Goal: Complete application form: Complete application form

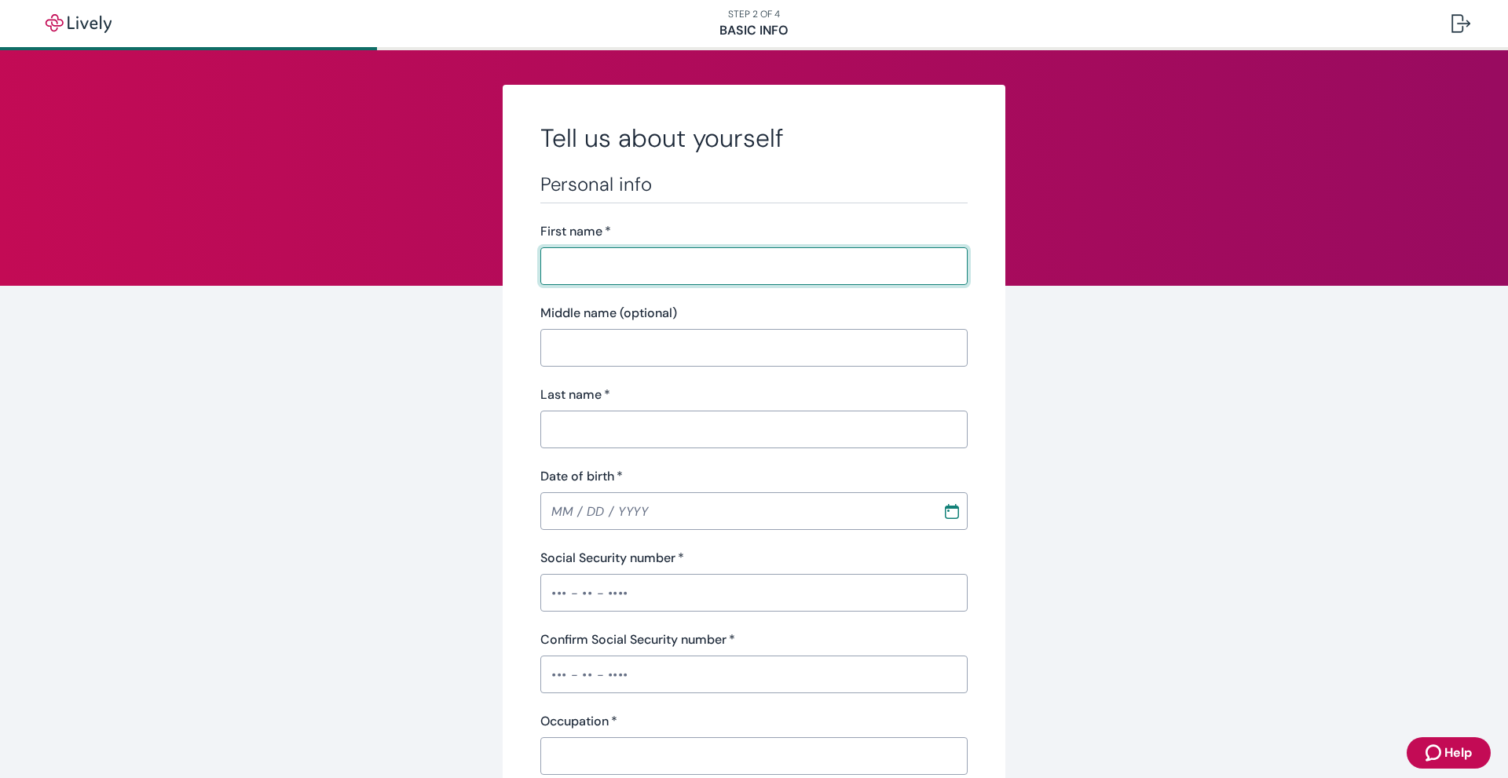
click at [867, 264] on input "First name   *" at bounding box center [753, 265] width 427 height 31
type input "[PERSON_NAME]"
type input "[PHONE_NUMBER]"
type input "[STREET_ADDRESS][PERSON_NAME]"
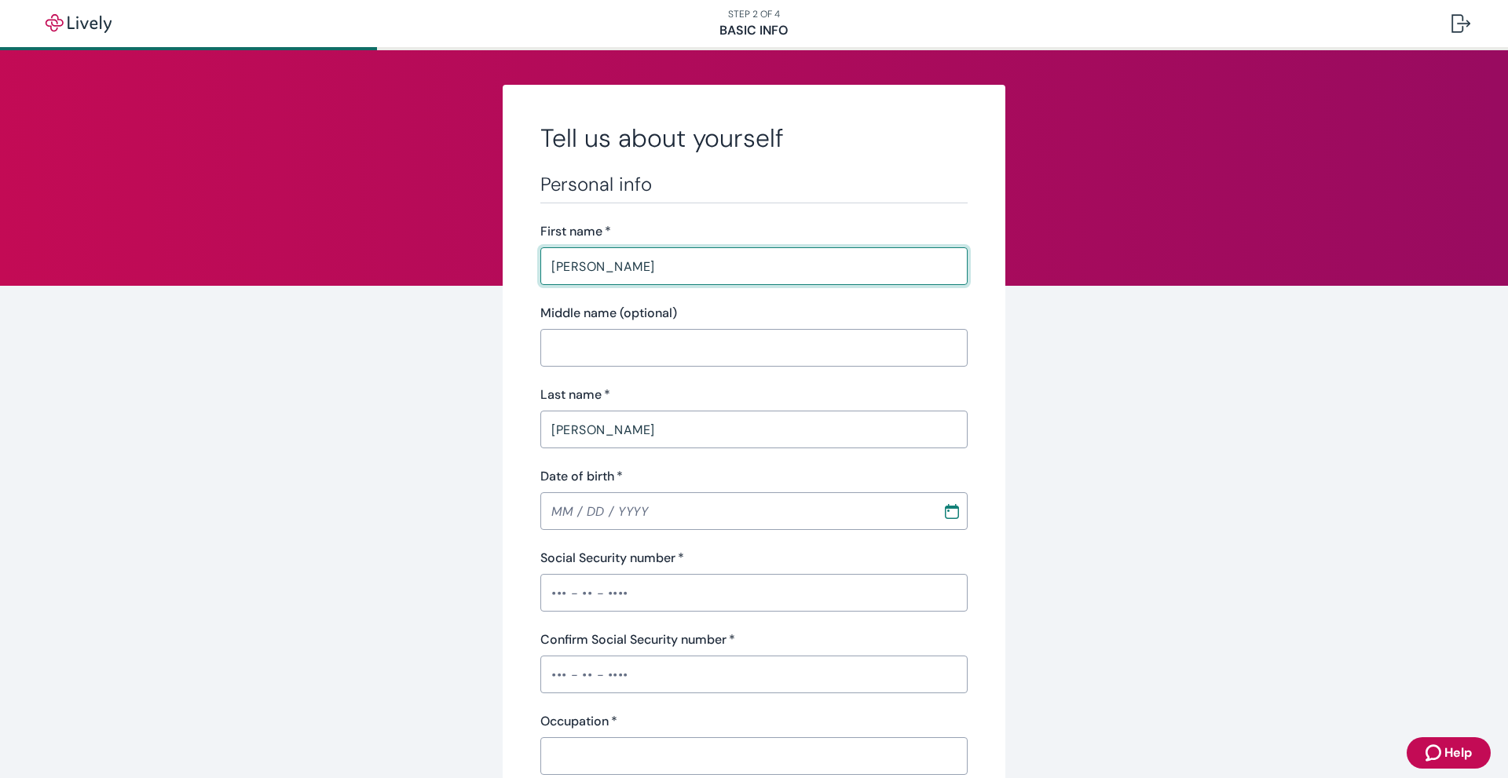
type input "[GEOGRAPHIC_DATA]"
type input "NC"
type input "27405"
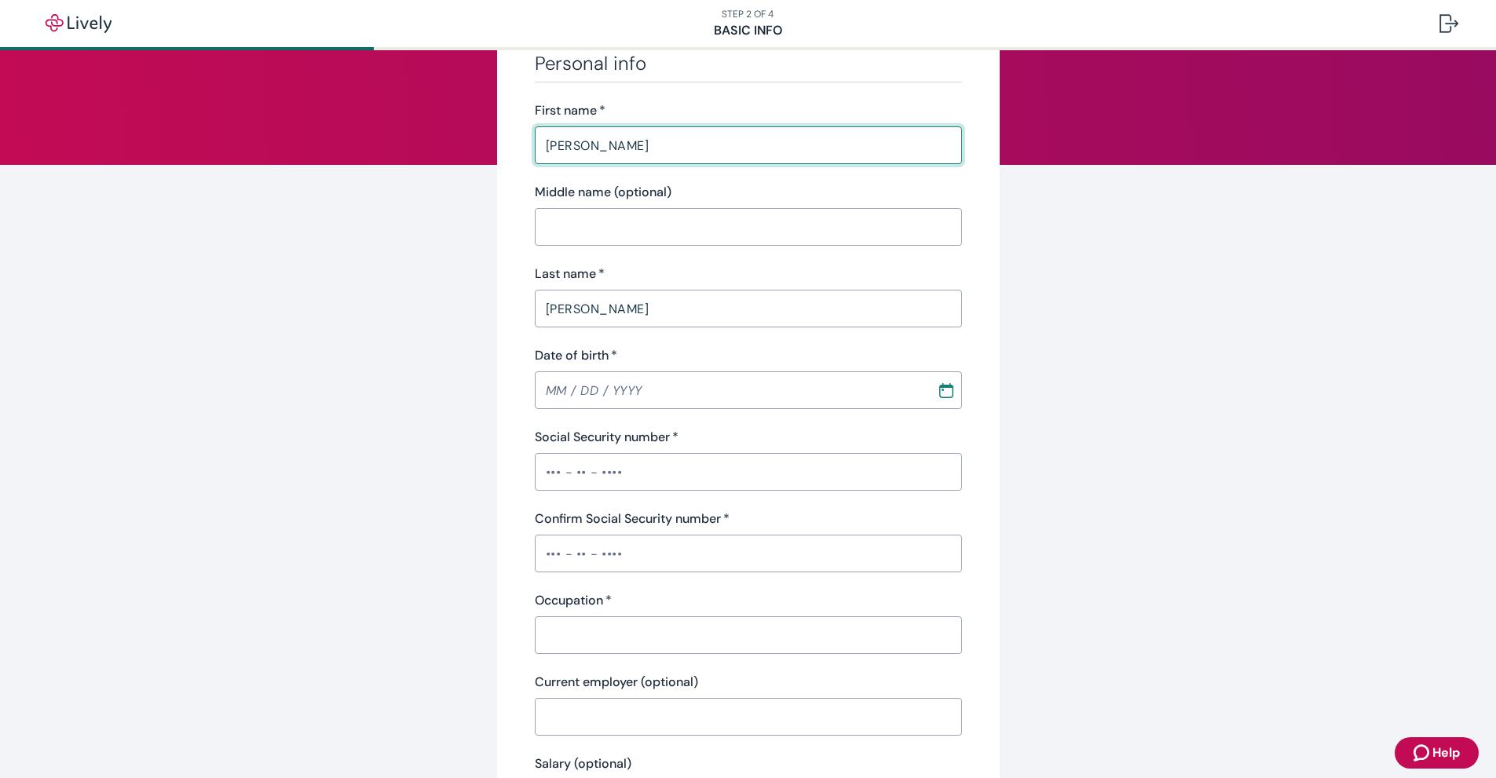
scroll to position [157, 0]
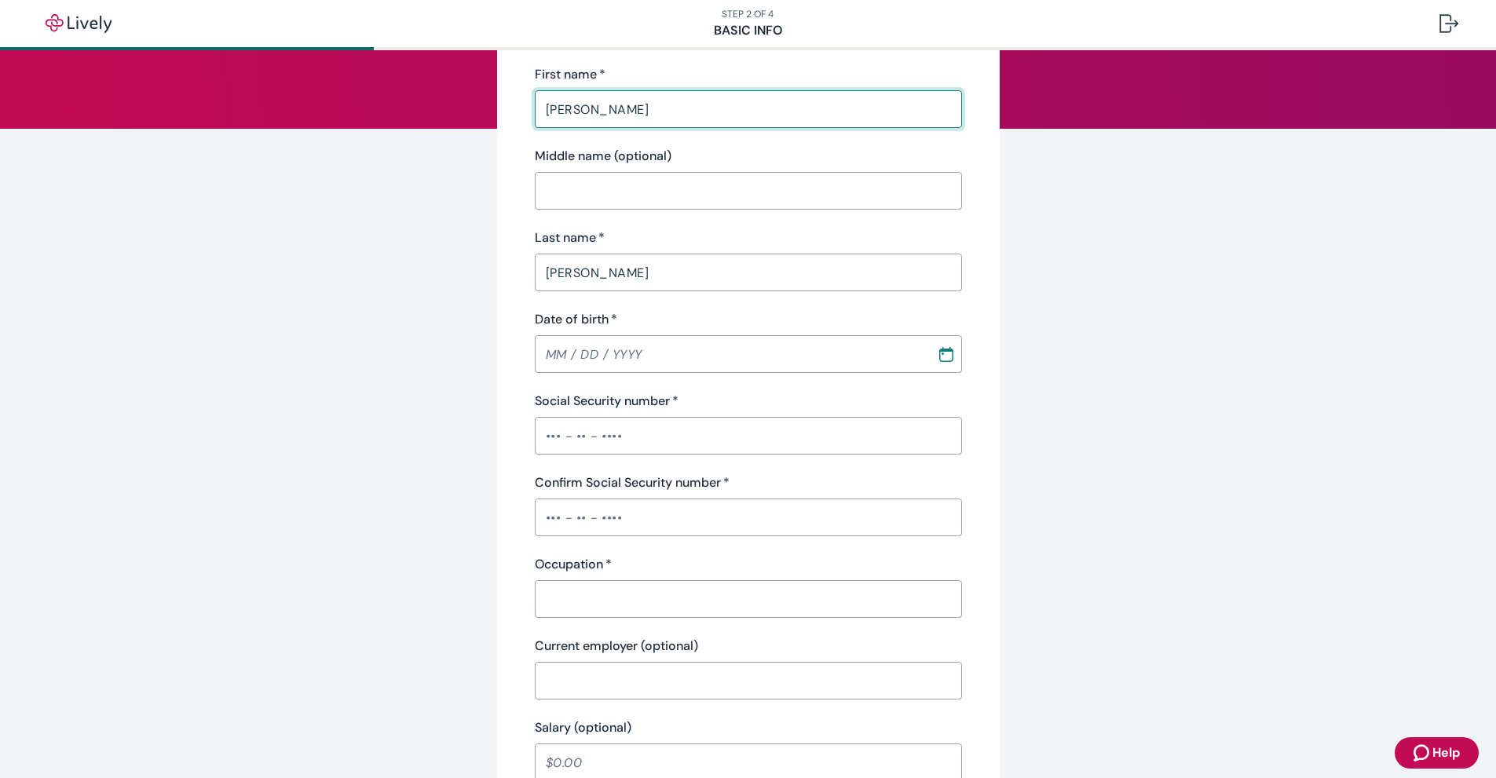
click at [658, 351] on input "Date of birth   *" at bounding box center [730, 353] width 391 height 31
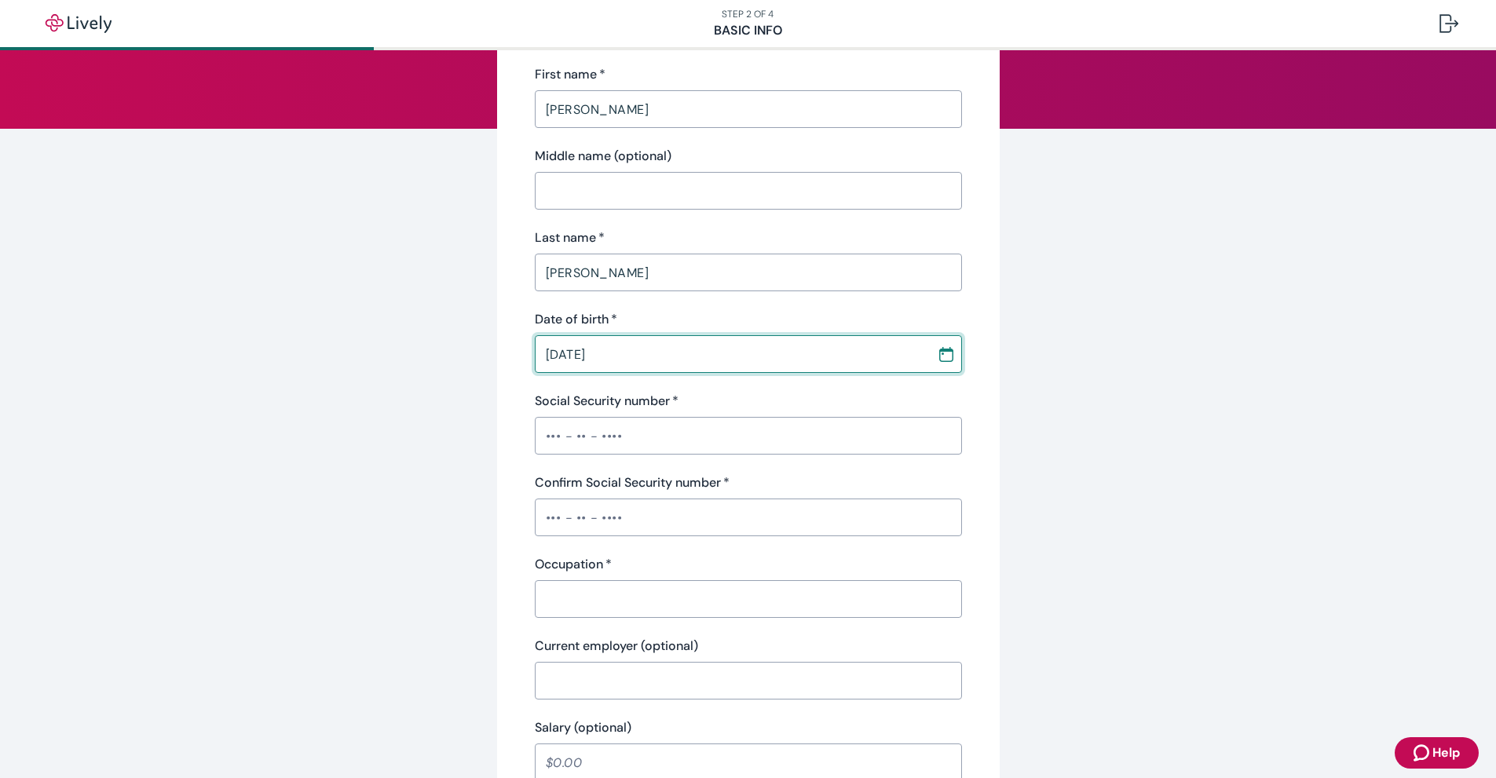
type input "[DATE]"
click at [756, 435] on input "Social Security number   *" at bounding box center [748, 435] width 427 height 31
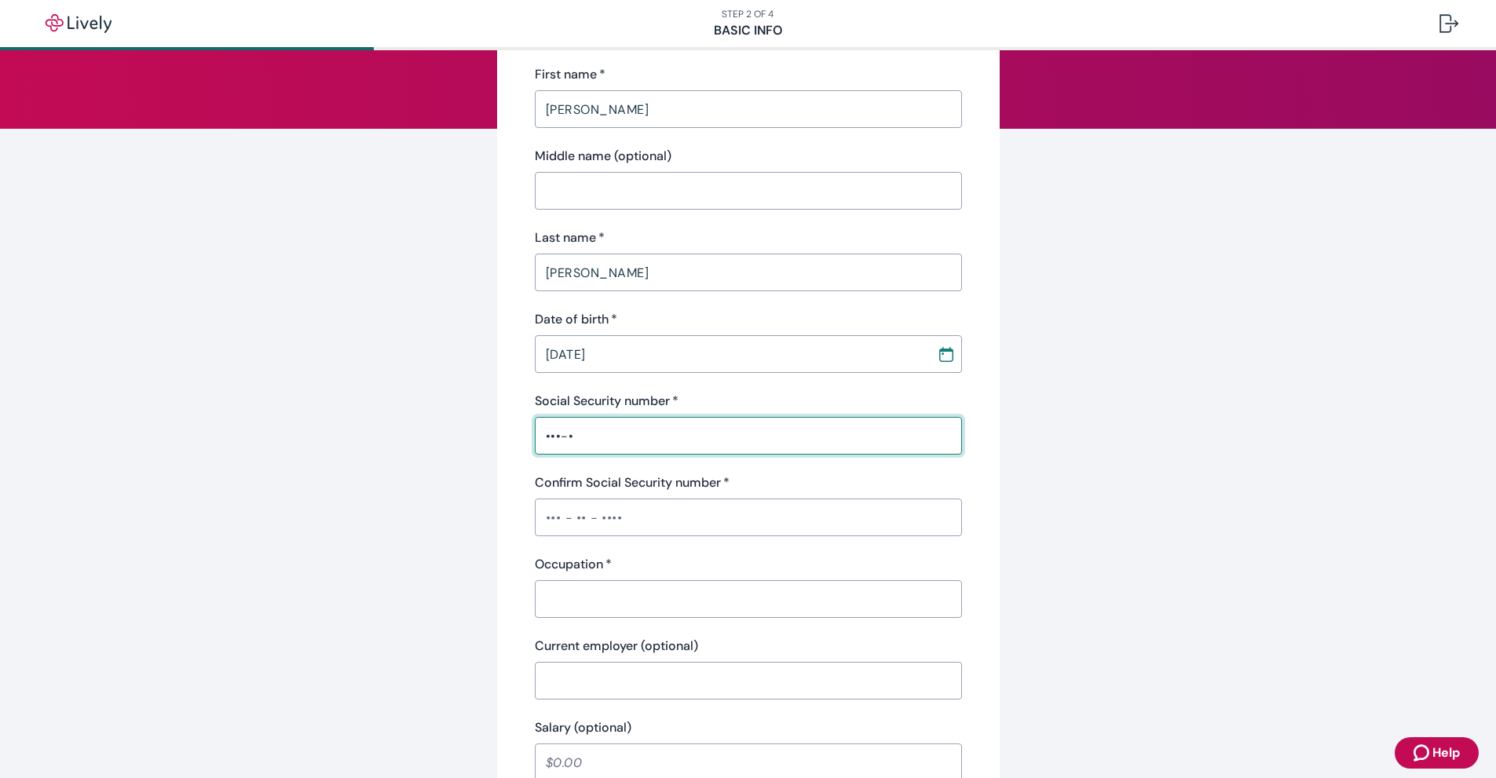
click at [673, 500] on div "Confirm Social Security number   * ​" at bounding box center [748, 505] width 427 height 63
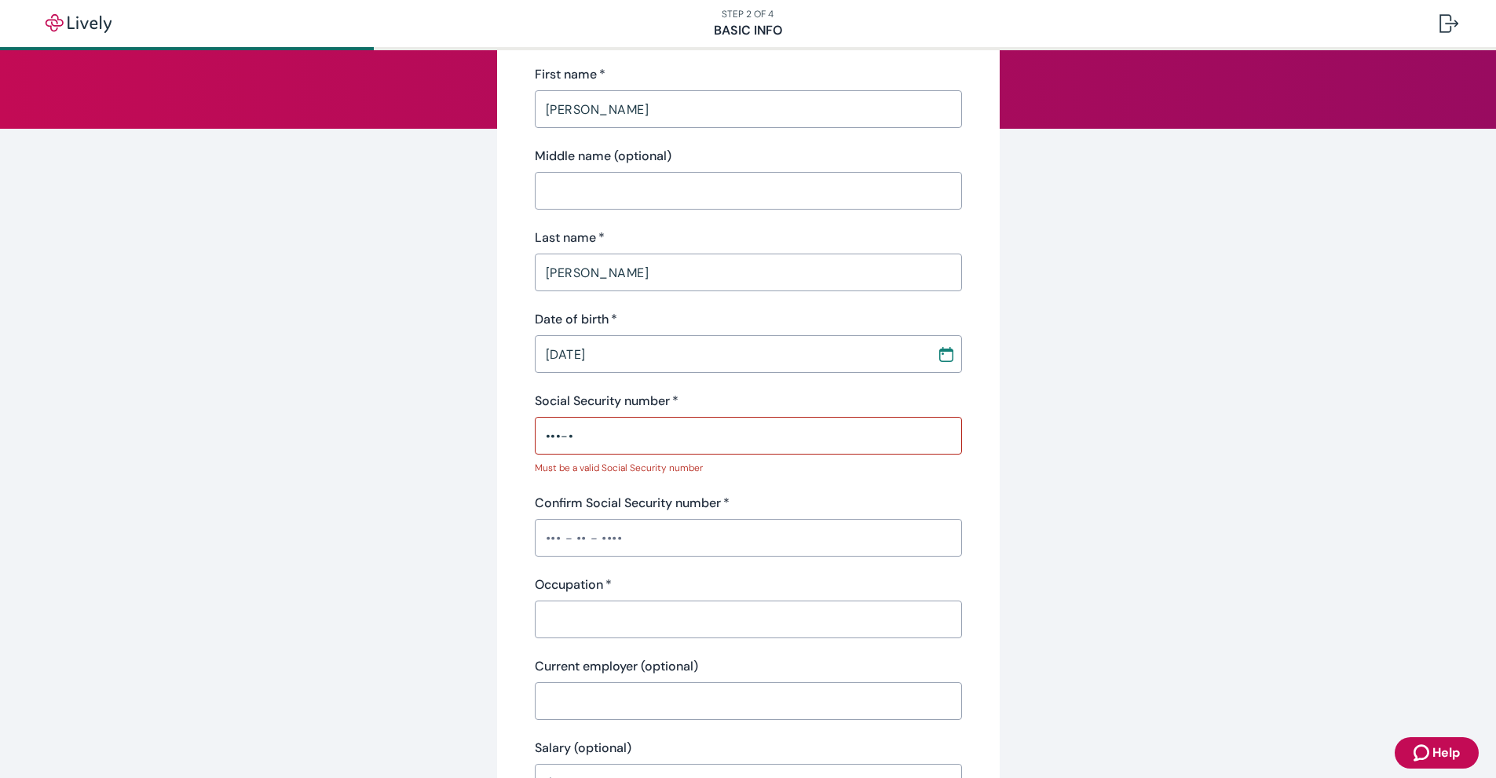
click at [605, 433] on input "•••-•" at bounding box center [748, 435] width 427 height 31
drag, startPoint x: 605, startPoint y: 433, endPoint x: 481, endPoint y: 448, distance: 124.9
click at [481, 448] on div "Tell us about yourself Personal info First name   * [PERSON_NAME] ​ Middle name…" at bounding box center [748, 671] width 754 height 1486
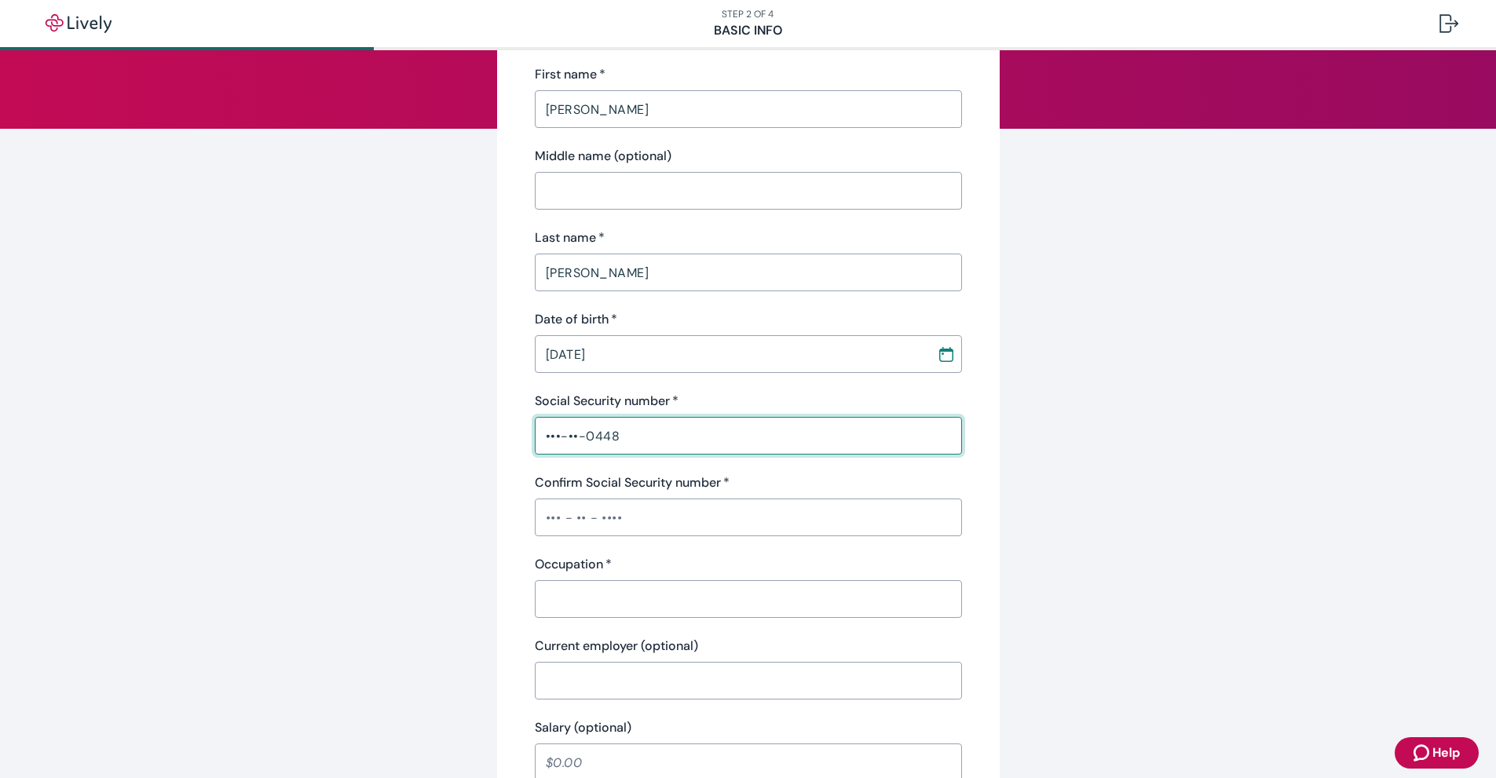
scroll to position [0, 0]
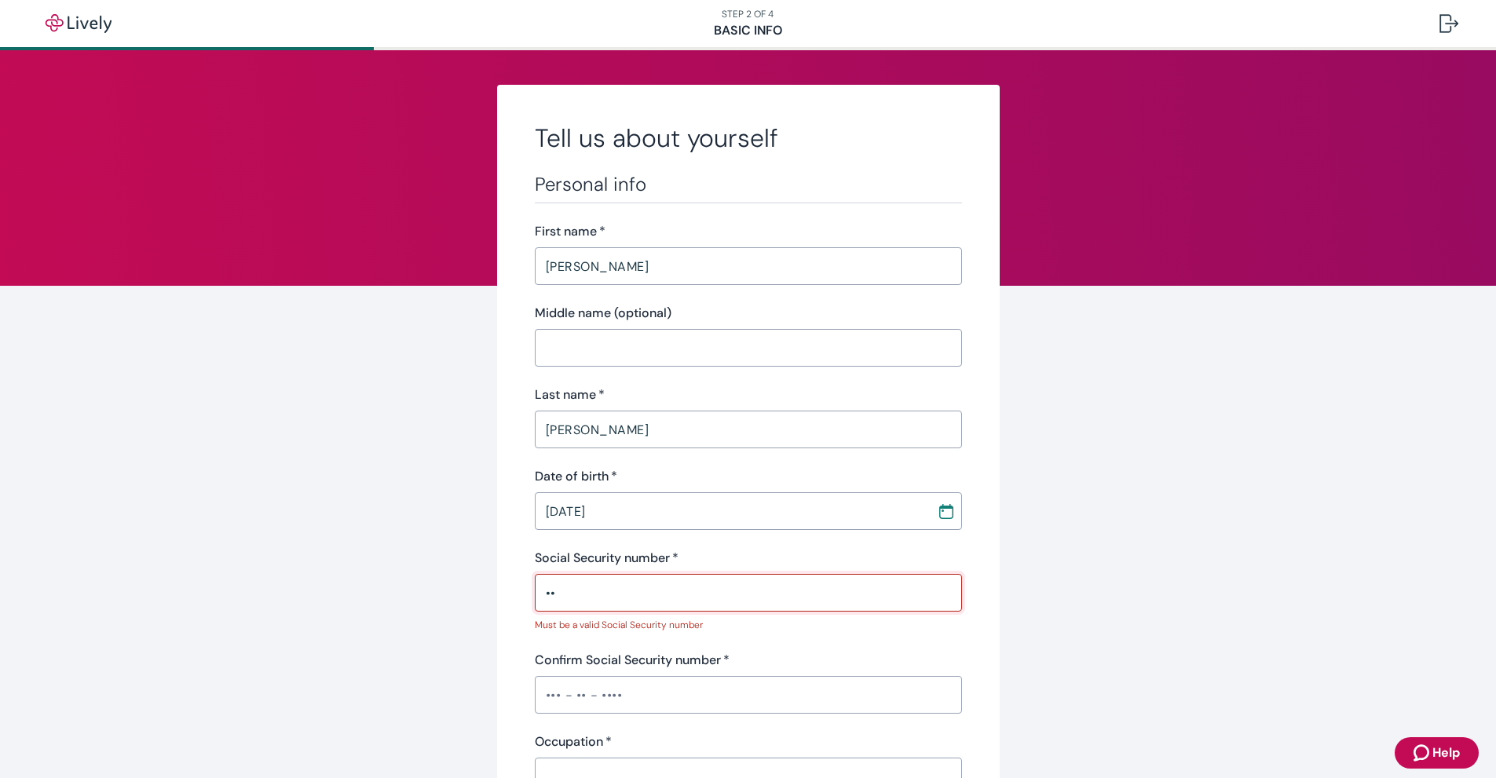
type input "•"
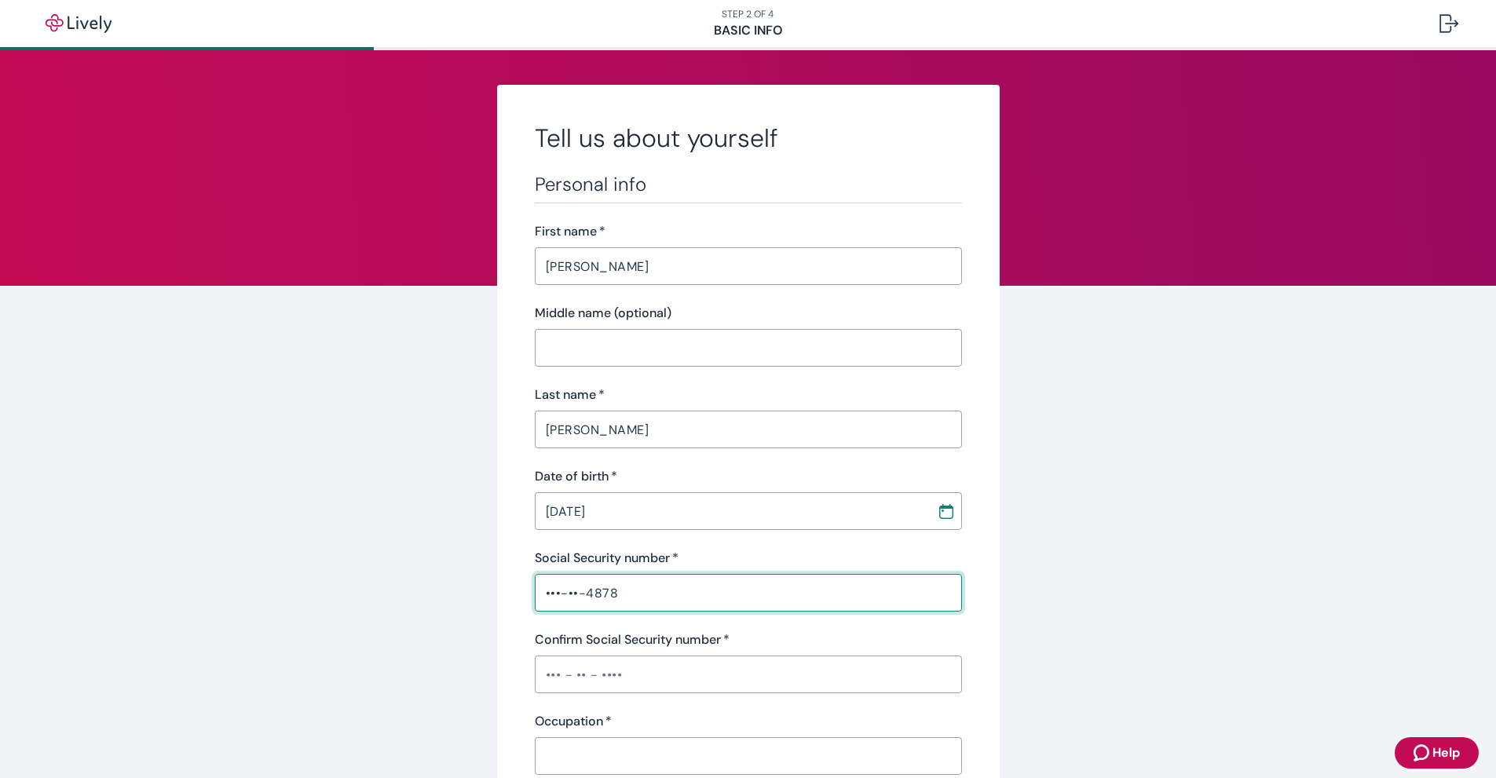
type input "•••-••-4878"
click at [627, 682] on input "Confirm Social Security number   *" at bounding box center [748, 674] width 427 height 31
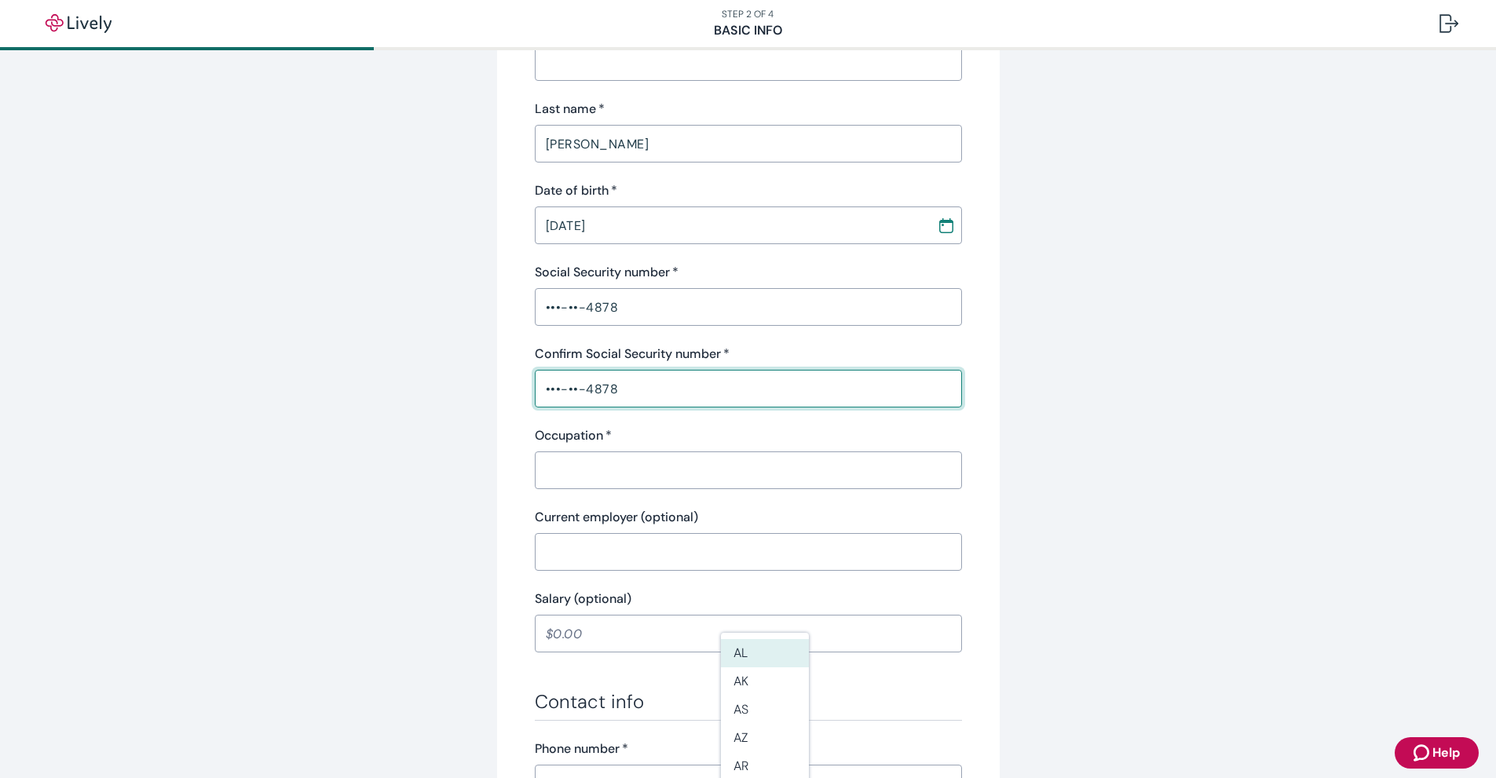
scroll to position [314, 0]
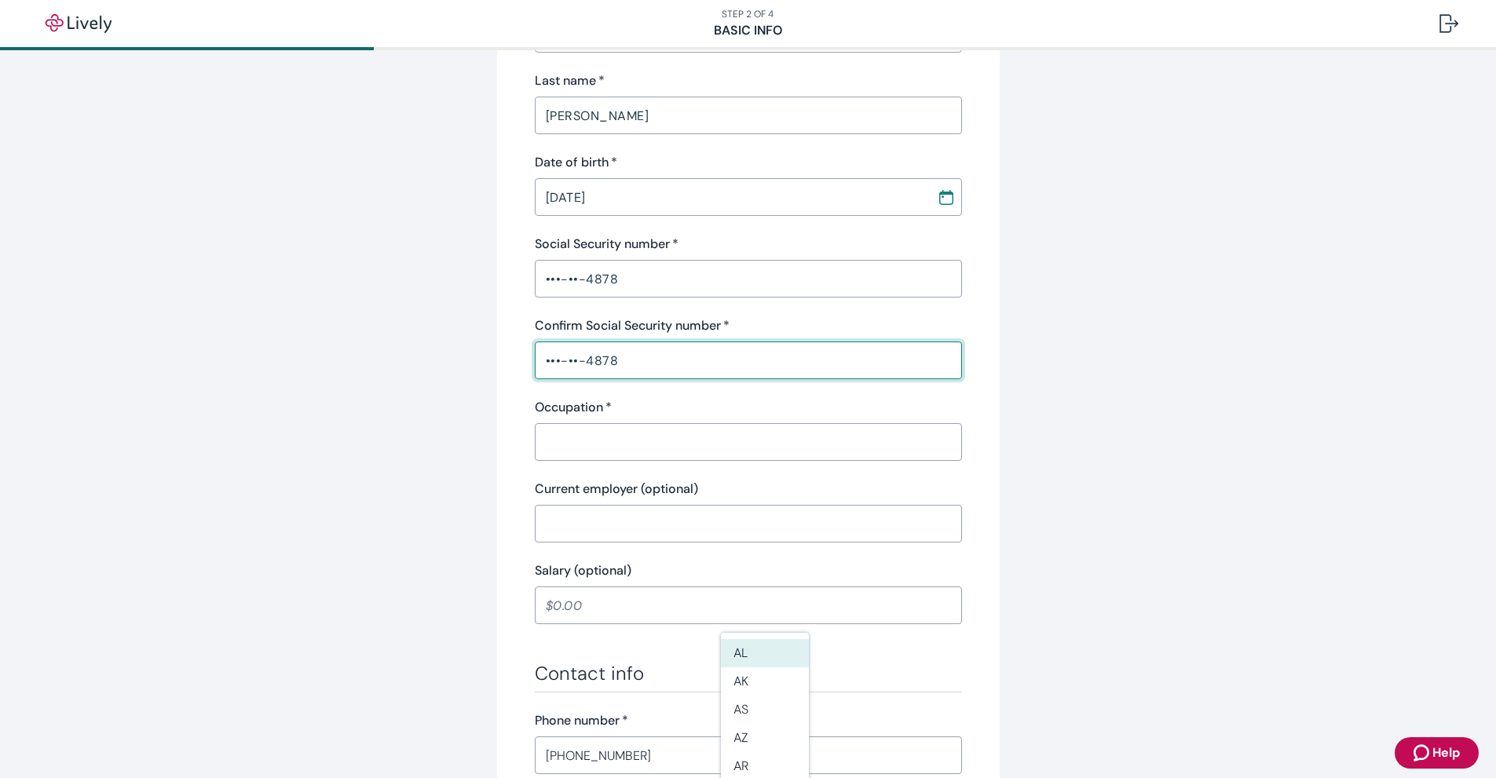
type input "•••-••-4878"
click at [645, 445] on input "Occupation   *" at bounding box center [748, 441] width 427 height 31
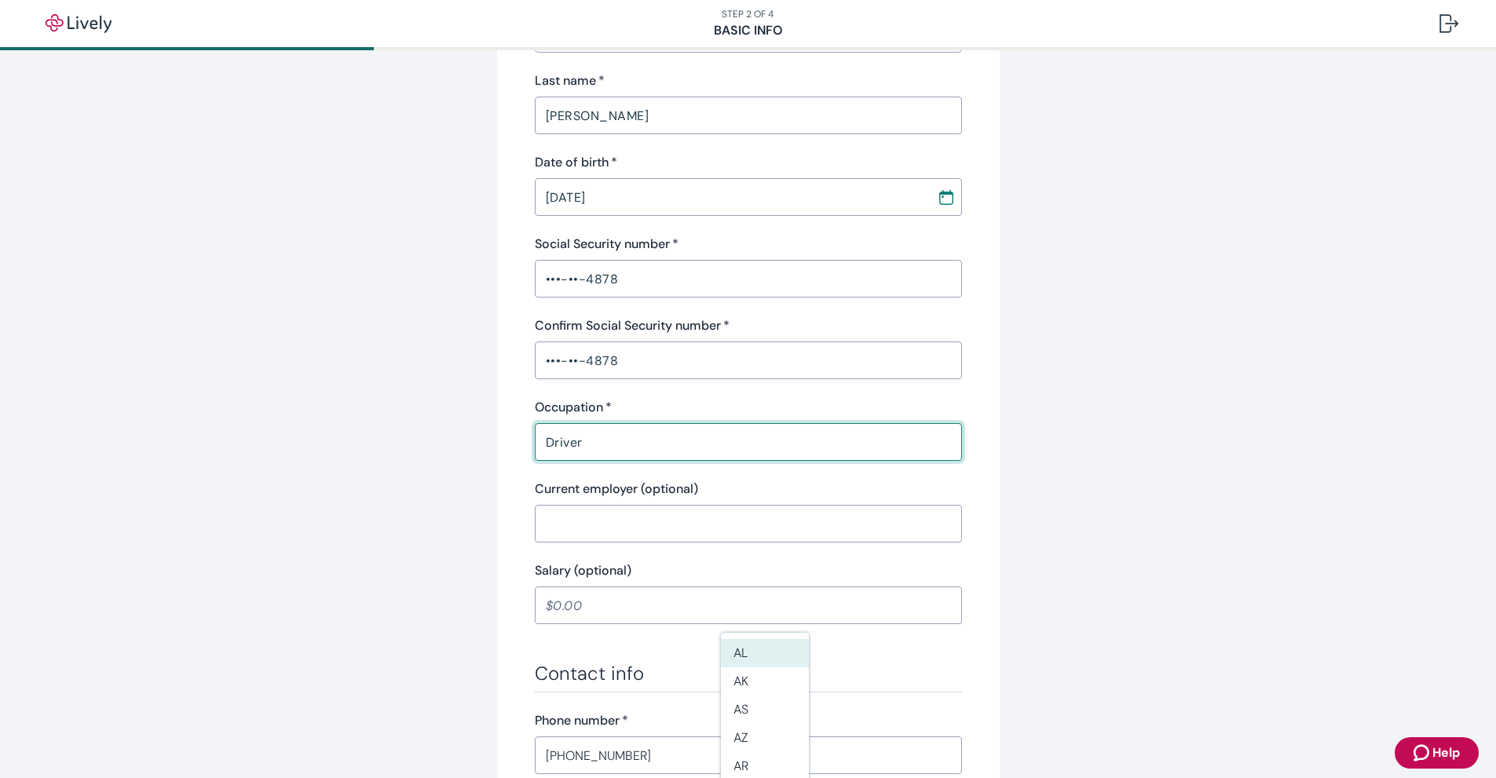
type input "Driver"
click at [579, 518] on input "Current employer (optional)" at bounding box center [748, 523] width 427 height 31
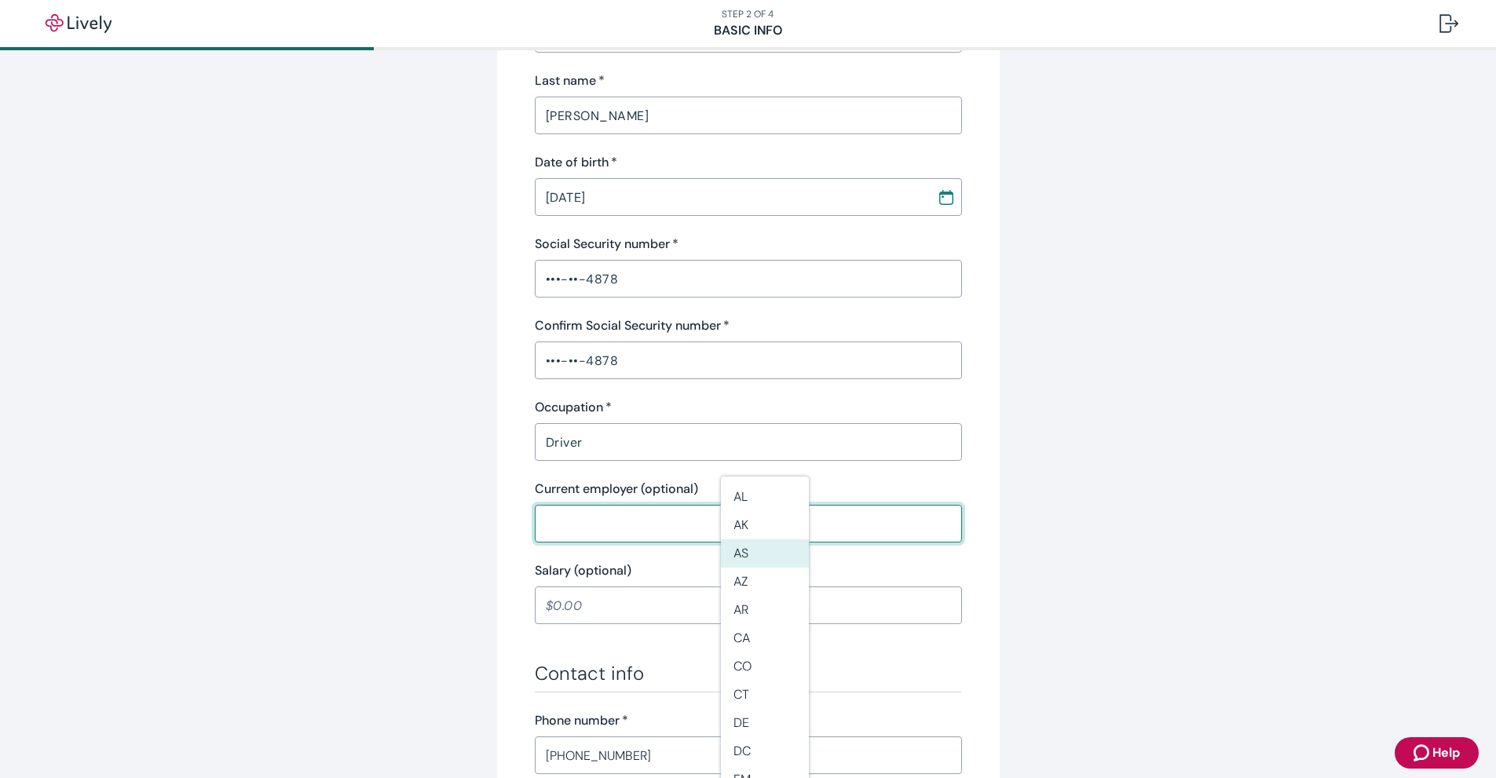
scroll to position [471, 0]
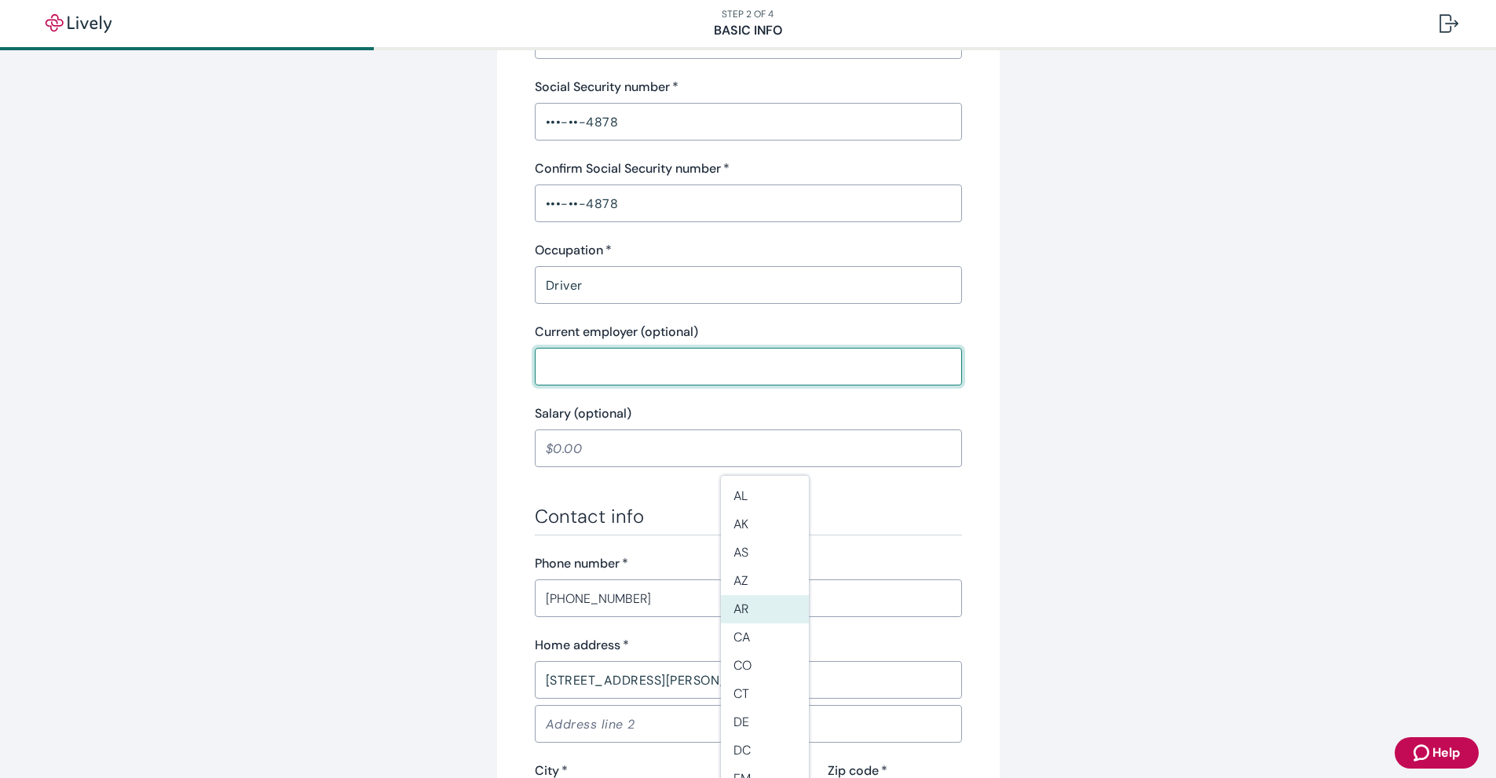
click at [627, 449] on input "Salary (optional)" at bounding box center [748, 448] width 427 height 31
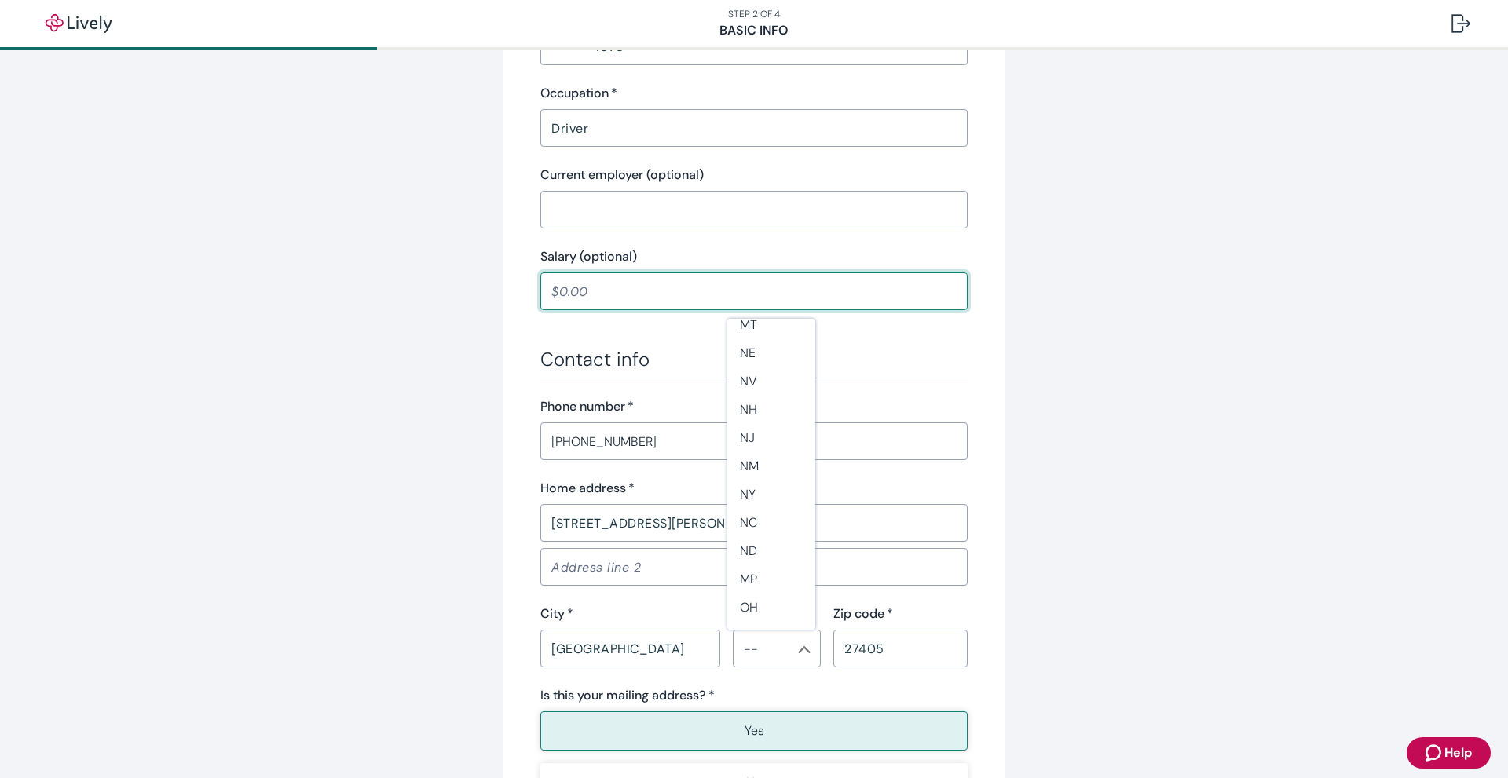
scroll to position [942, 0]
click at [771, 447] on li "NC" at bounding box center [771, 443] width 88 height 28
type input "NC"
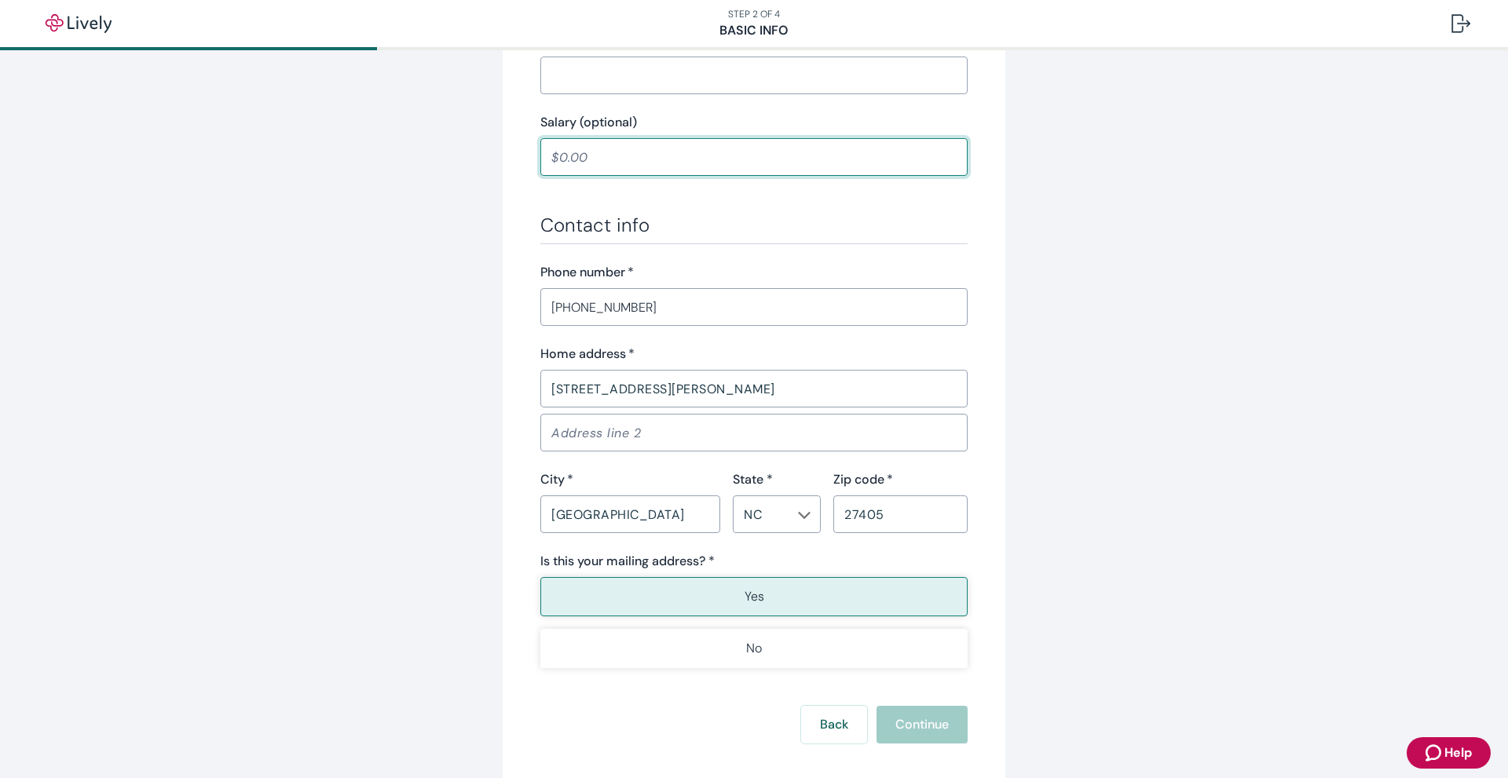
scroll to position [785, 0]
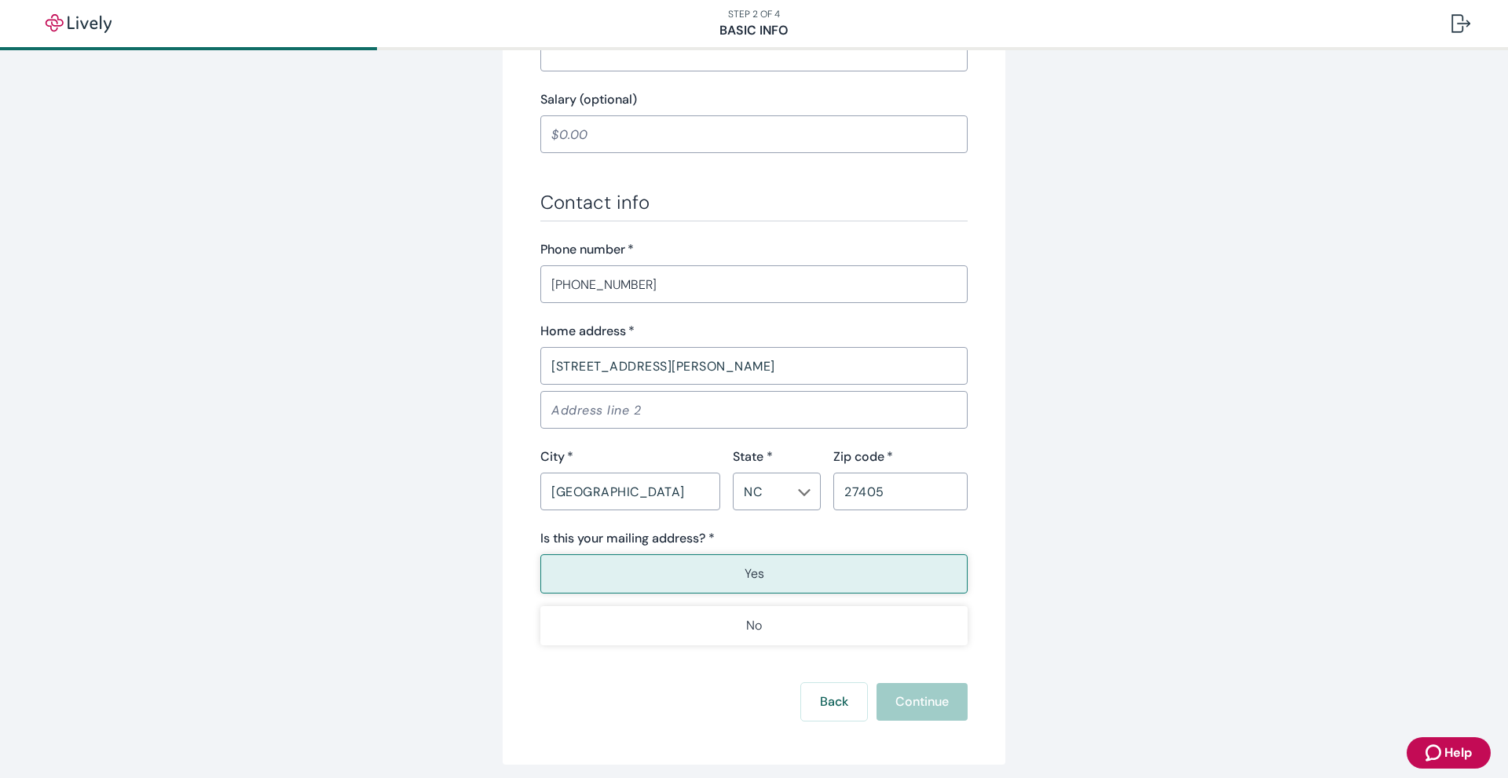
click at [782, 569] on button "Yes" at bounding box center [753, 573] width 427 height 39
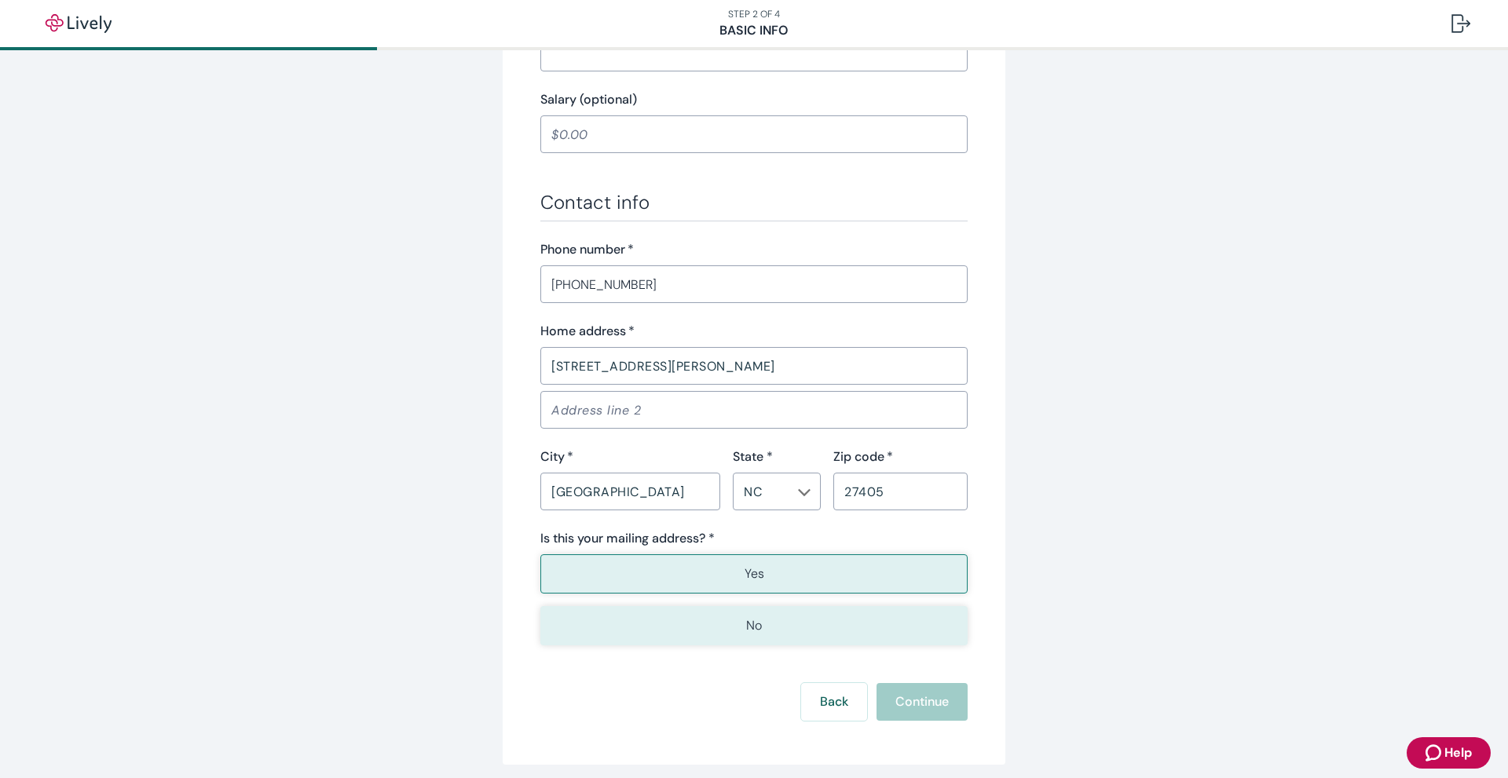
click at [762, 617] on button "No" at bounding box center [753, 625] width 427 height 39
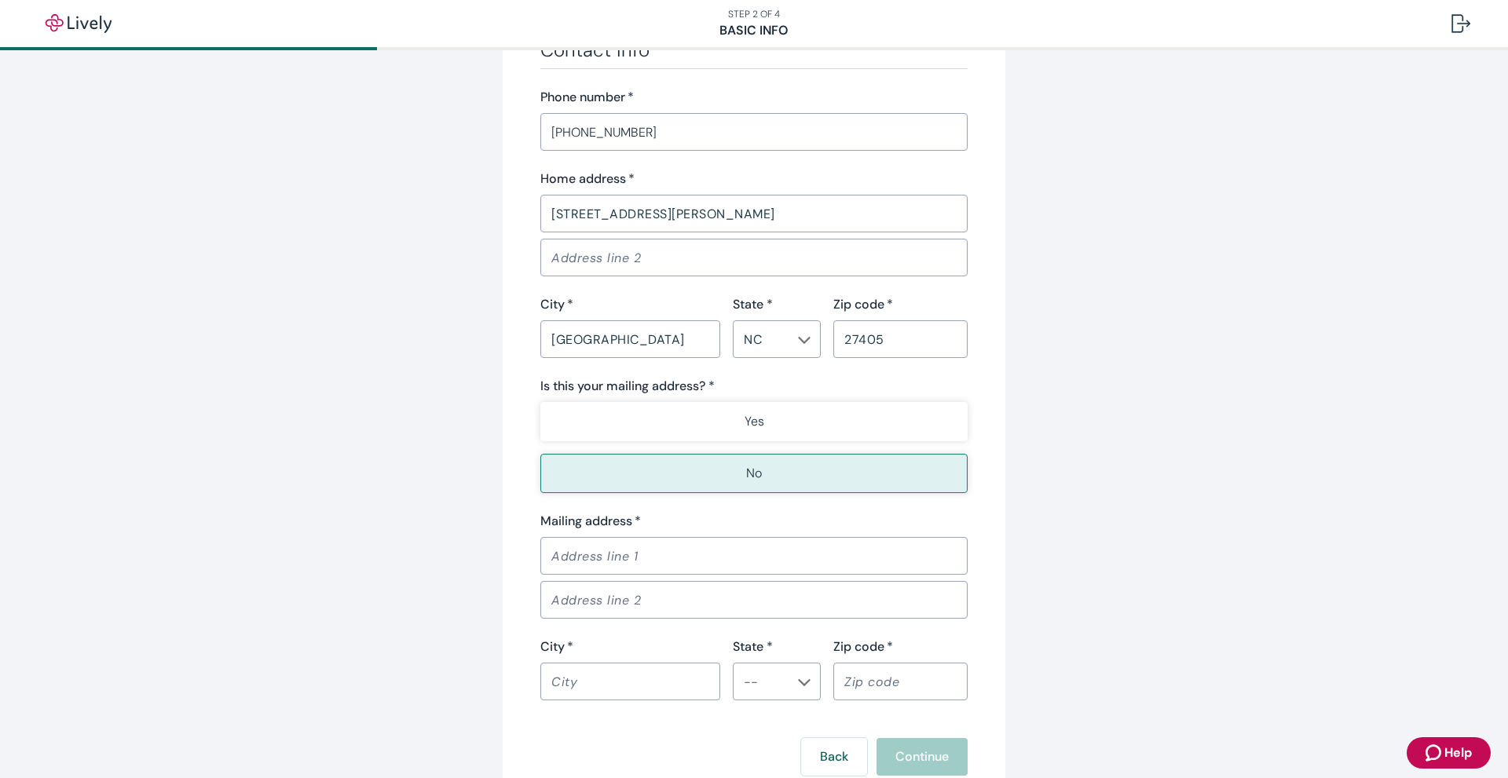
scroll to position [942, 0]
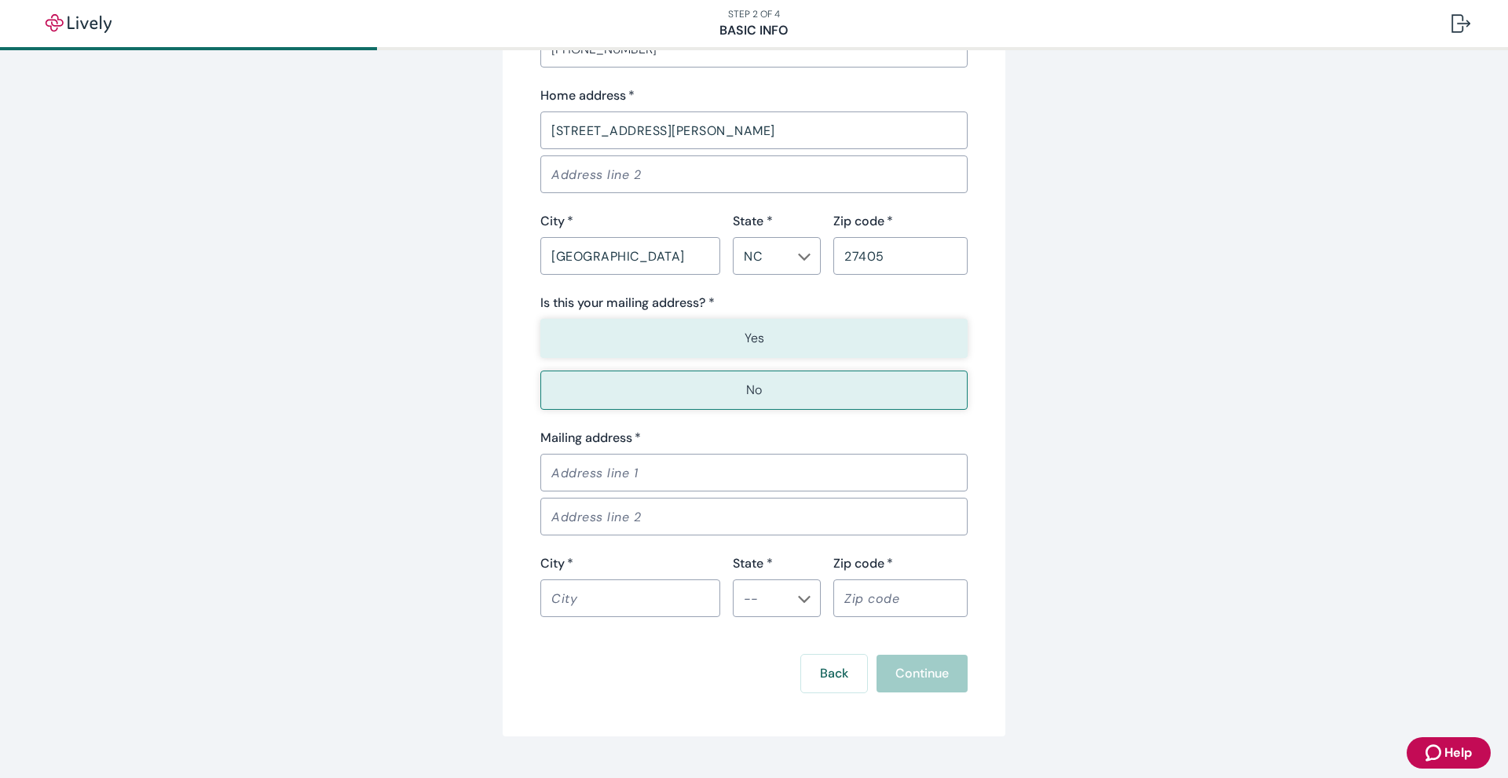
click at [744, 335] on p "Yes" at bounding box center [754, 338] width 20 height 19
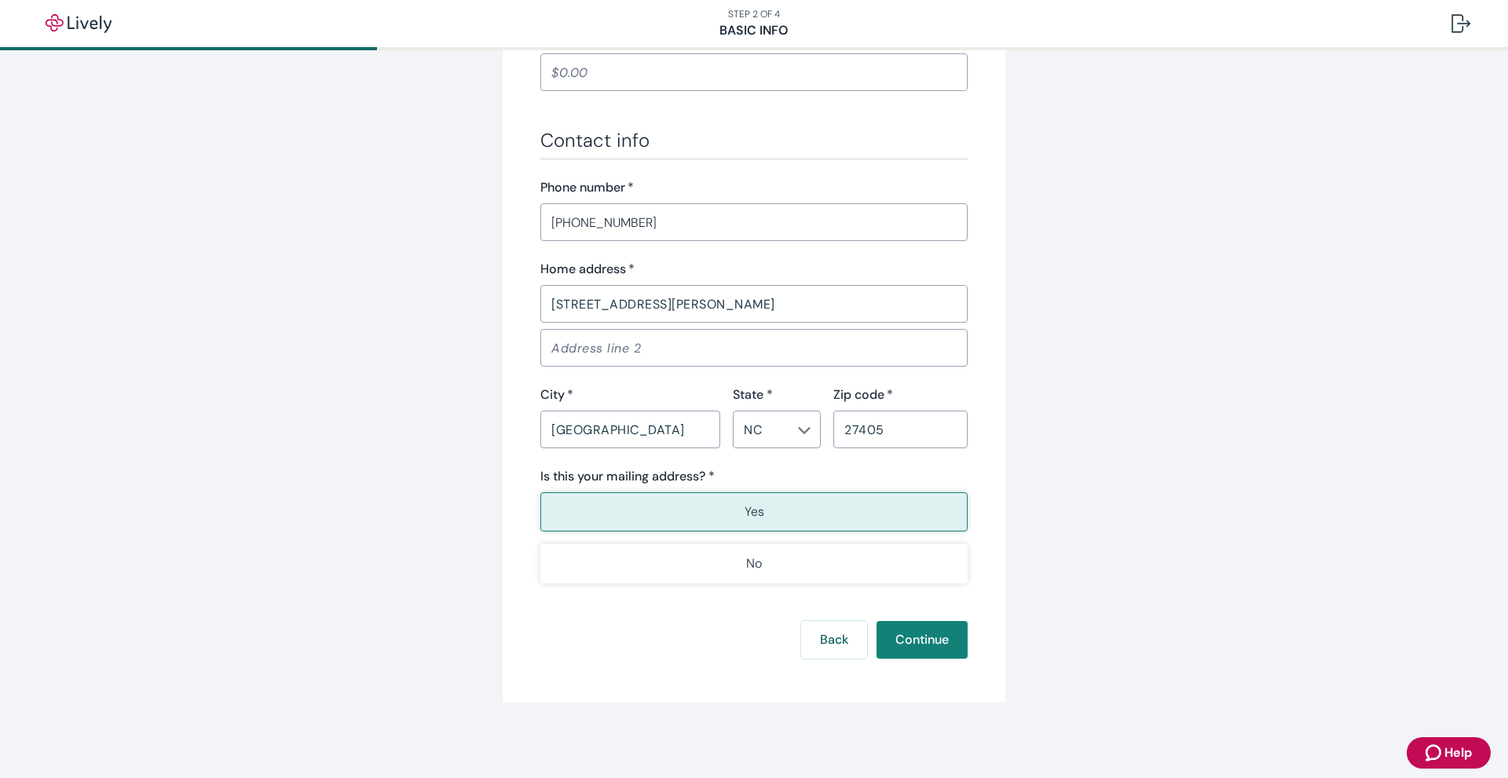
scroll to position [847, 0]
click at [895, 639] on button "Continue" at bounding box center [921, 640] width 91 height 38
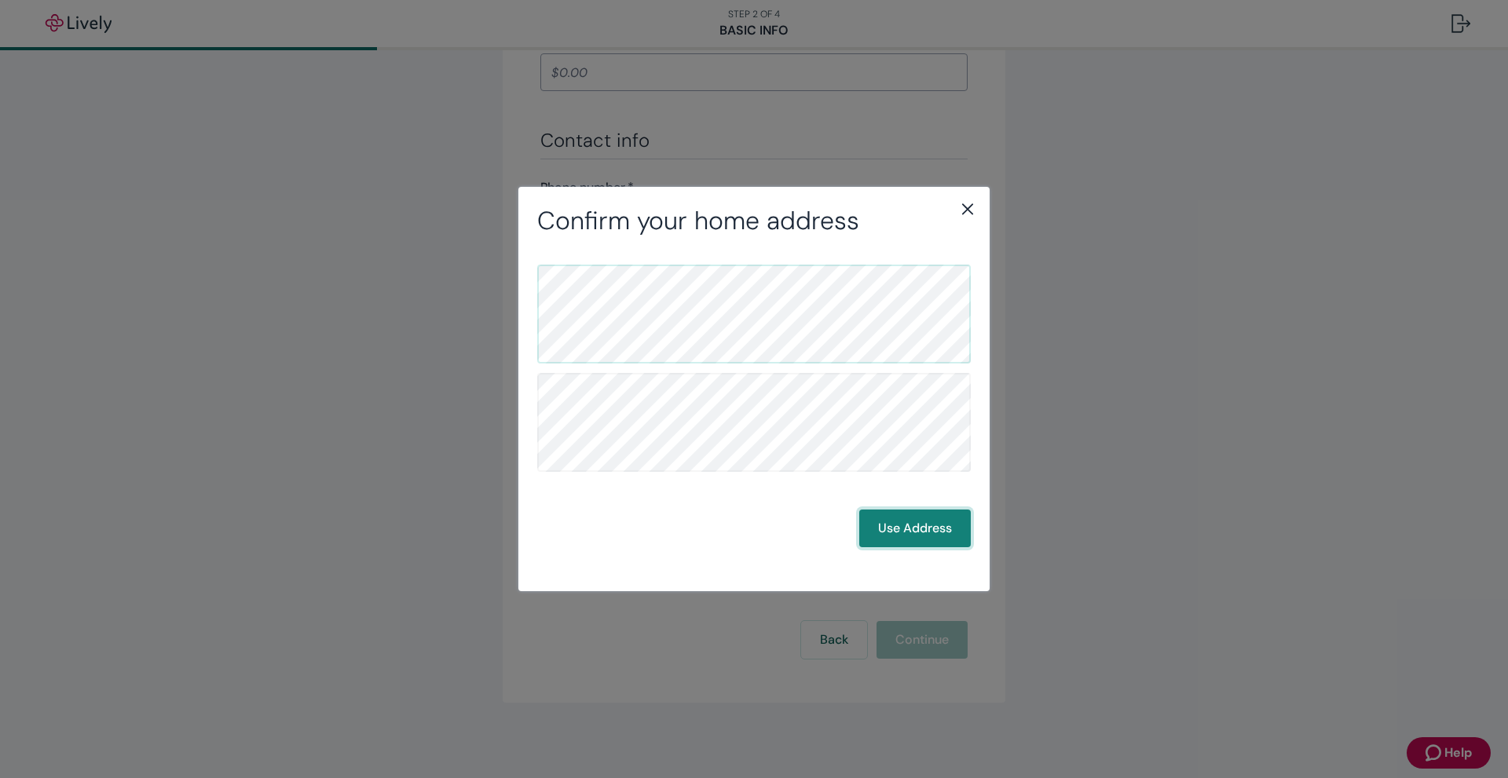
click at [894, 526] on button "Use Address" at bounding box center [915, 529] width 112 height 38
click at [889, 523] on button "Use Address" at bounding box center [915, 529] width 112 height 38
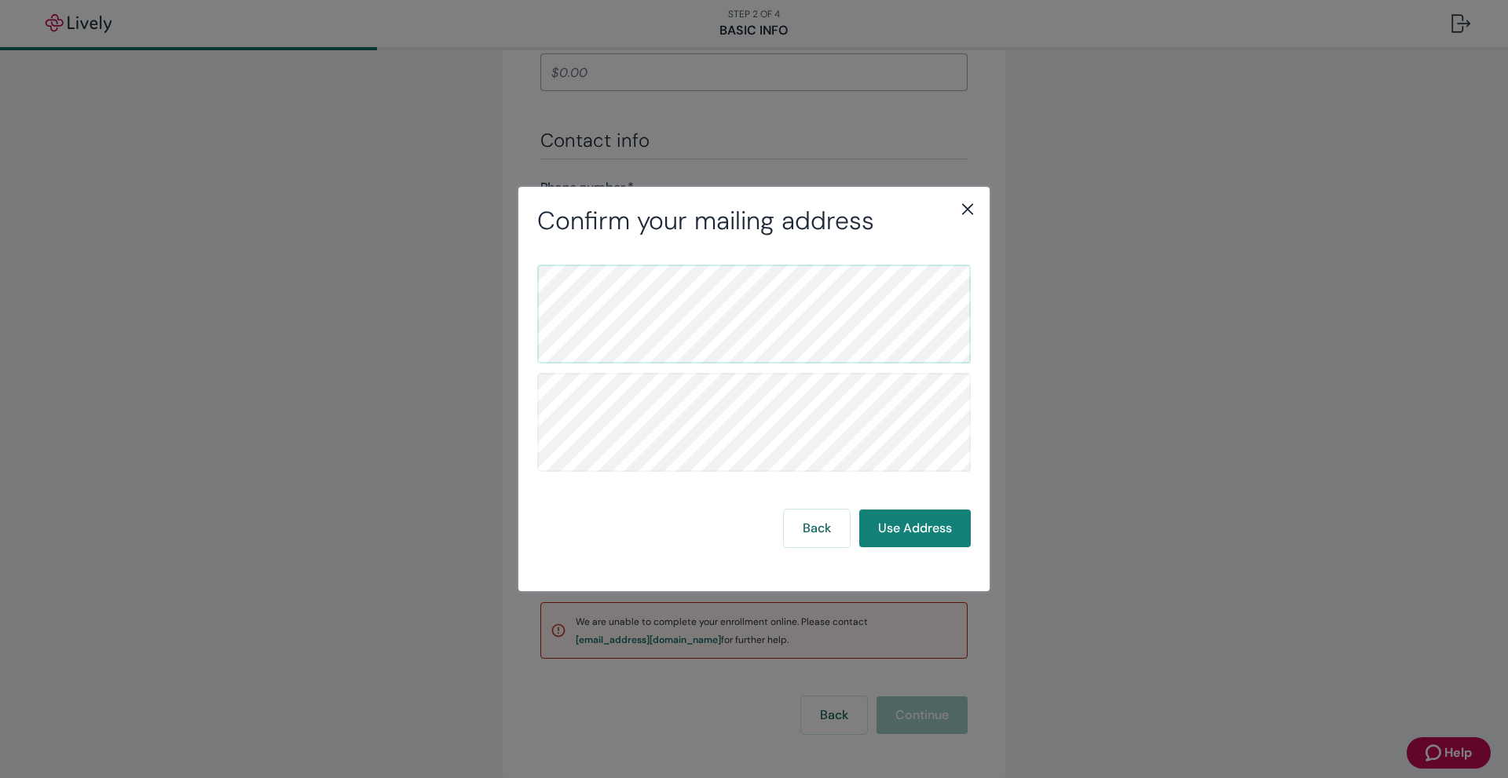
click at [968, 206] on icon "close" at bounding box center [967, 208] width 19 height 19
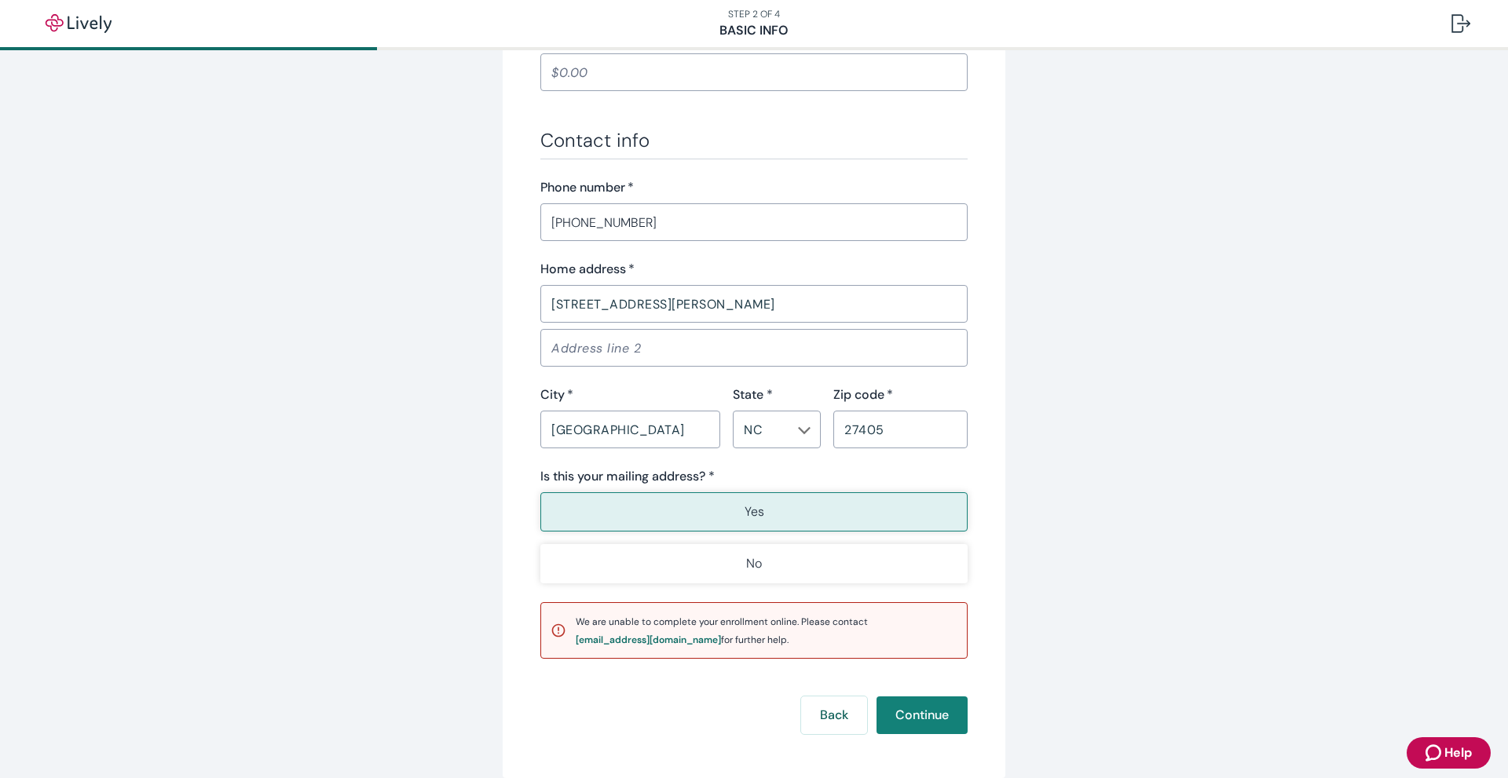
scroll to position [923, 0]
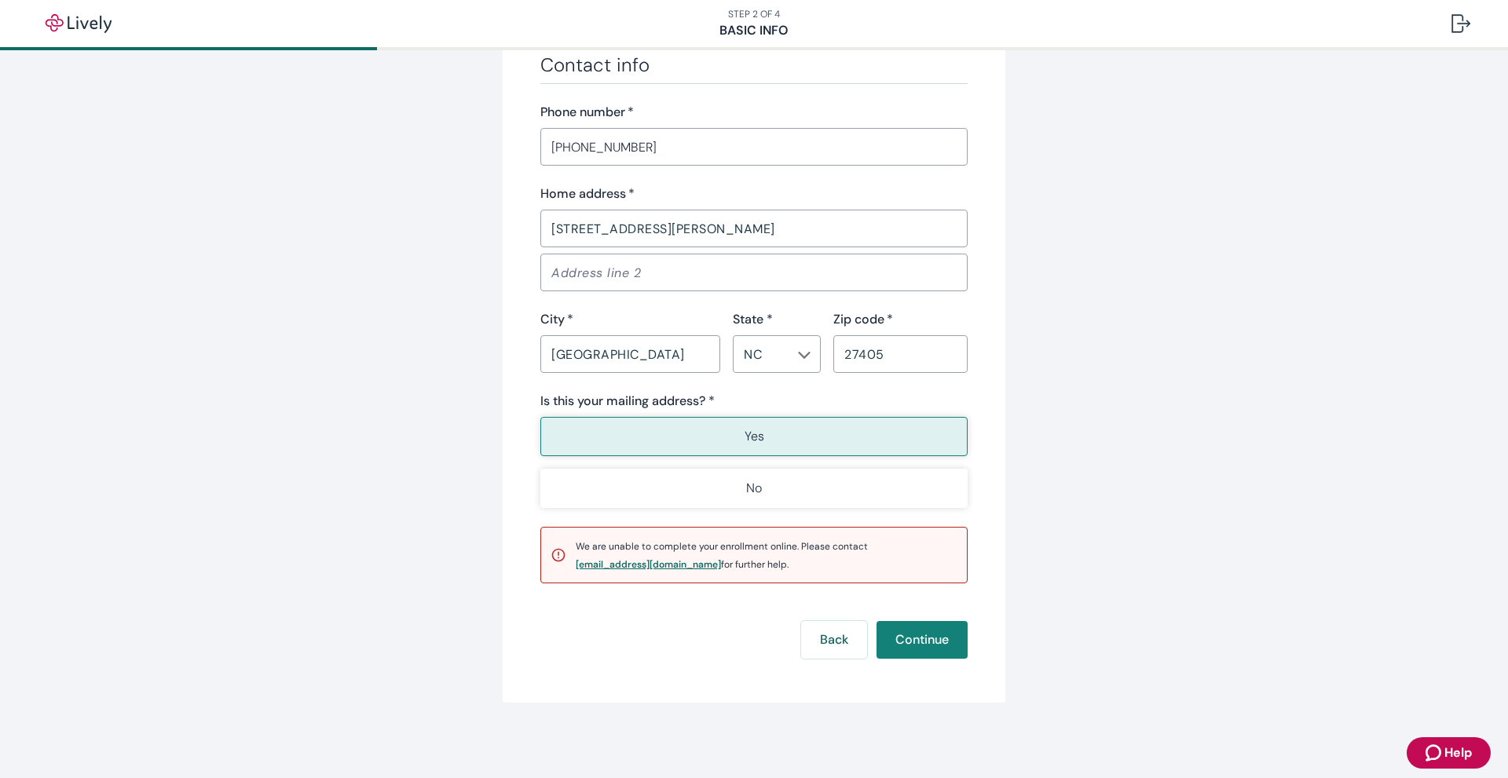
click at [595, 566] on div "[EMAIL_ADDRESS][DOMAIN_NAME]" at bounding box center [648, 564] width 145 height 9
click at [909, 638] on button "Continue" at bounding box center [921, 640] width 91 height 38
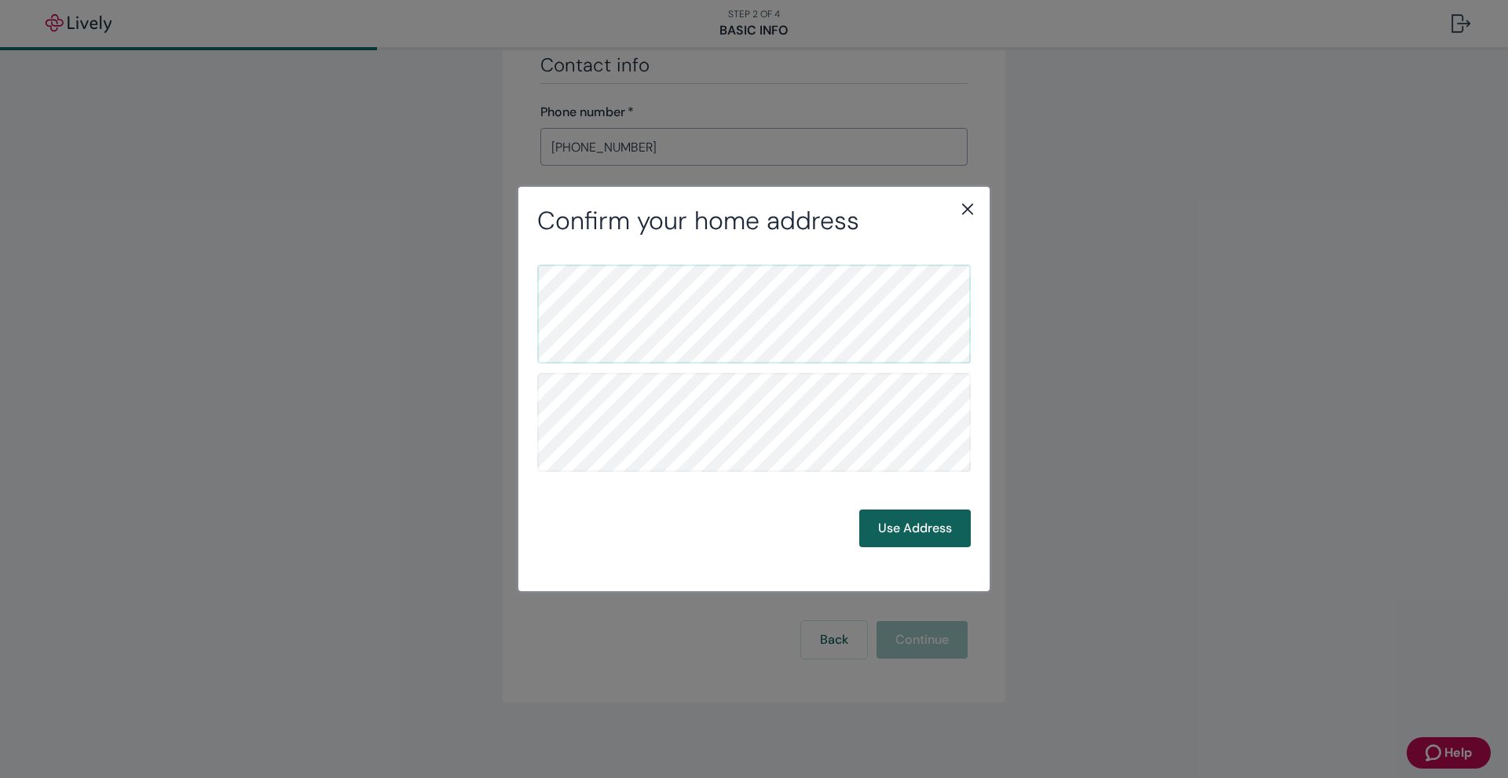
click at [906, 523] on button "Use Address" at bounding box center [915, 529] width 112 height 38
click at [918, 531] on button "Use Address" at bounding box center [915, 529] width 112 height 38
click at [963, 209] on icon "close" at bounding box center [967, 208] width 19 height 19
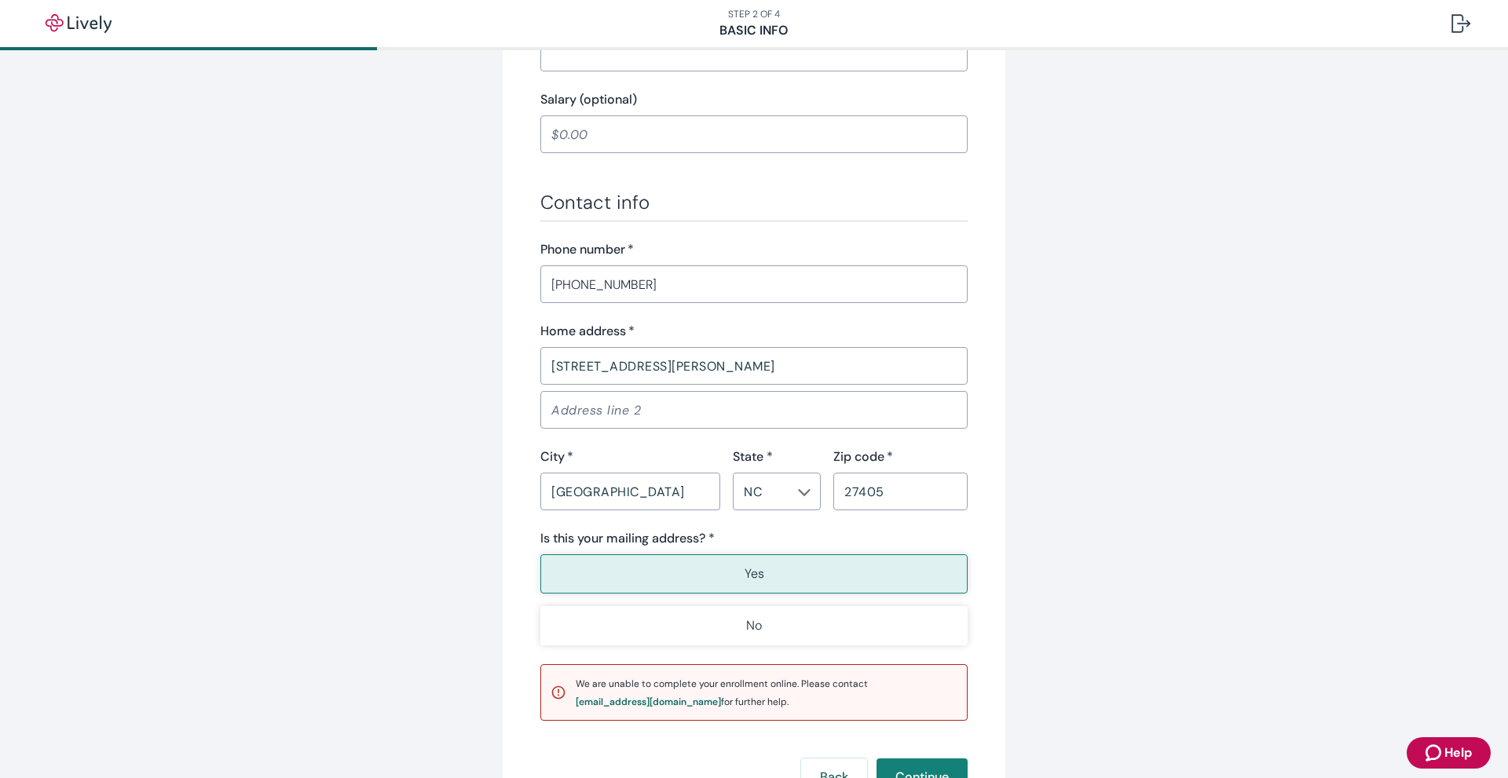
scroll to position [864, 0]
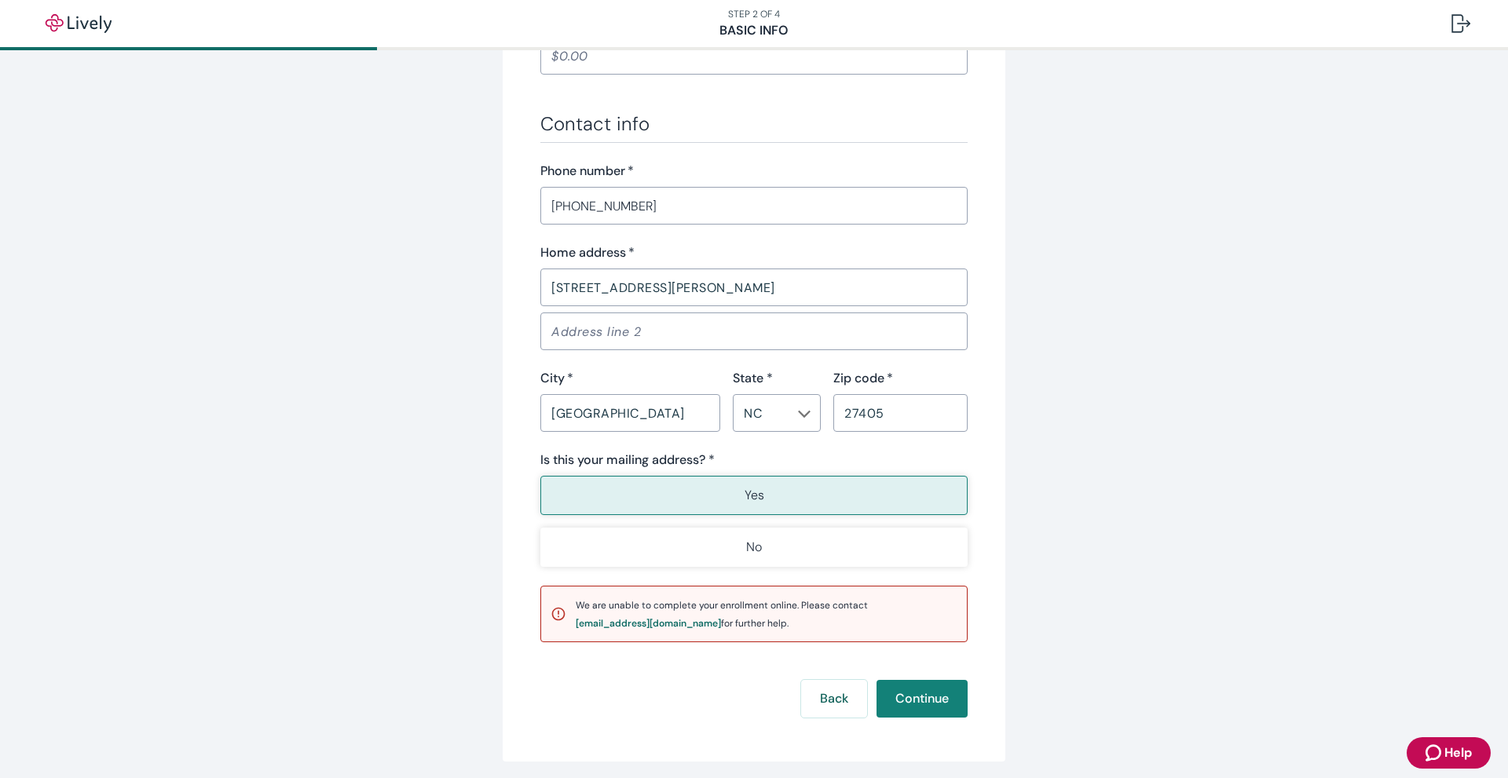
click at [1464, 745] on span "Help" at bounding box center [1457, 753] width 27 height 19
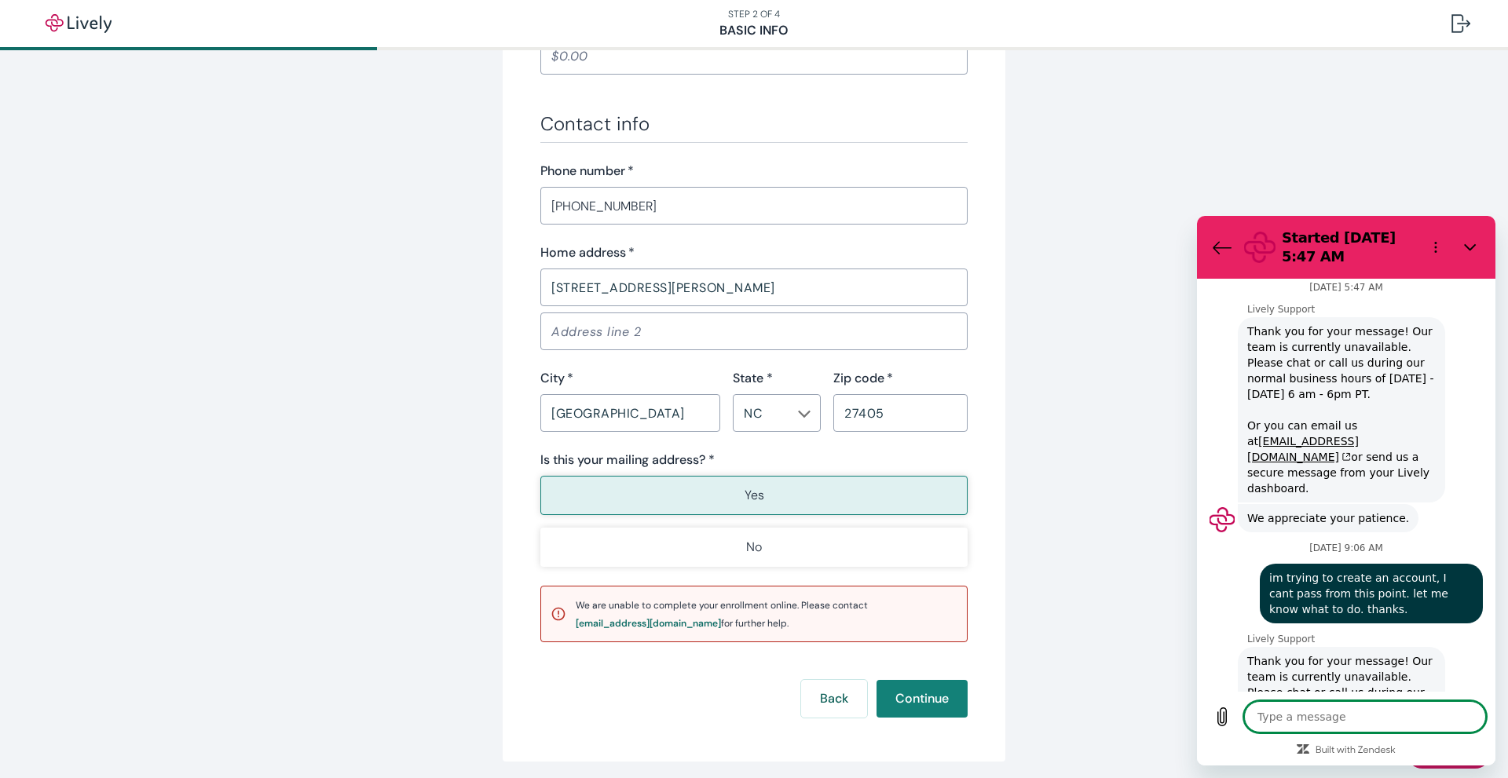
scroll to position [164, 0]
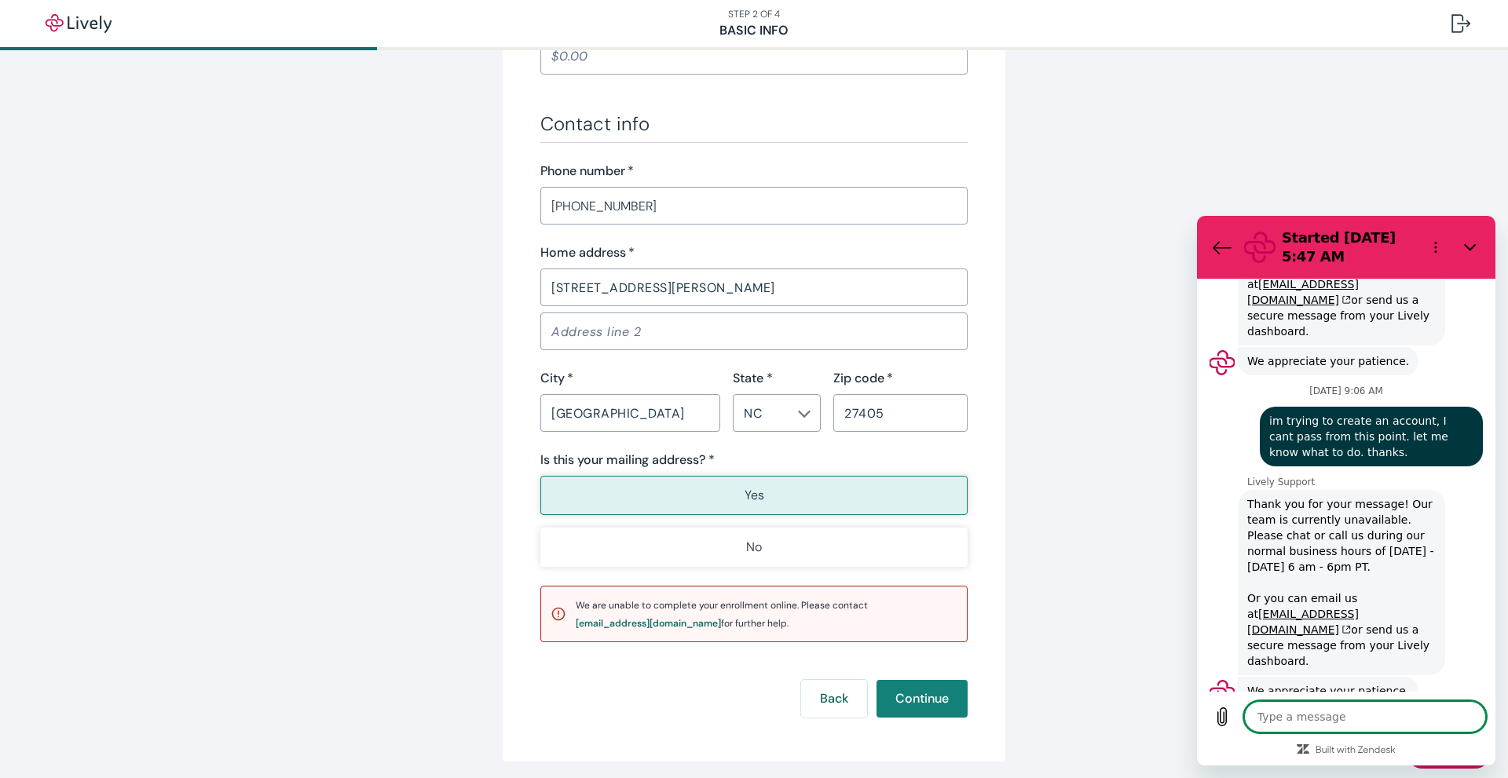
click at [1344, 719] on textarea at bounding box center [1365, 716] width 242 height 31
click at [1334, 433] on span "im trying to create an account, I cant pass from this point. let me know what t…" at bounding box center [1371, 437] width 217 height 60
click at [1334, 432] on span "im trying to create an account, I cant pass from this point. let me know what t…" at bounding box center [1371, 437] width 217 height 60
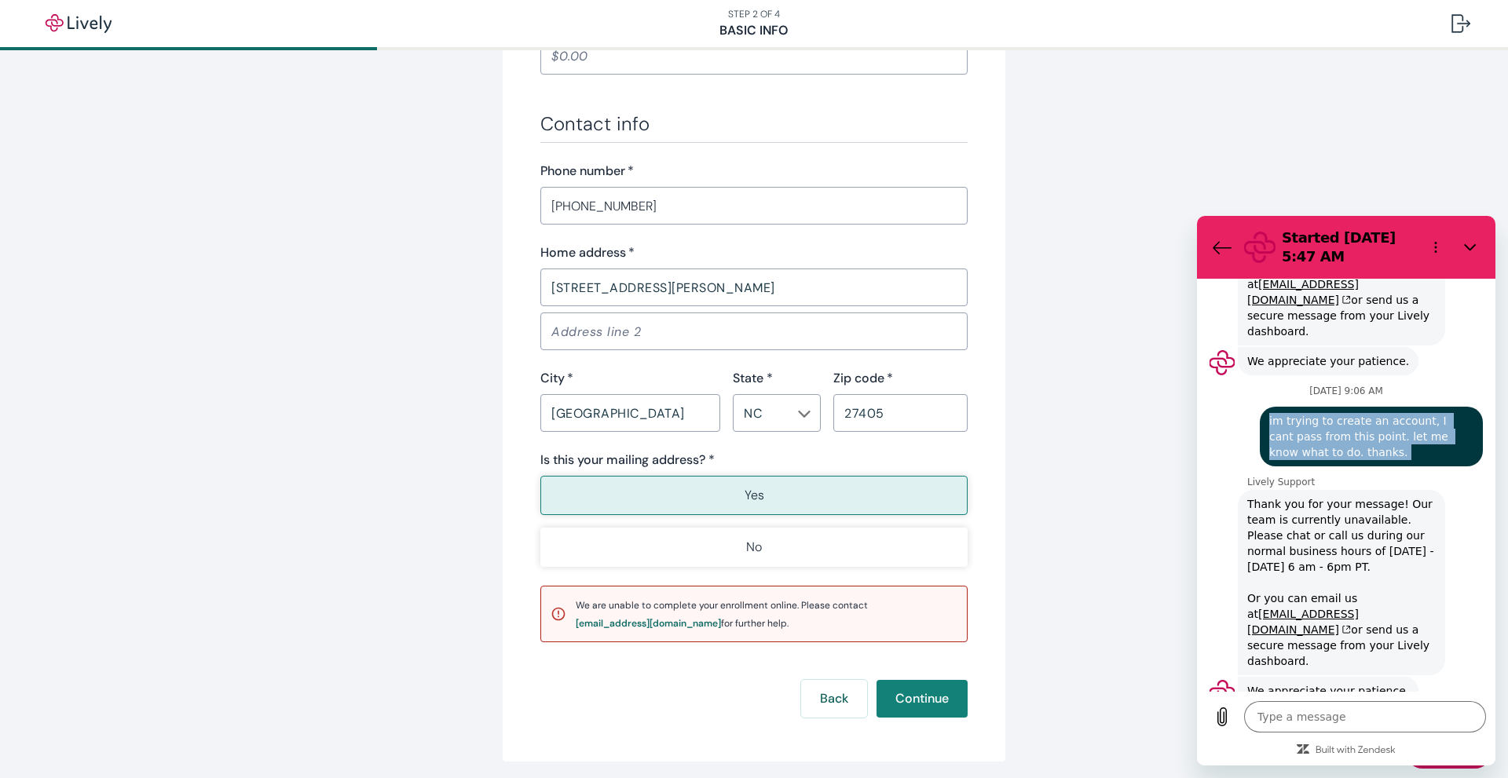
drag, startPoint x: 1334, startPoint y: 432, endPoint x: 1296, endPoint y: 414, distance: 41.8
click at [1296, 414] on span "im trying to create an account, I cant pass from this point. let me know what t…" at bounding box center [1371, 437] width 217 height 60
copy span "im trying to create an account, I cant pass from this point. let me know what t…"
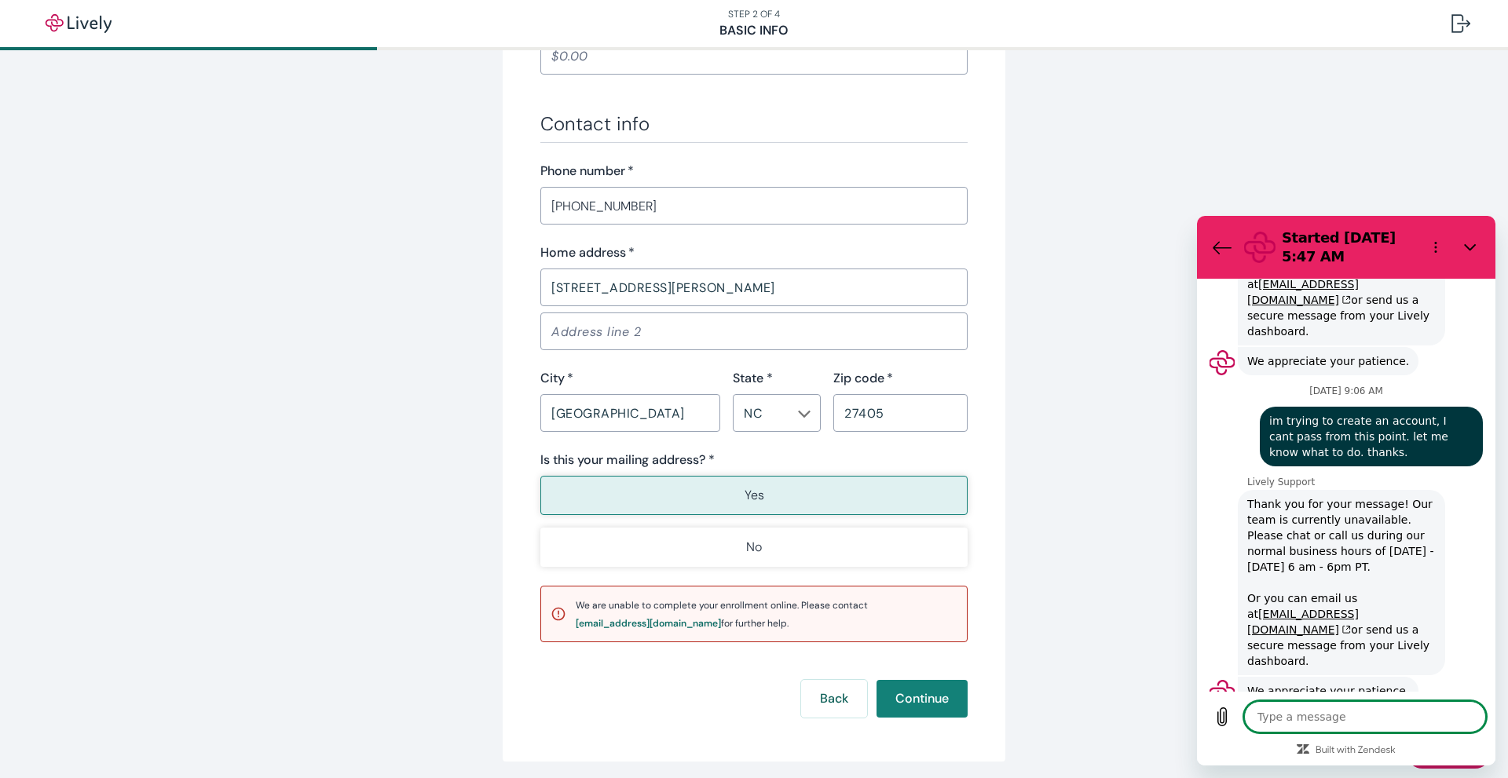
paste textarea "im trying to create an account, I cant pass from this point. let me know what t…"
type textarea "im trying to create an account, I cant pass from this point. let me know what t…"
type textarea "x"
type textarea "im trying to create an account, I cant pass from this point. let me know what t…"
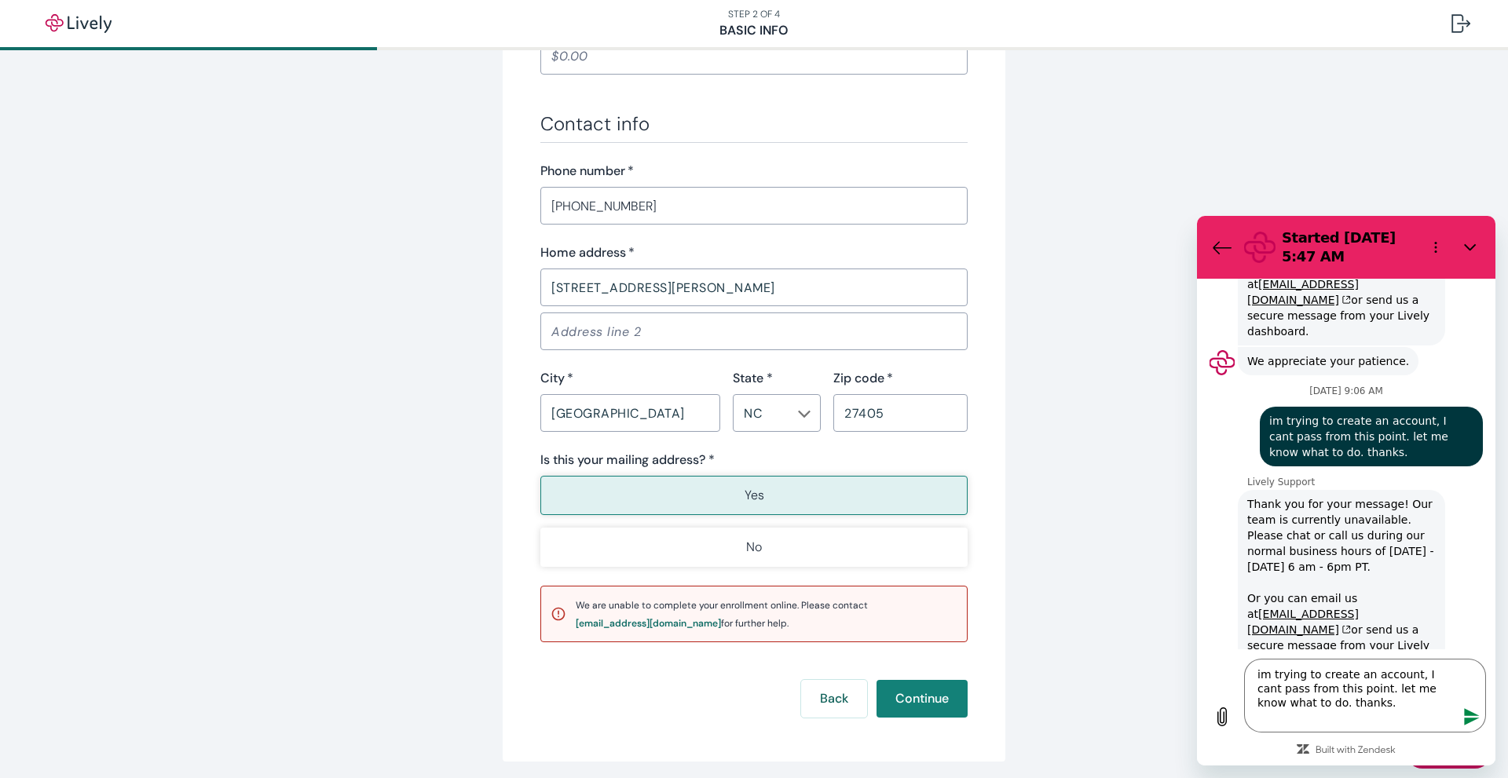
click at [1469, 714] on icon "Send message" at bounding box center [1471, 716] width 15 height 17
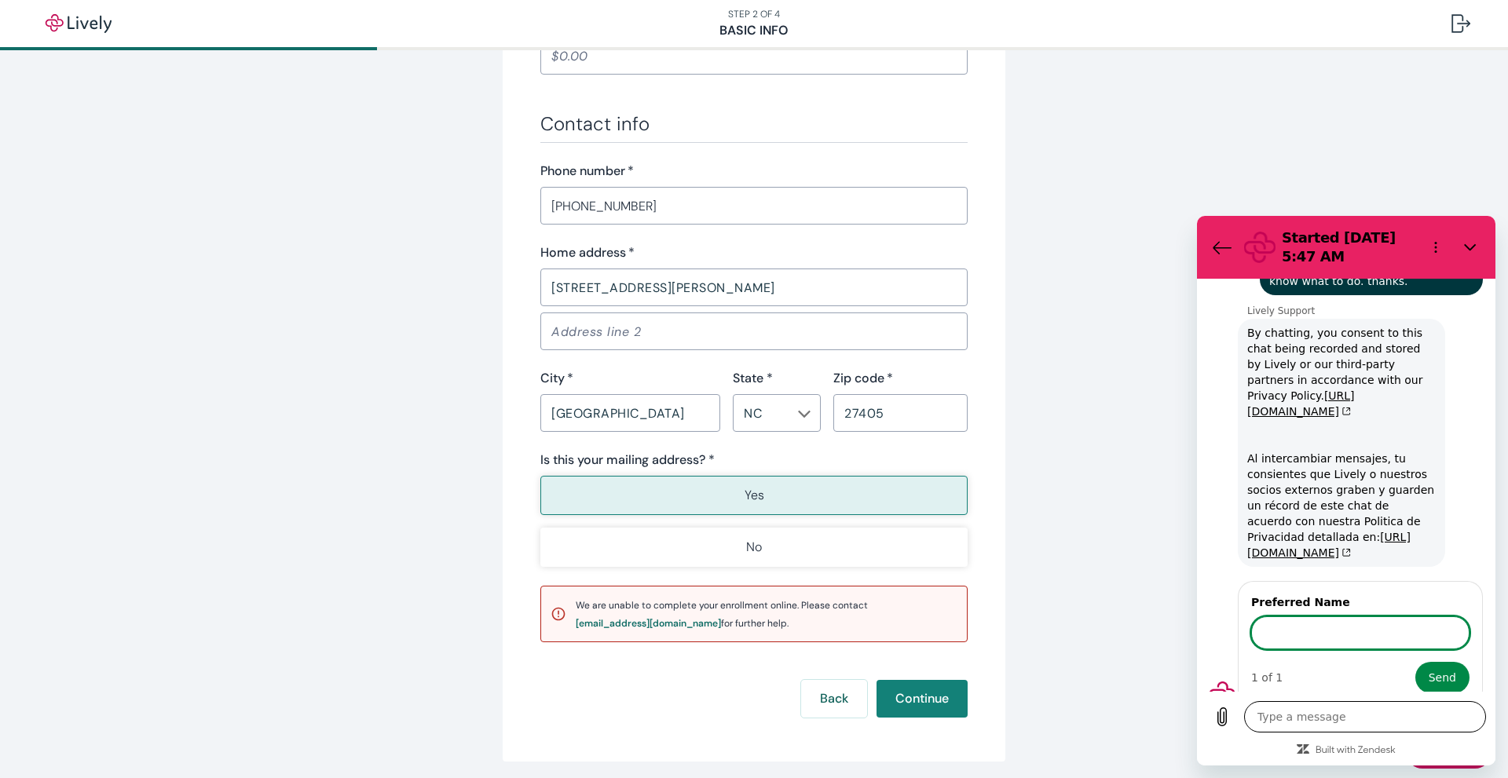
scroll to position [664, 0]
click at [1307, 532] on link "[URL][DOMAIN_NAME]" at bounding box center [1328, 546] width 163 height 28
type textarea "x"
click at [1340, 619] on input "Preferred Name" at bounding box center [1360, 632] width 218 height 33
type input "[PERSON_NAME]"
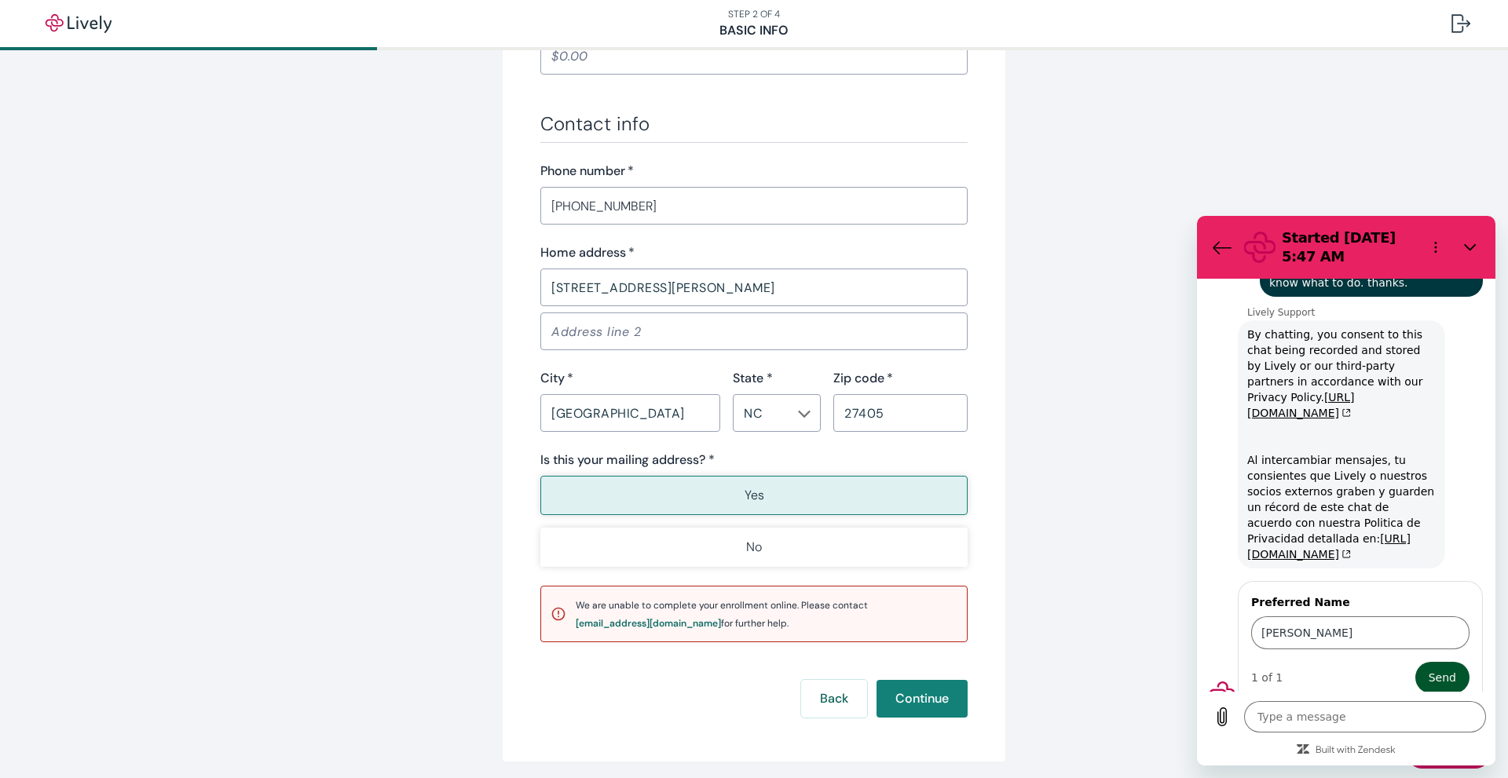
click at [1435, 668] on span "Send" at bounding box center [1441, 677] width 27 height 19
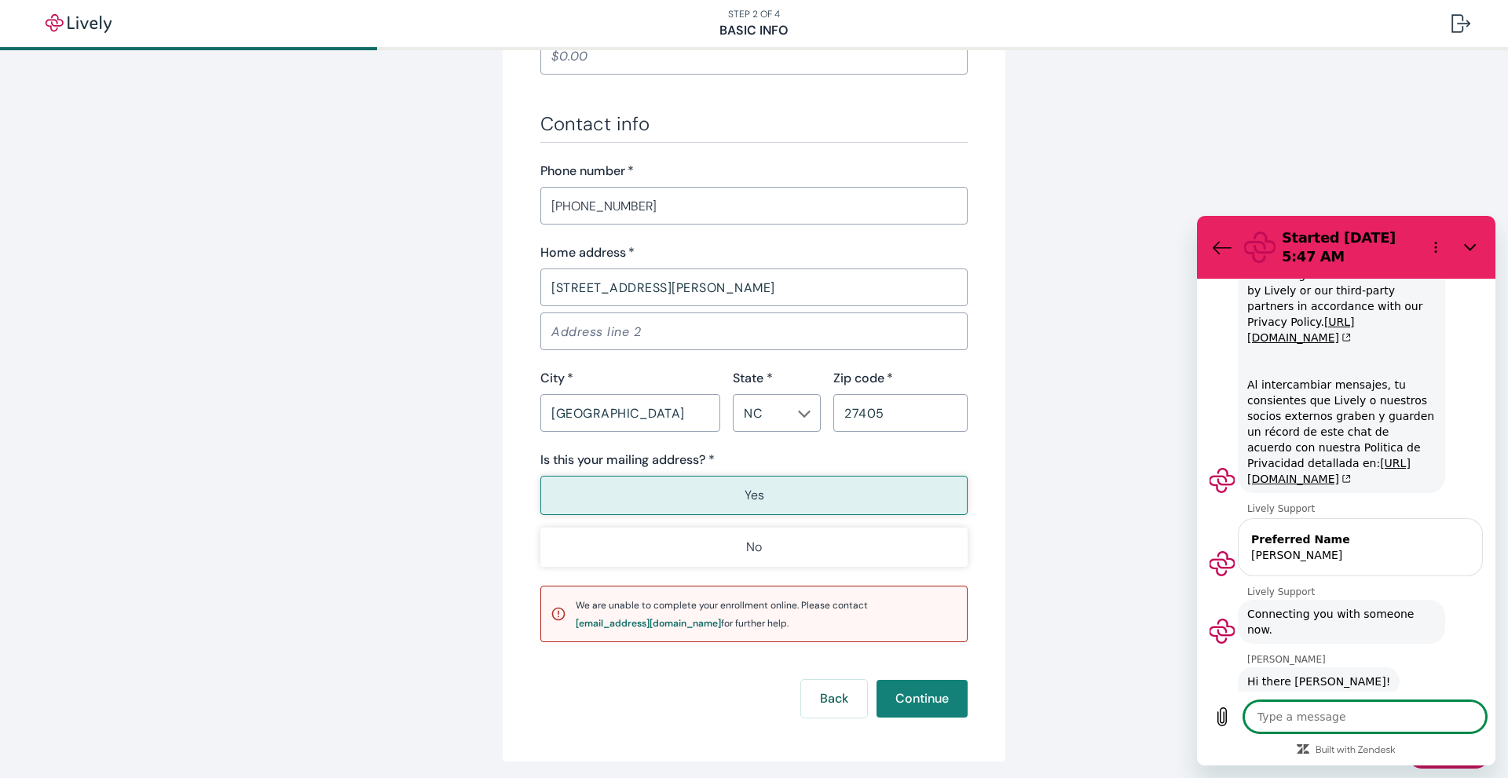
scroll to position [737, 0]
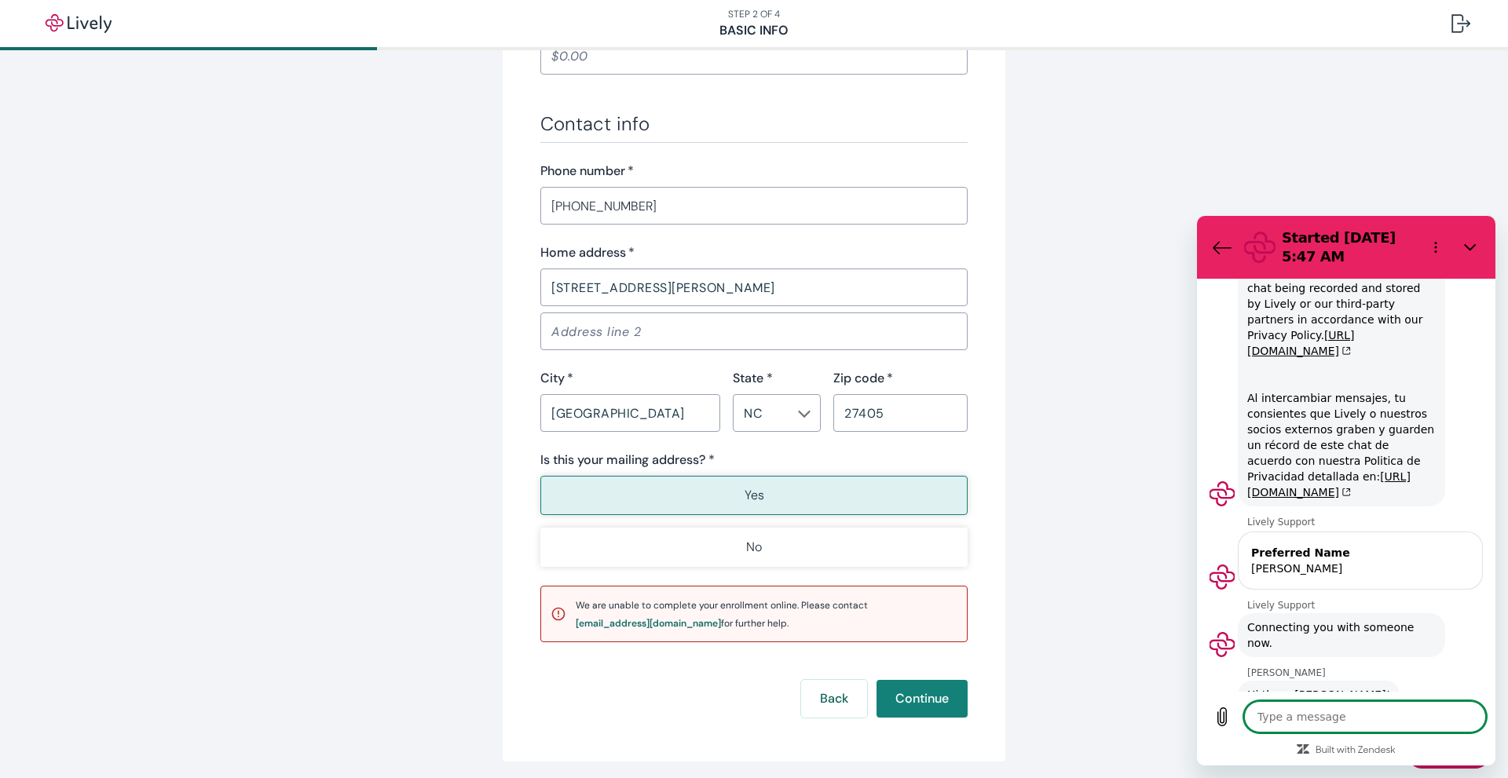
type textarea "x"
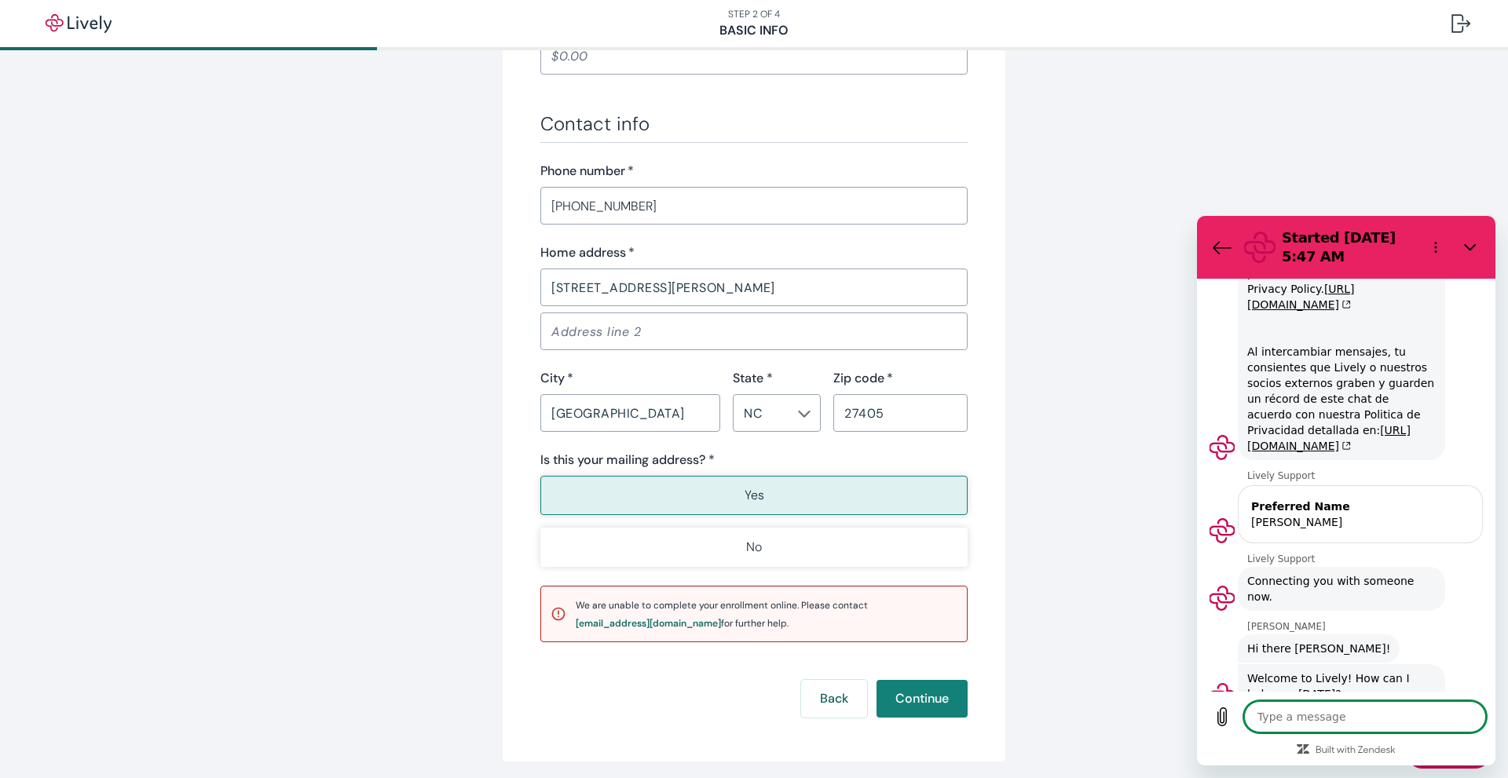
scroll to position [775, 0]
click at [1394, 715] on textarea at bounding box center [1365, 716] width 242 height 31
type textarea "i"
type textarea "x"
type textarea "im"
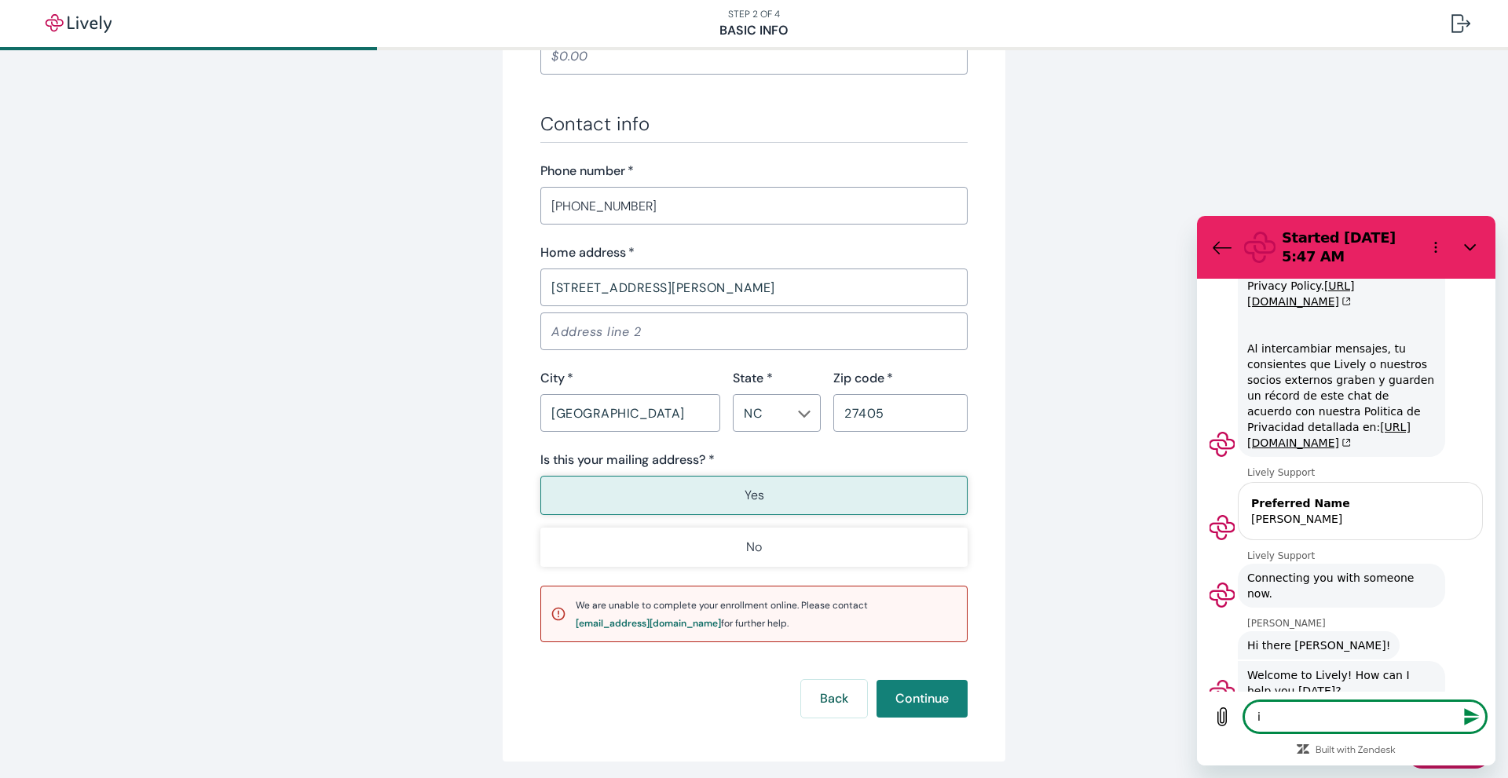
type textarea "x"
type textarea "im"
type textarea "x"
type textarea "im t"
type textarea "x"
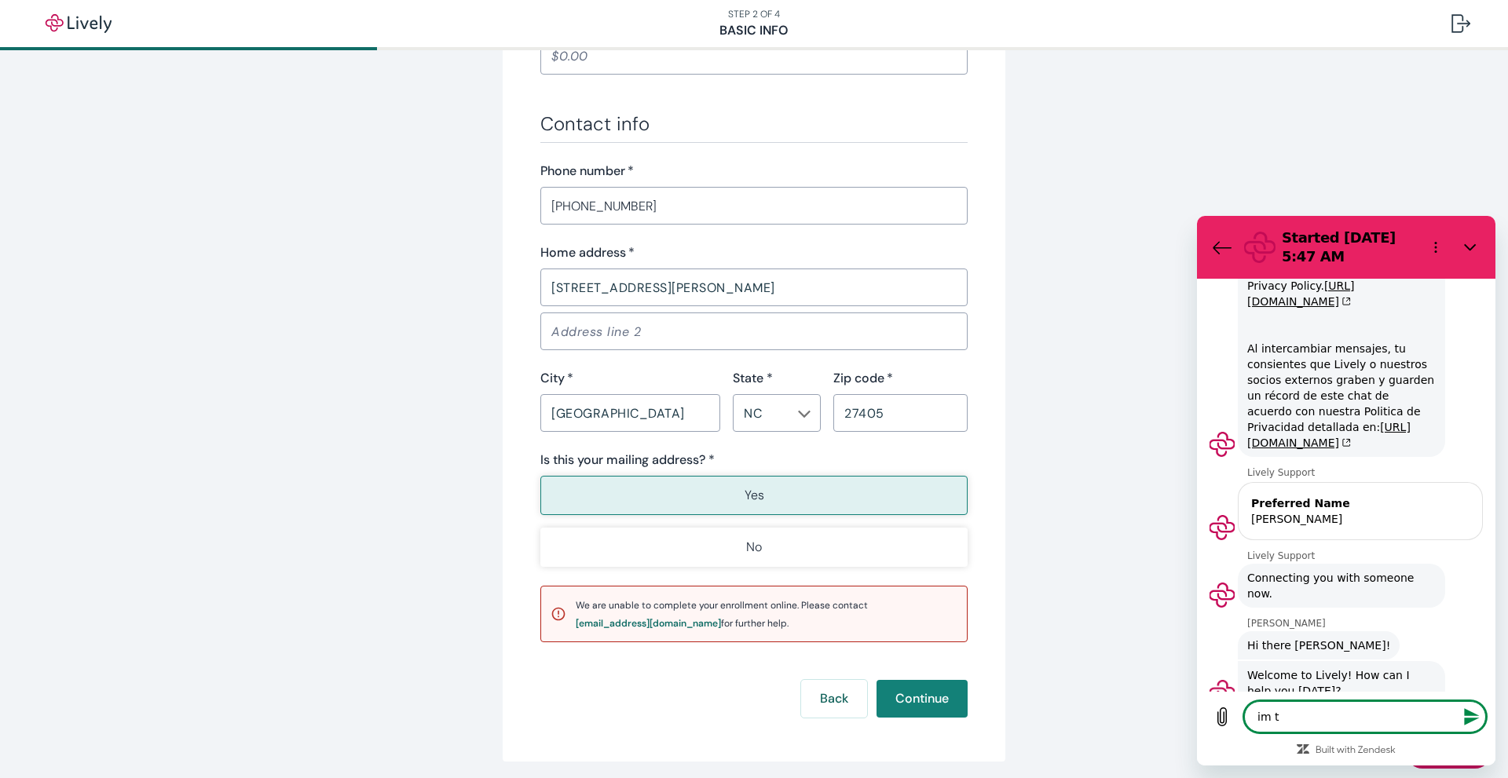
type textarea "im tr"
type textarea "x"
type textarea "im try"
type textarea "x"
type textarea "im tryi"
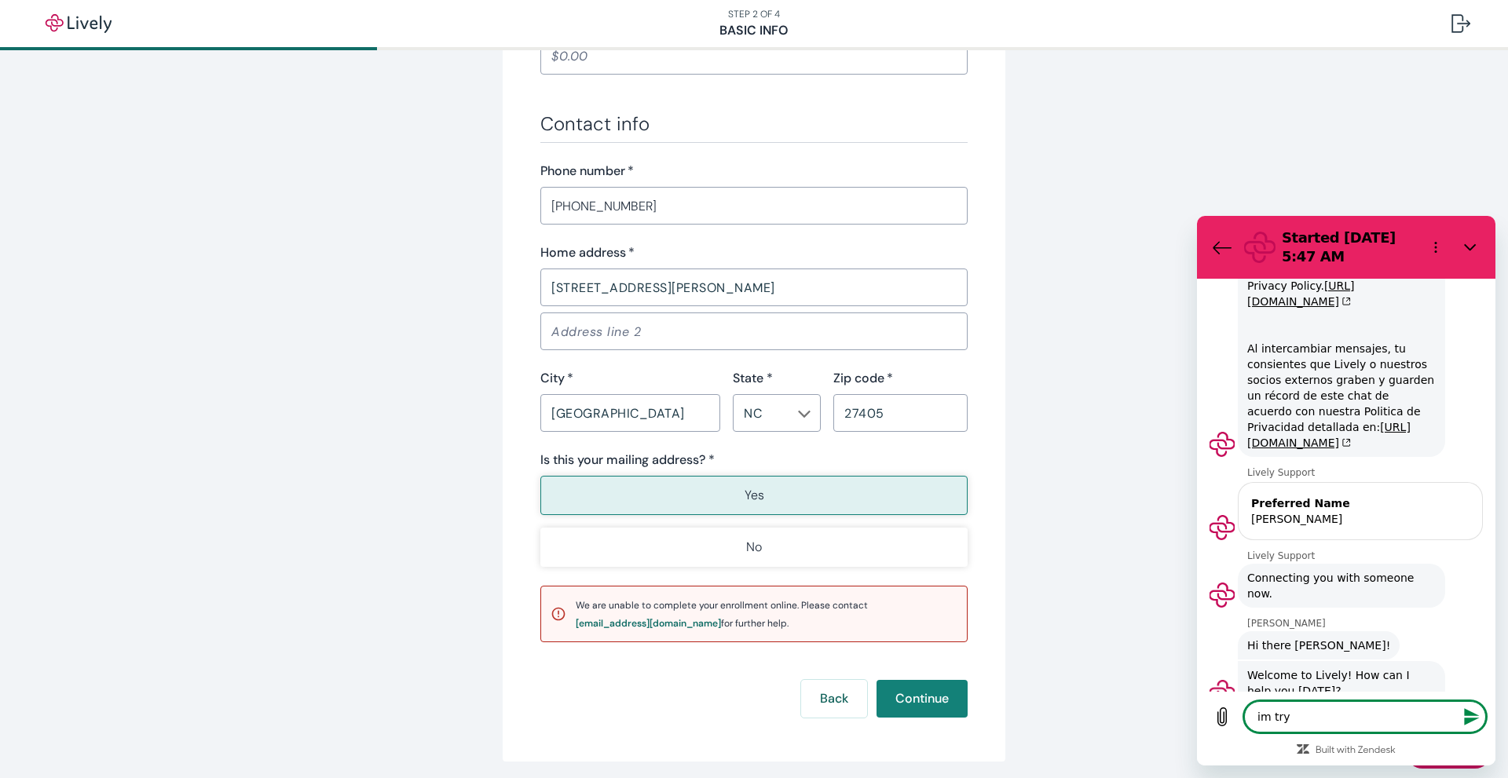
type textarea "x"
type textarea "im tryin"
type textarea "x"
type textarea "im trying"
type textarea "x"
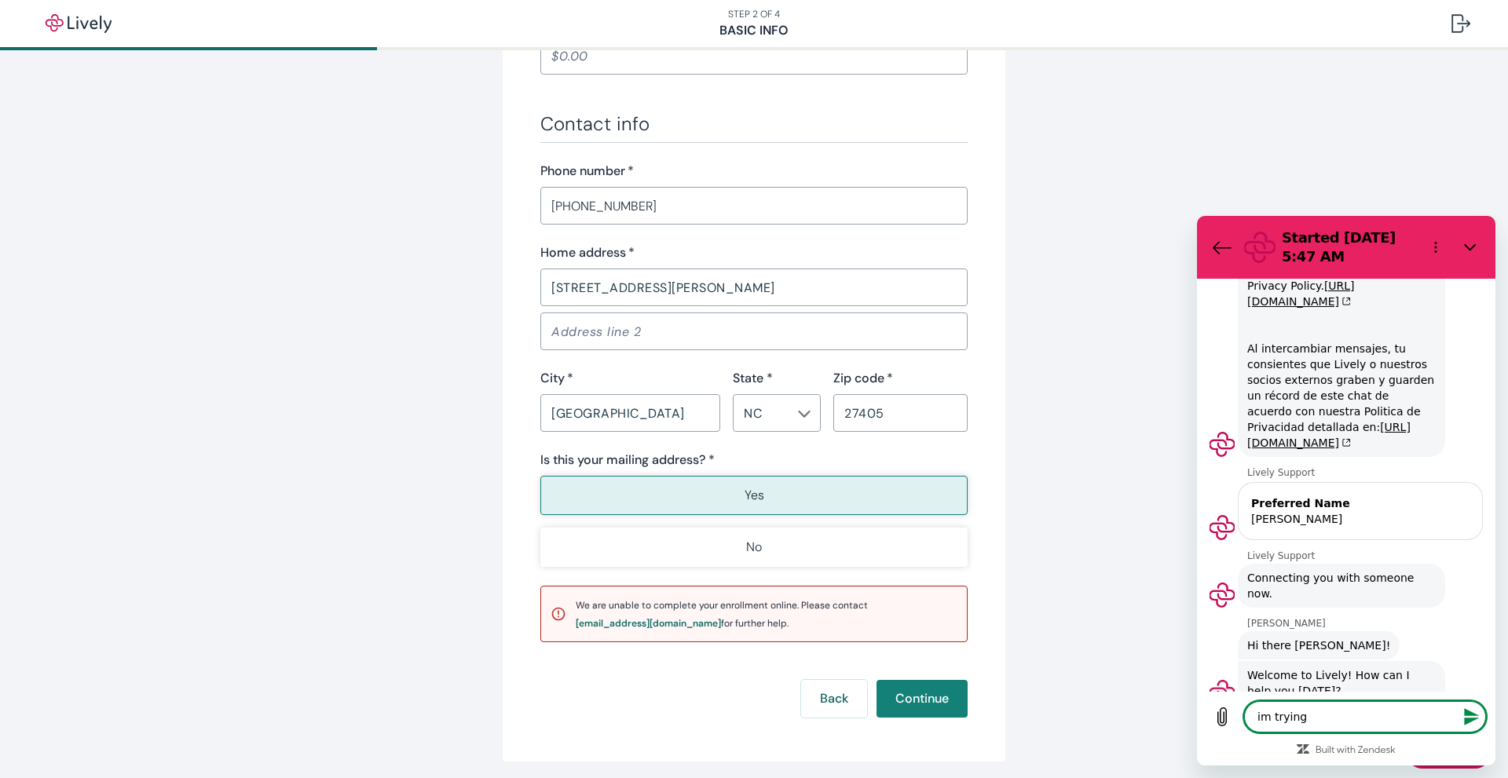
type textarea "im trying"
type textarea "x"
type textarea "im trying t"
type textarea "x"
type textarea "im trying to"
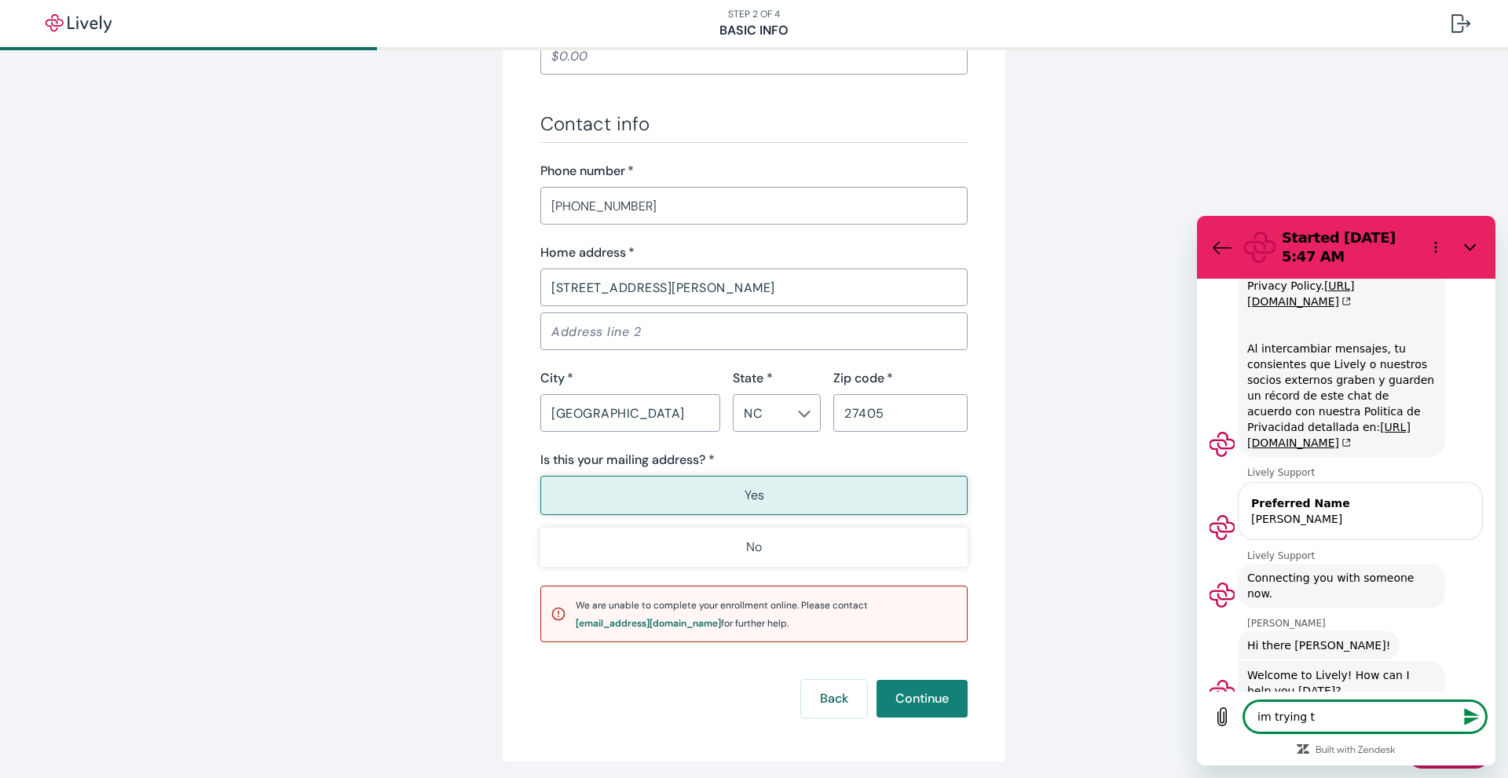
type textarea "x"
type textarea "im trying to"
type textarea "x"
type textarea "im trying to c"
type textarea "x"
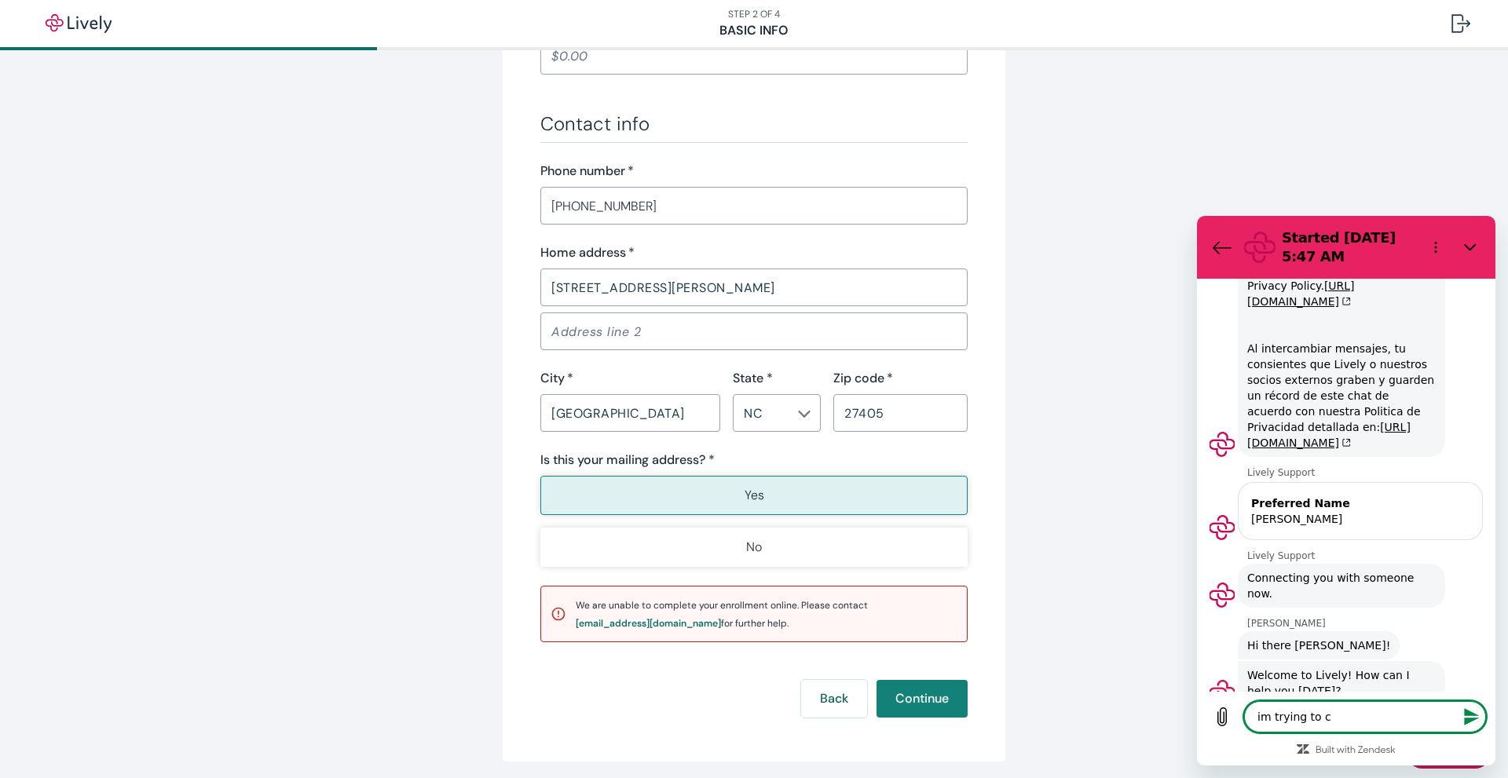
type textarea "im trying to cr"
type textarea "x"
type textarea "im trying to cre"
type textarea "x"
type textarea "im trying to crea"
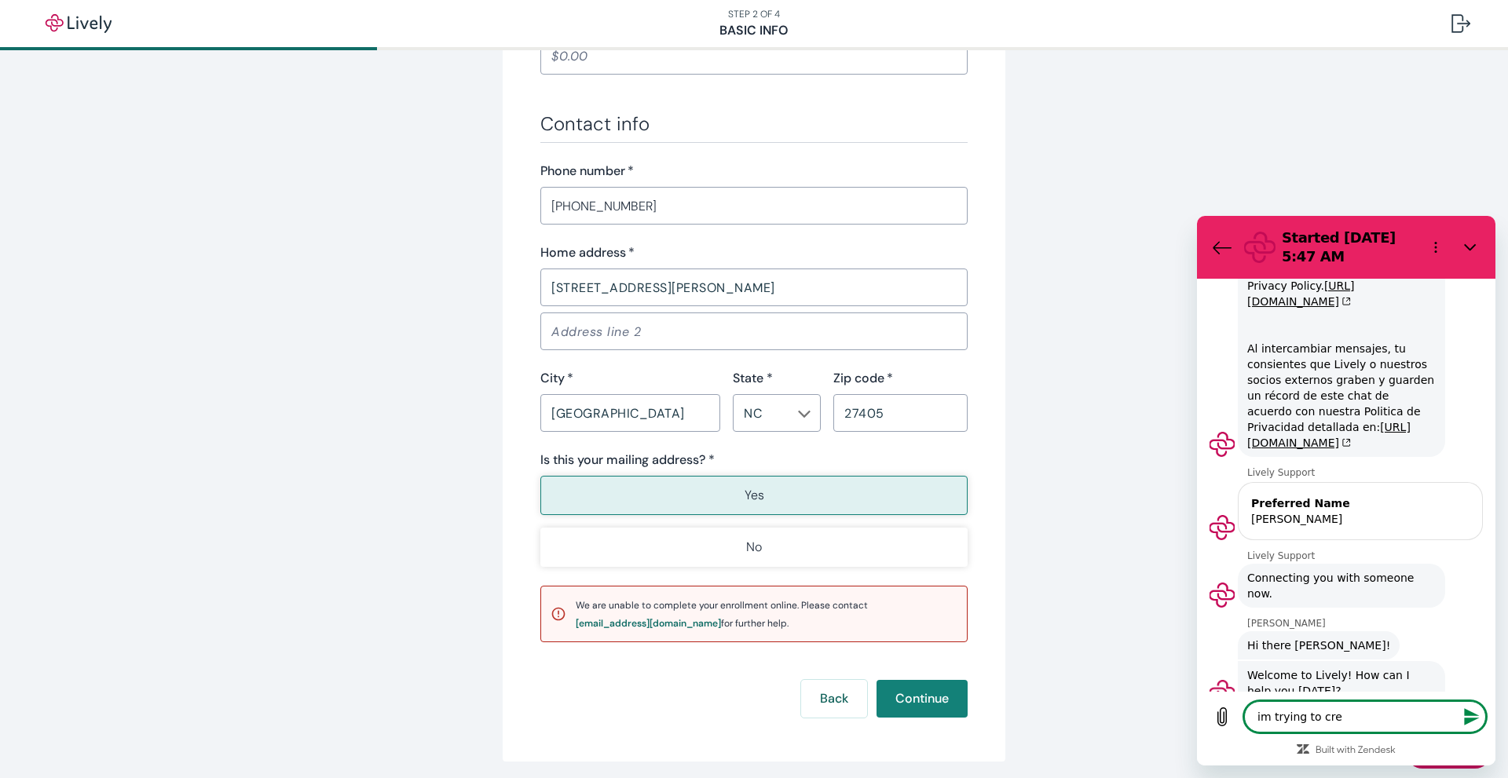
type textarea "x"
type textarea "im trying to creat"
type textarea "x"
type textarea "im trying to create"
type textarea "x"
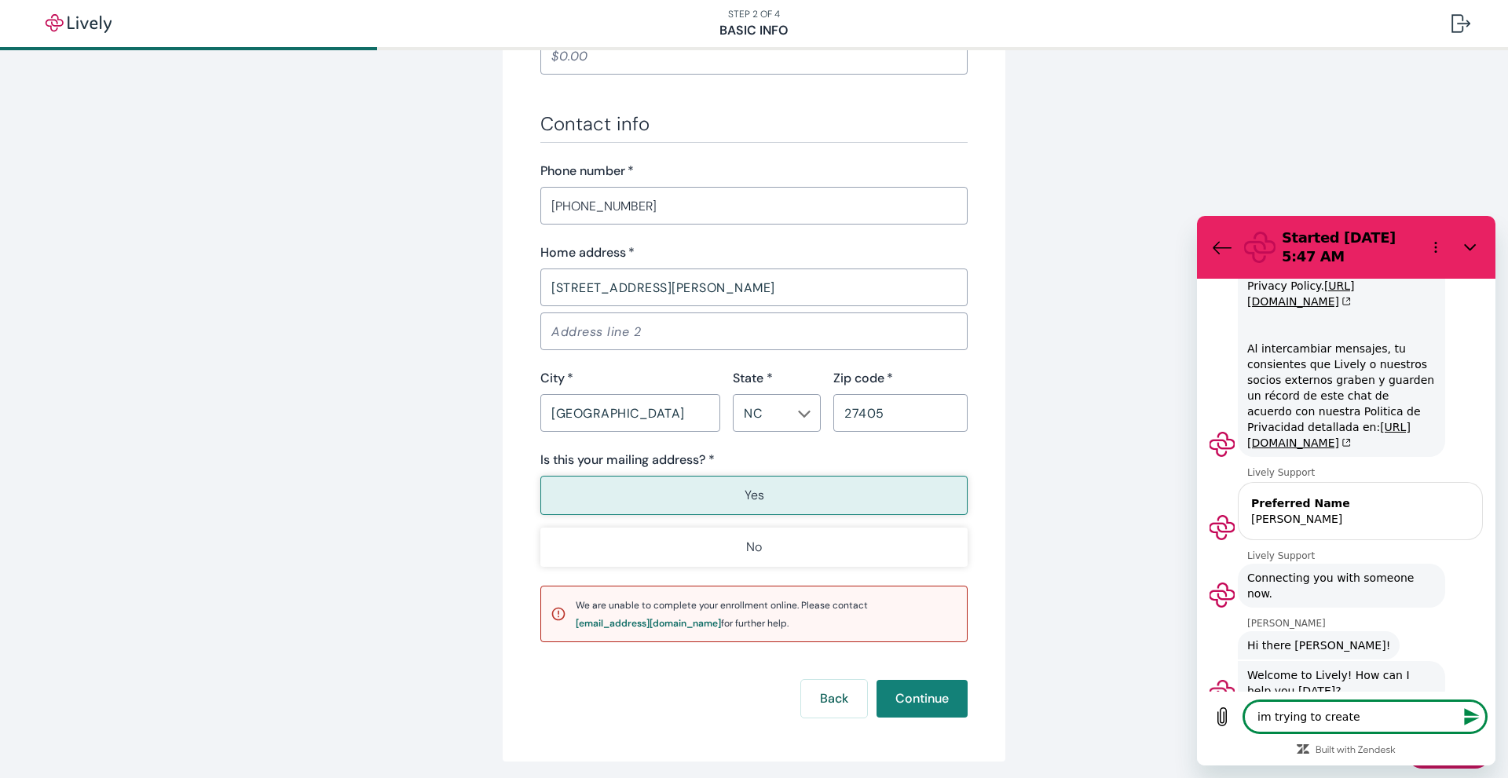
type textarea "im trying to create"
type textarea "x"
type textarea "im trying to create a"
type textarea "x"
type textarea "im trying to create an"
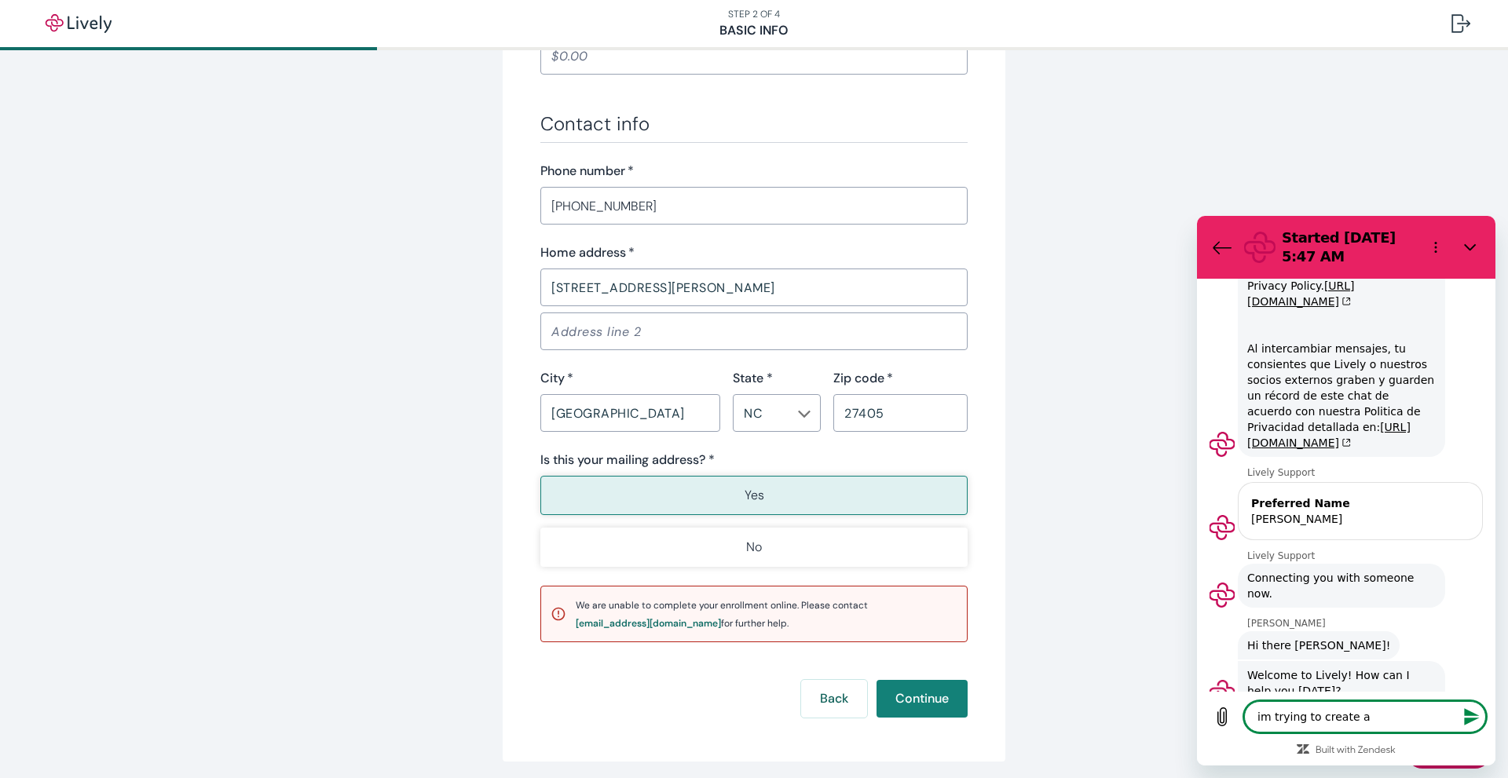
type textarea "x"
type textarea "im trying to create an"
type textarea "x"
type textarea "im trying to create an a"
type textarea "x"
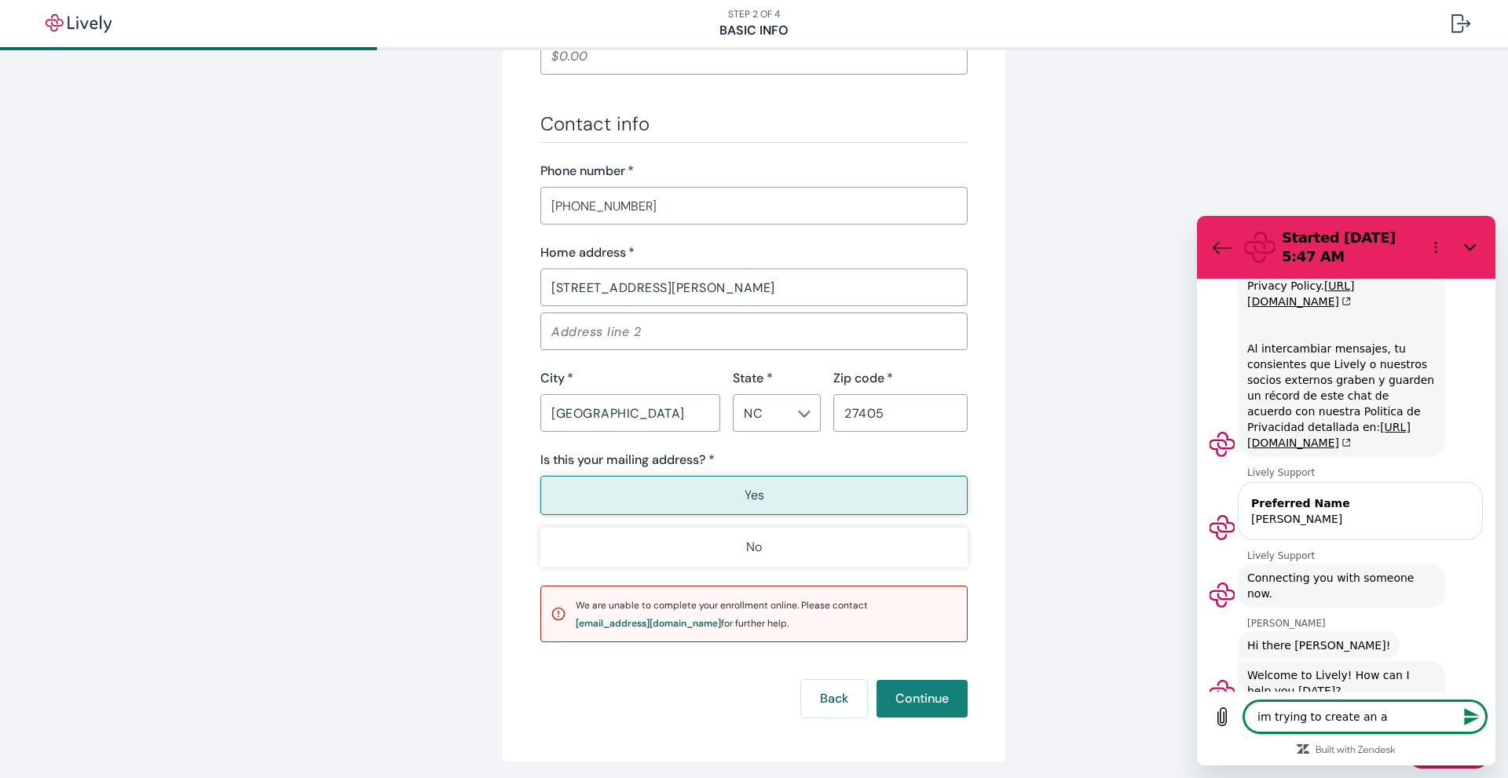
type textarea "im trying to create an ac"
type textarea "x"
type textarea "im trying to create an acc"
type textarea "x"
type textarea "im trying to create an acco"
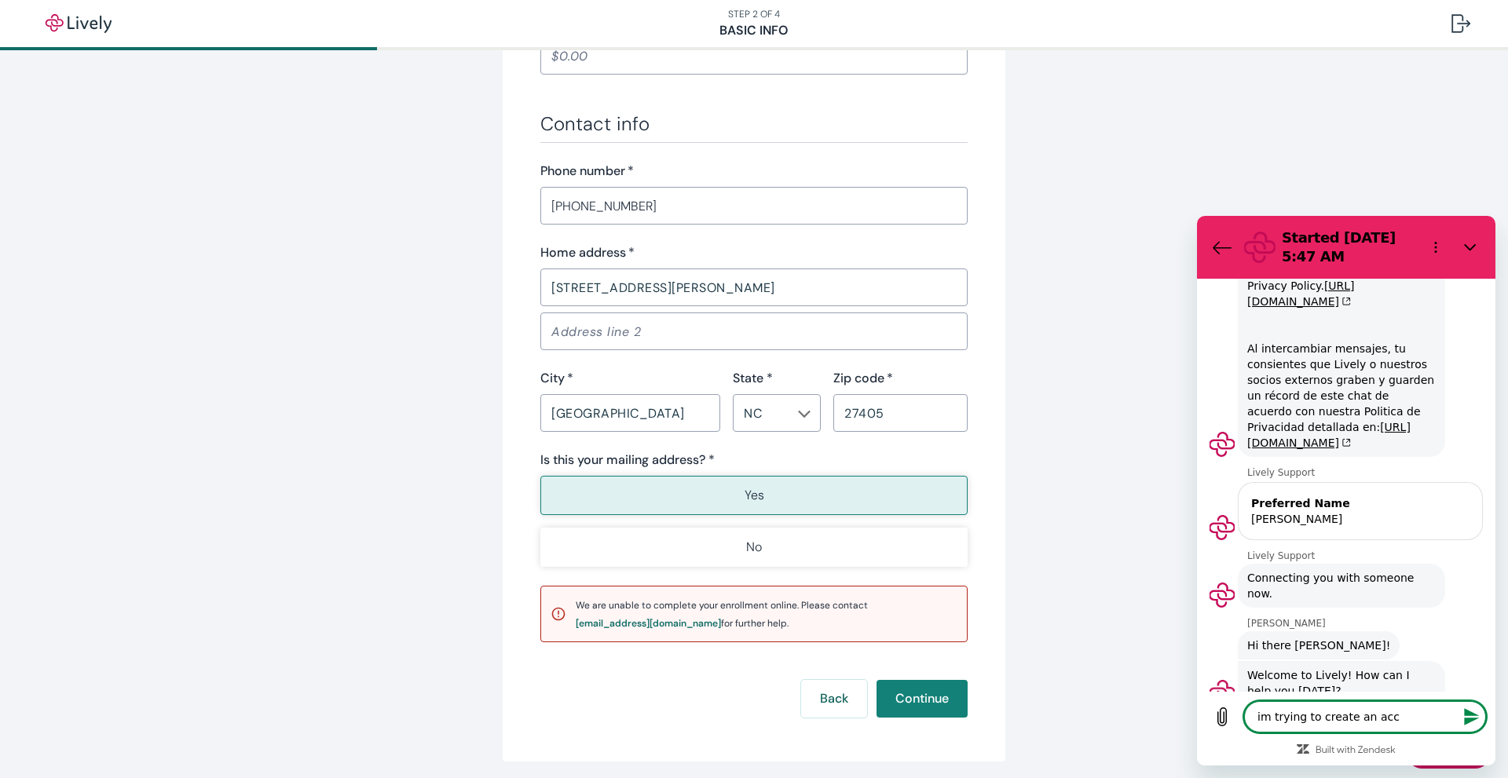
type textarea "x"
type textarea "im trying to create an accou"
type textarea "x"
type textarea "im trying to create an accoun"
type textarea "x"
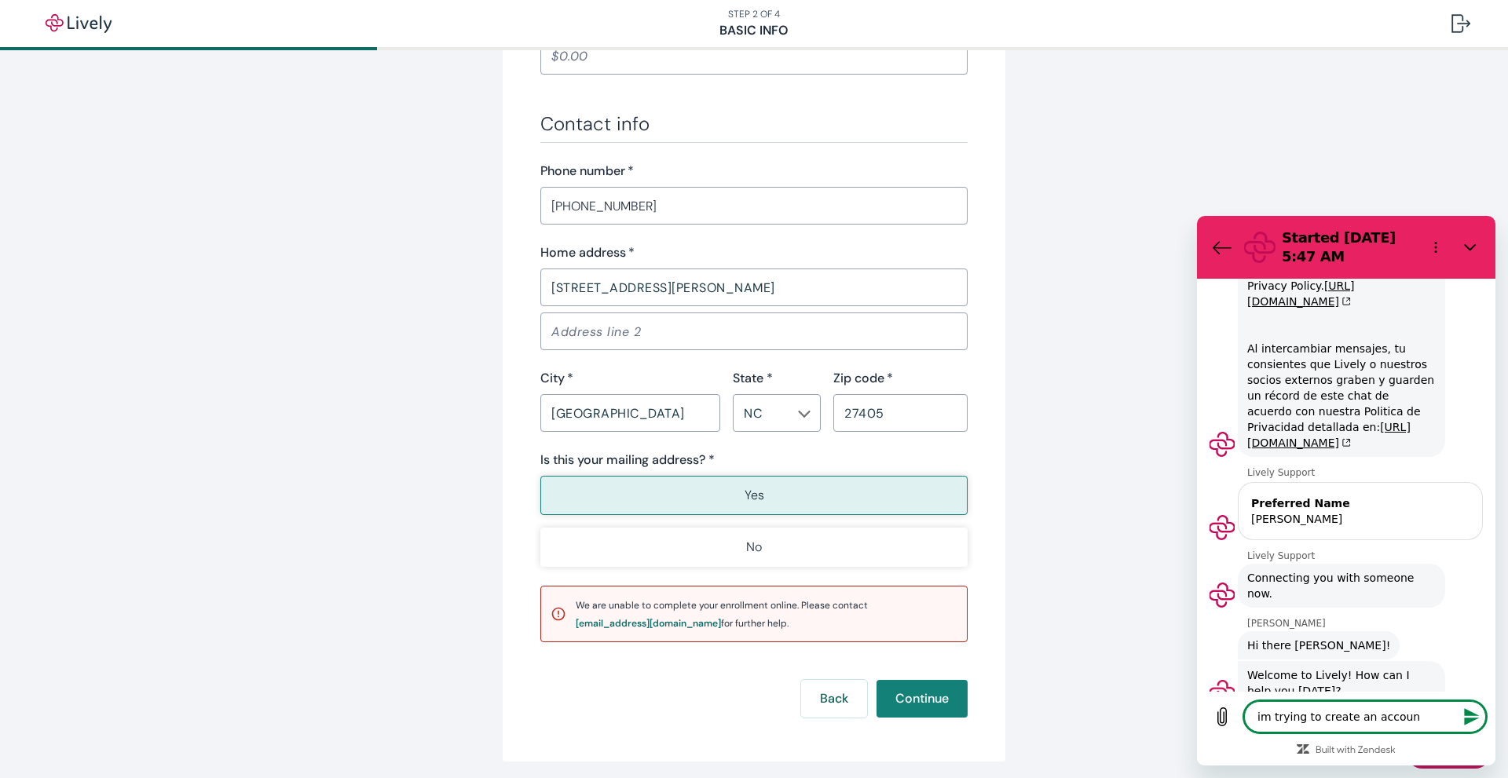
type textarea "im trying to create an account"
type textarea "x"
type textarea "im trying to create an account."
type textarea "x"
type textarea "im trying to create an account."
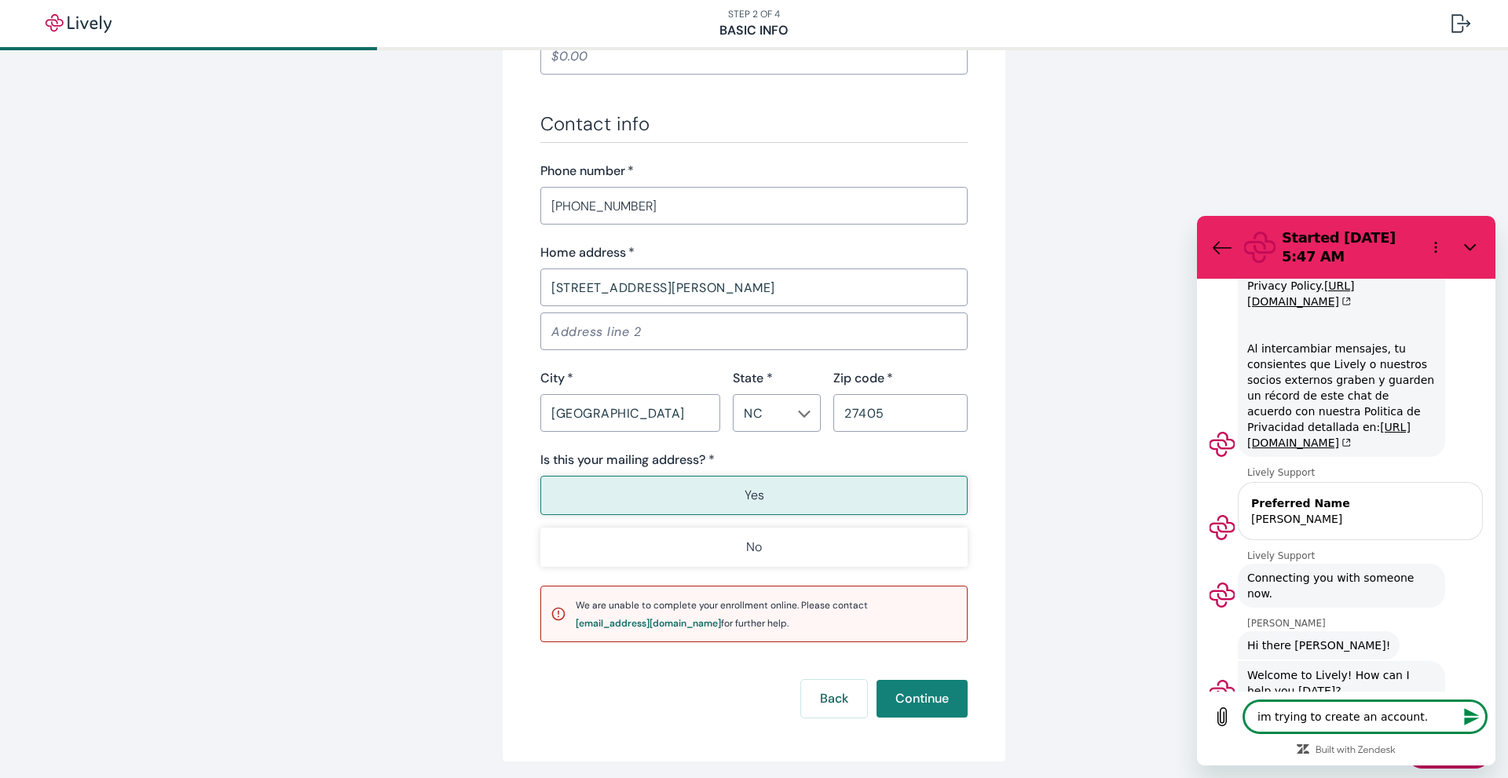
type textarea "x"
type textarea "im trying to create an account. I"
type textarea "x"
type textarea "im trying to create an account. I"
type textarea "x"
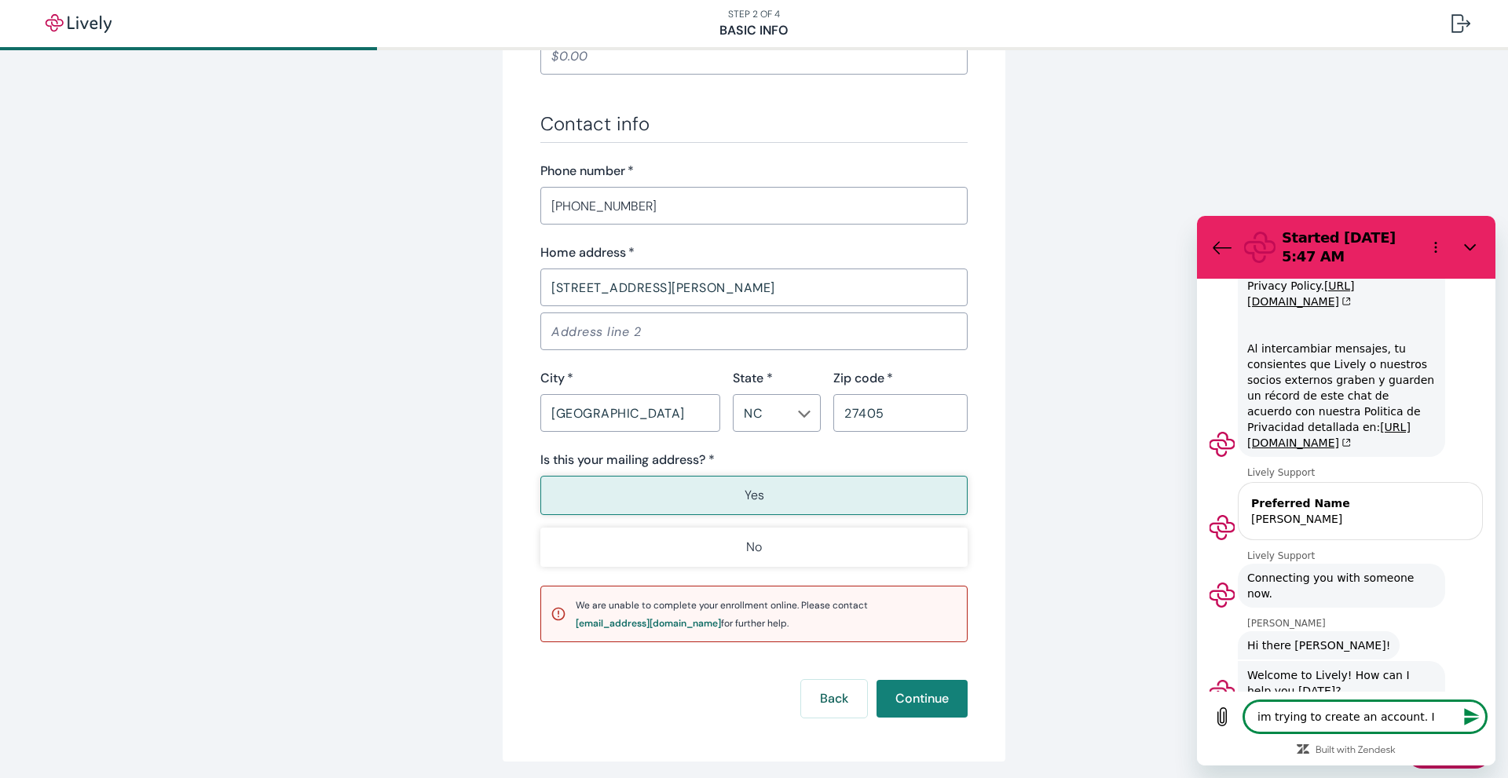
type textarea "im trying to create an account. I c"
type textarea "x"
type textarea "im trying to create an account. I ca"
type textarea "x"
type textarea "im trying to create an account. I can"
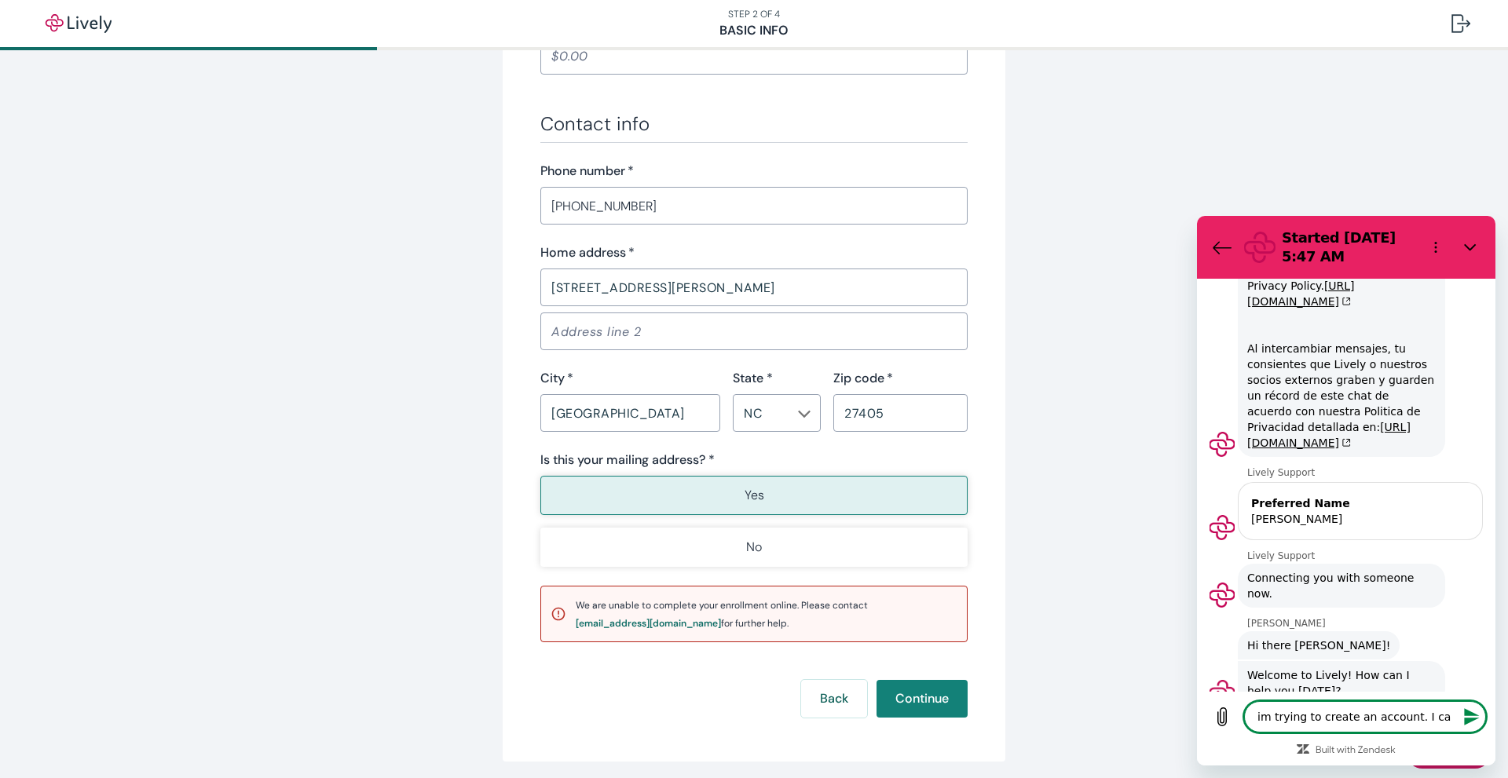
type textarea "x"
type textarea "im trying to create an account. I can'"
type textarea "x"
type textarea "im trying to create an account. I can't"
type textarea "x"
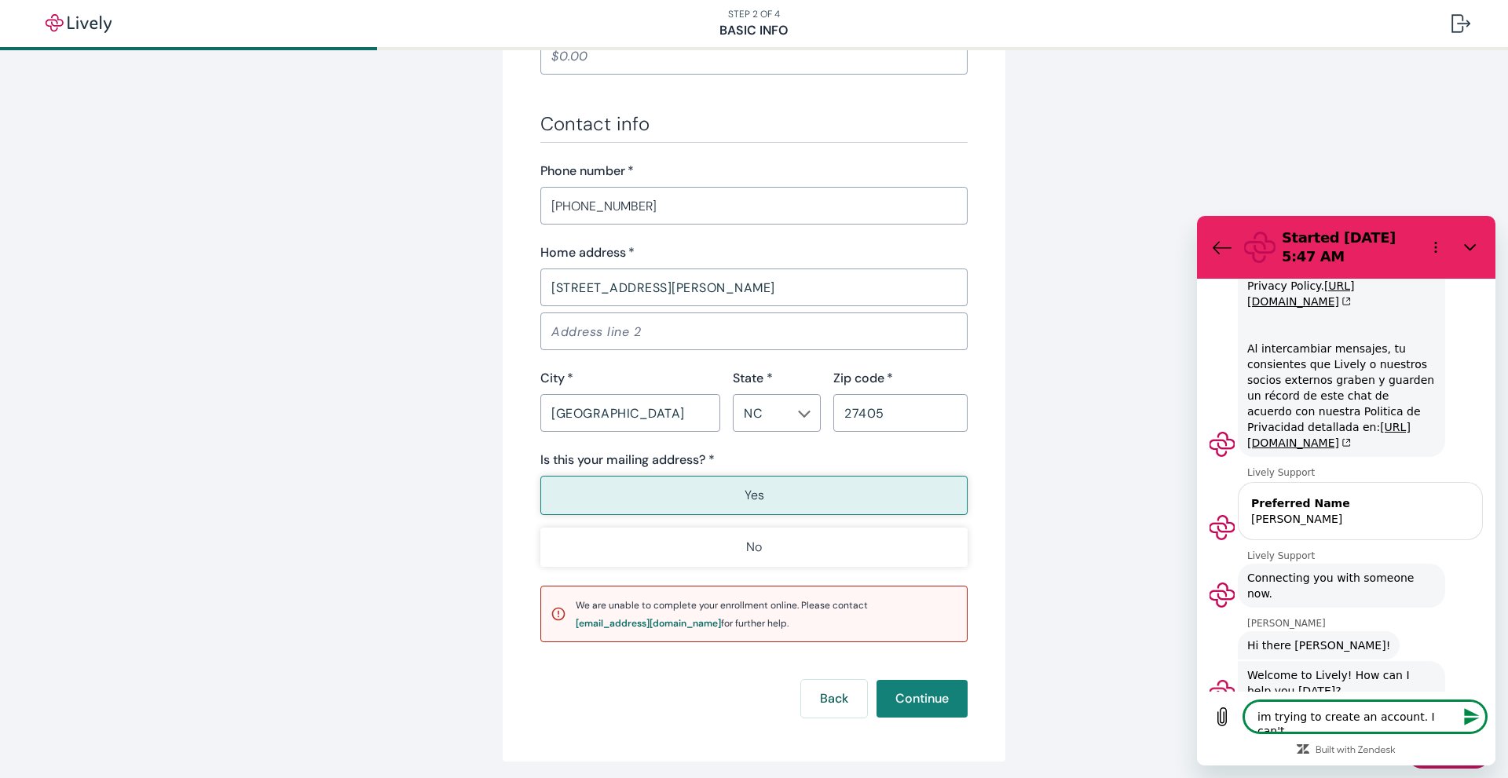
type textarea "im trying to create an account. I can't"
type textarea "x"
type textarea "im trying to create an account. I can't p"
type textarea "x"
type textarea "im trying to create an account. I can't pa"
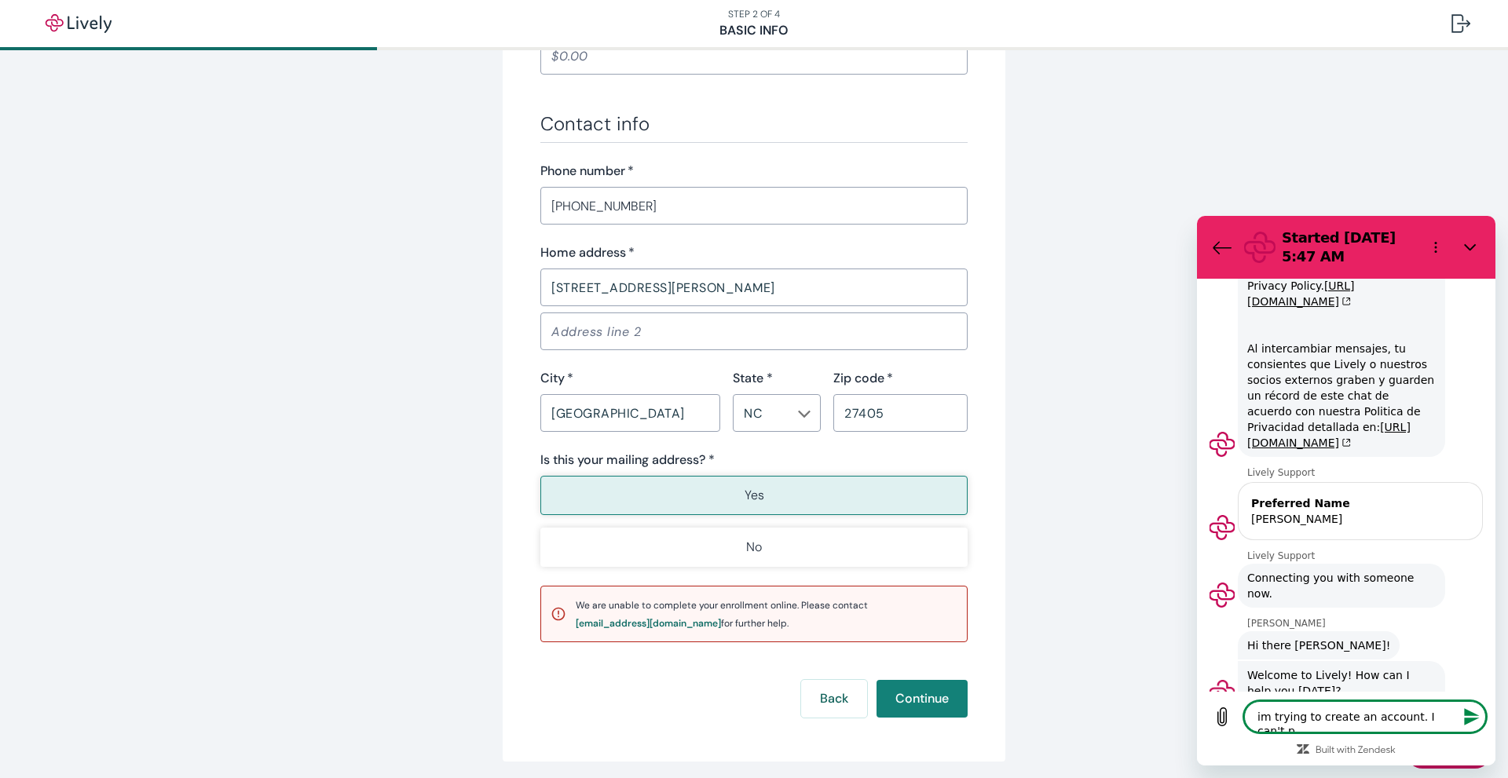
type textarea "x"
type textarea "im trying to create an account. I can't pas"
type textarea "x"
type textarea "im trying to create an account. I can't pass"
type textarea "x"
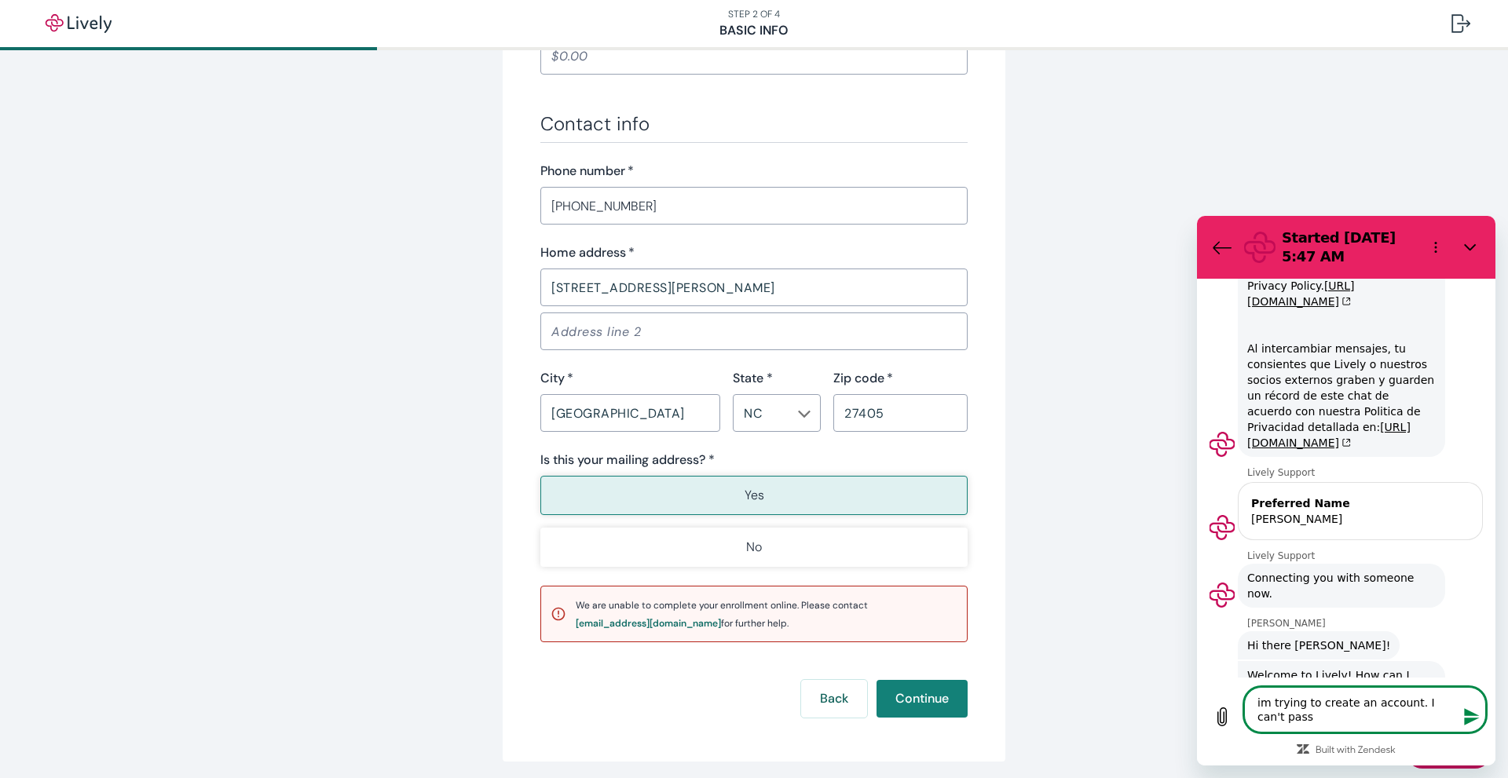
type textarea "im trying to create an account. I can't pass"
type textarea "x"
type textarea "im trying to create an account. I can't pass p"
type textarea "x"
type textarea "im trying to create an account. I can't pass"
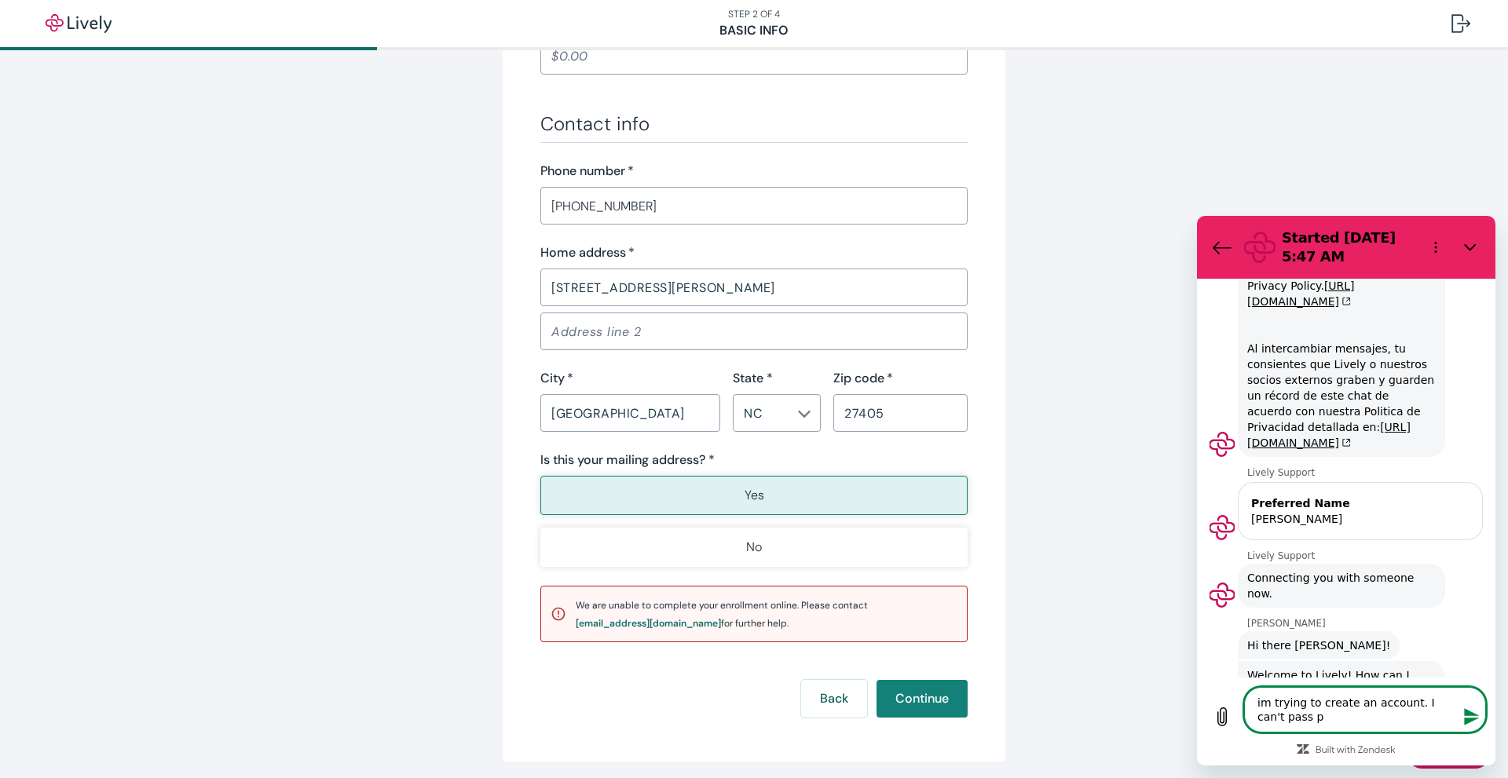
type textarea "x"
type textarea "im trying to create an account. I can't pass t"
type textarea "x"
type textarea "im trying to create an account. I can't pass th"
type textarea "x"
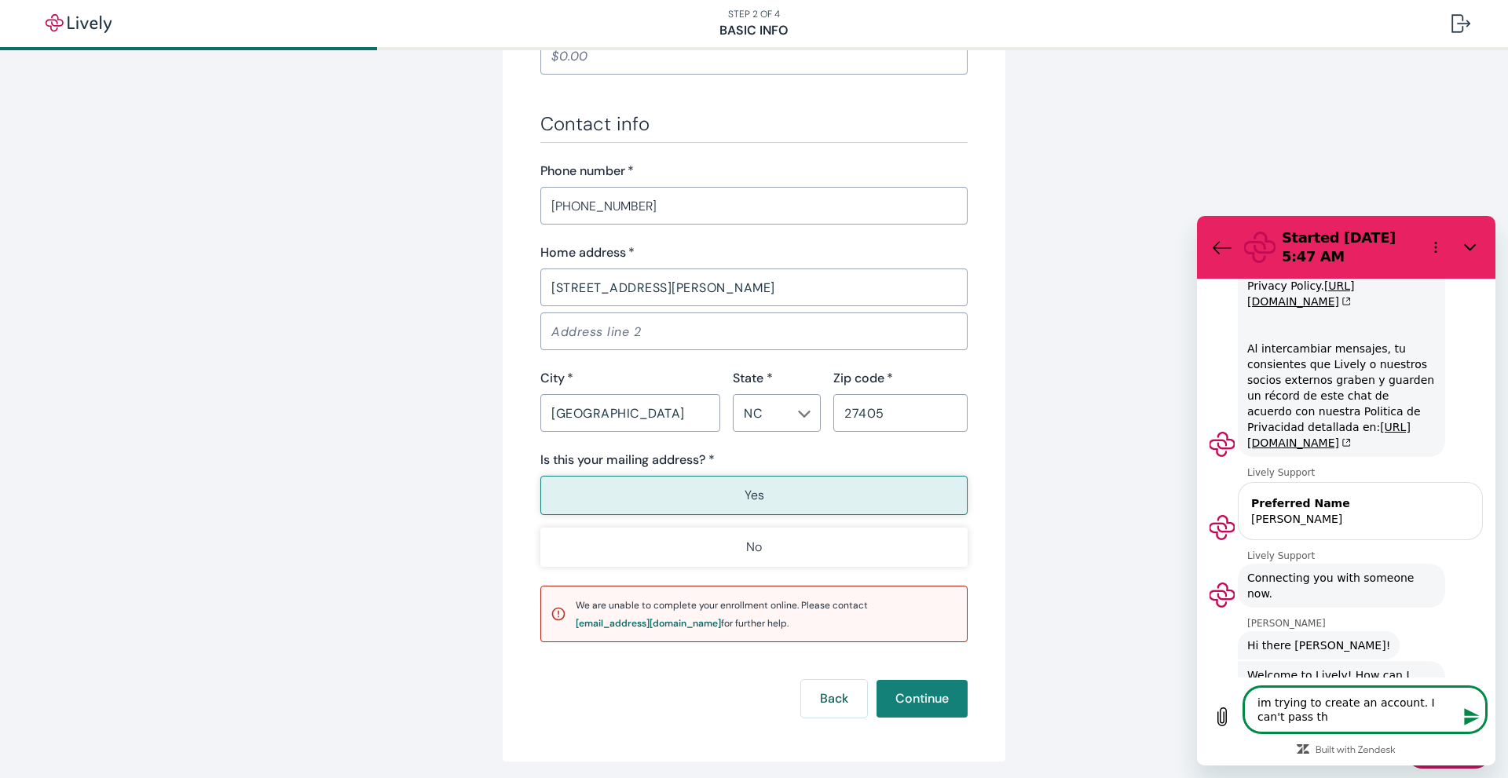
type textarea "im trying to create an account. I can't pass the"
type textarea "x"
type textarea "im trying to create an account. I can't pass the"
type textarea "x"
type textarea "im trying to create an account. I can't pass the p"
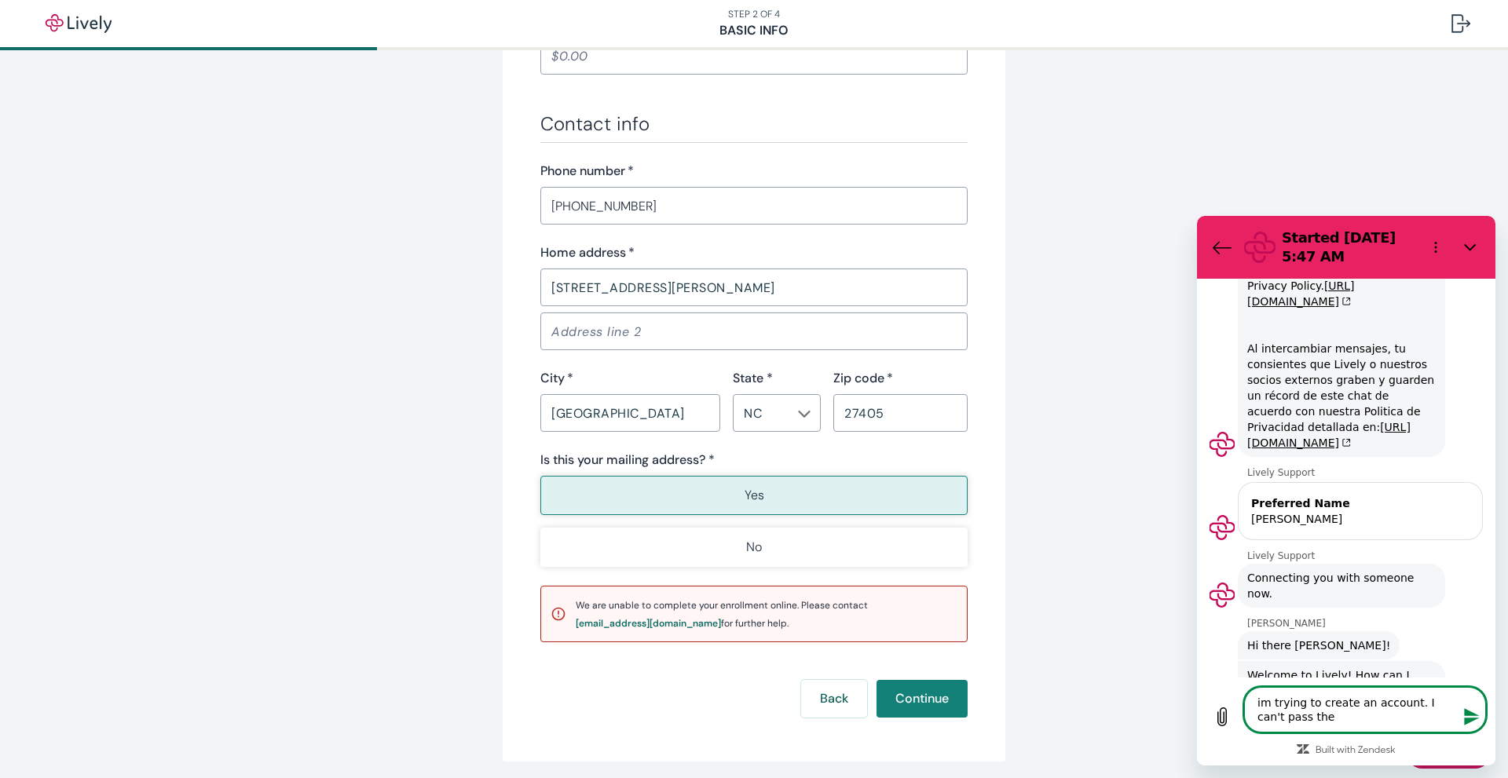
type textarea "x"
type textarea "im trying to create an account. I can't pass the pi"
type textarea "x"
type textarea "im trying to create an account. I can't pass the pin"
type textarea "x"
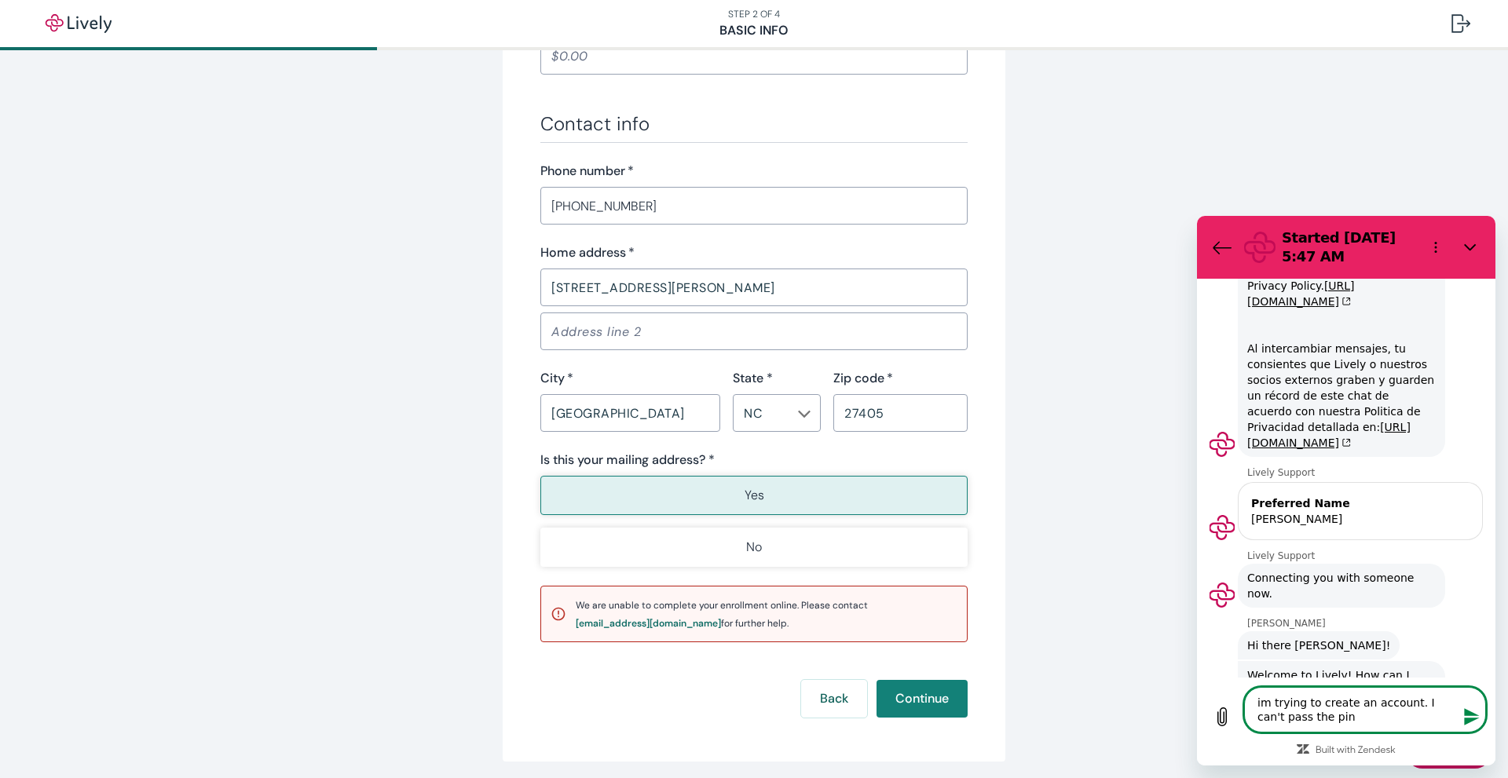
type textarea "im trying to create an account. I can't pass the pi"
type textarea "x"
type textarea "im trying to create an account. I can't pass the p"
type textarea "x"
type textarea "im trying to create an account. I can't pass the po"
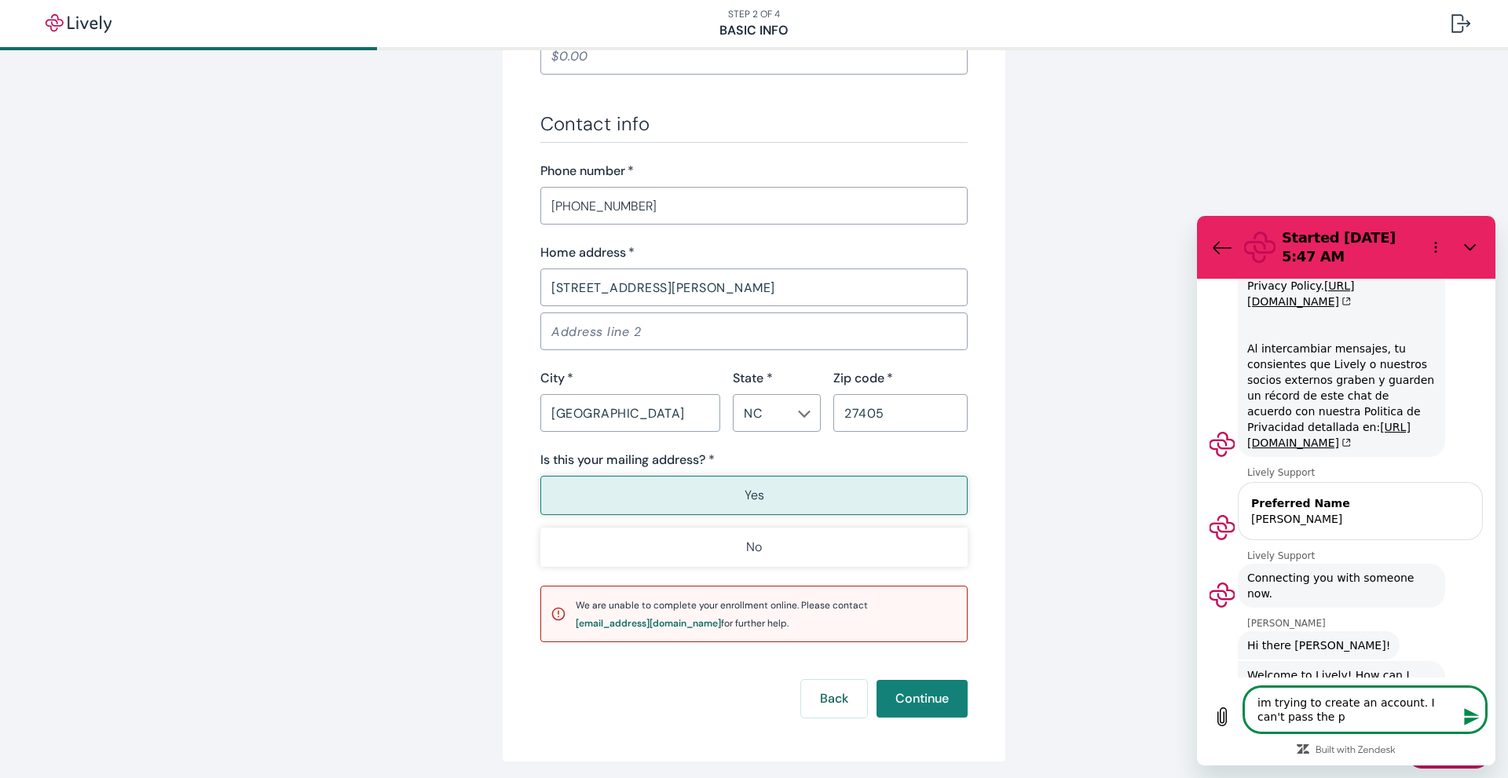
type textarea "x"
type textarea "im trying to create an account. I can't pass the poi"
type textarea "x"
type textarea "im trying to create an account. I can't pass the poin"
type textarea "x"
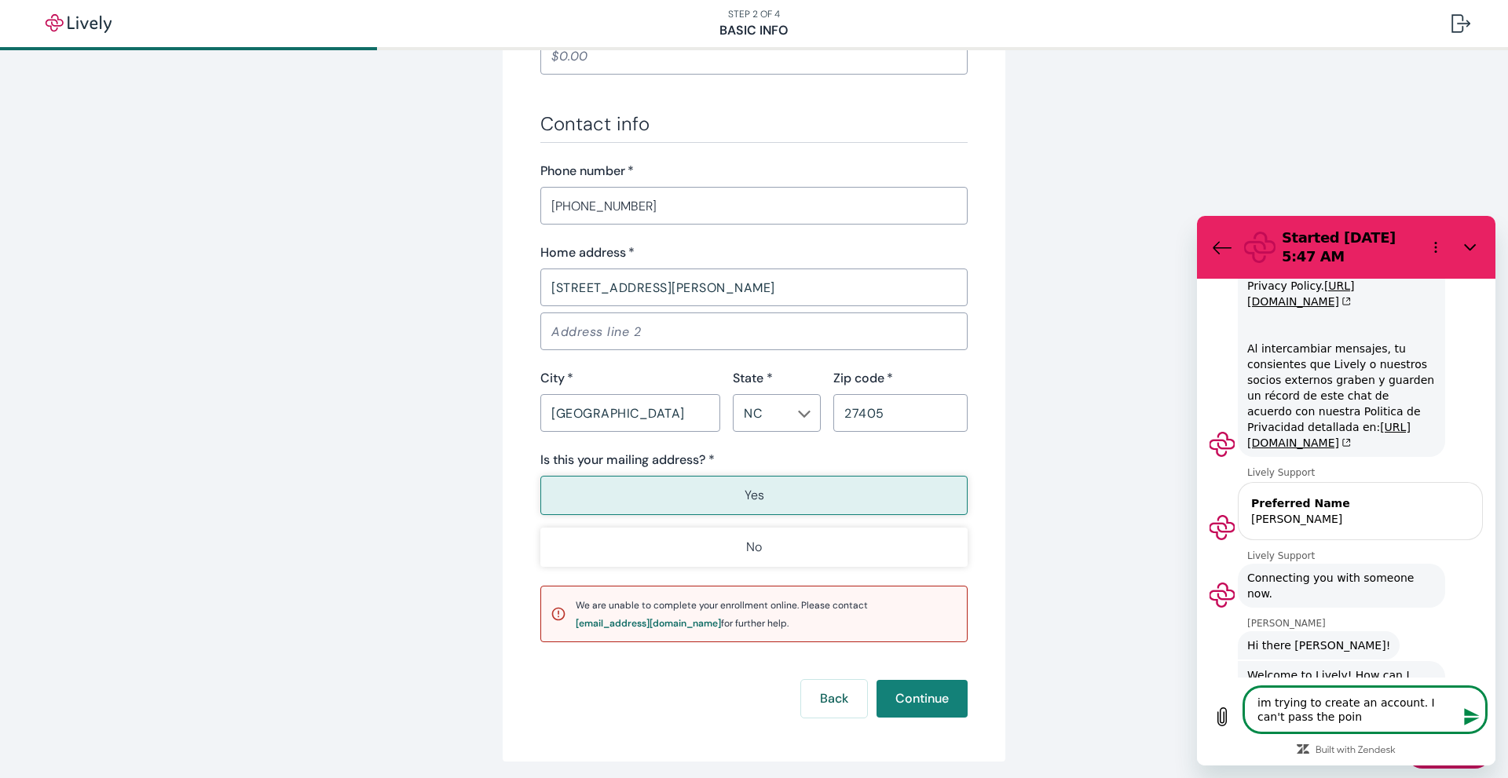
type textarea "im trying to create an account. I can't pass the point"
type textarea "x"
type textarea "im trying to create an account. I can't pass the point"
type textarea "x"
type textarea "im trying to create an account. I can't pass the point w"
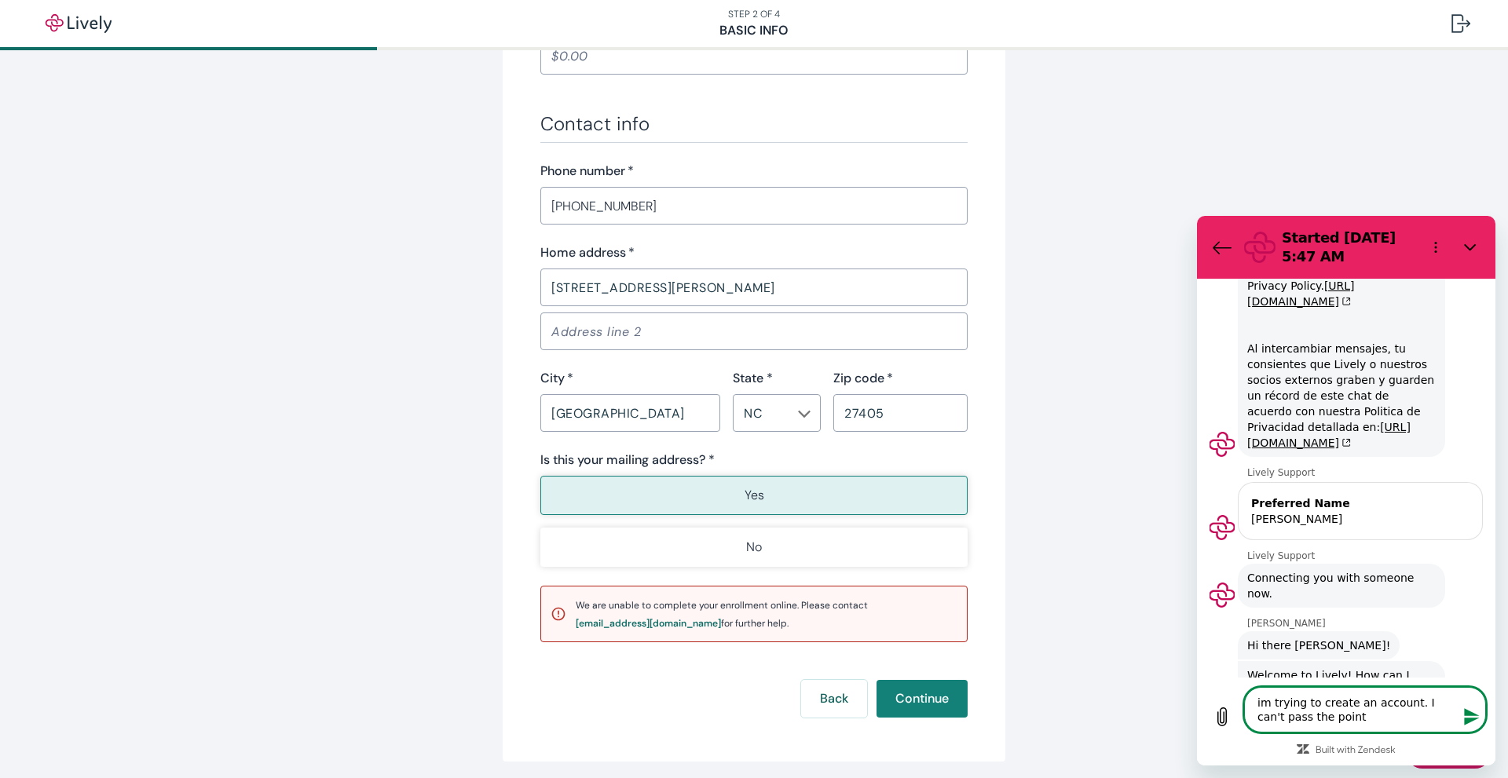
type textarea "x"
type textarea "im trying to create an account. I can't pass the point wh"
type textarea "x"
type textarea "im trying to create an account. I can't pass the point whe"
type textarea "x"
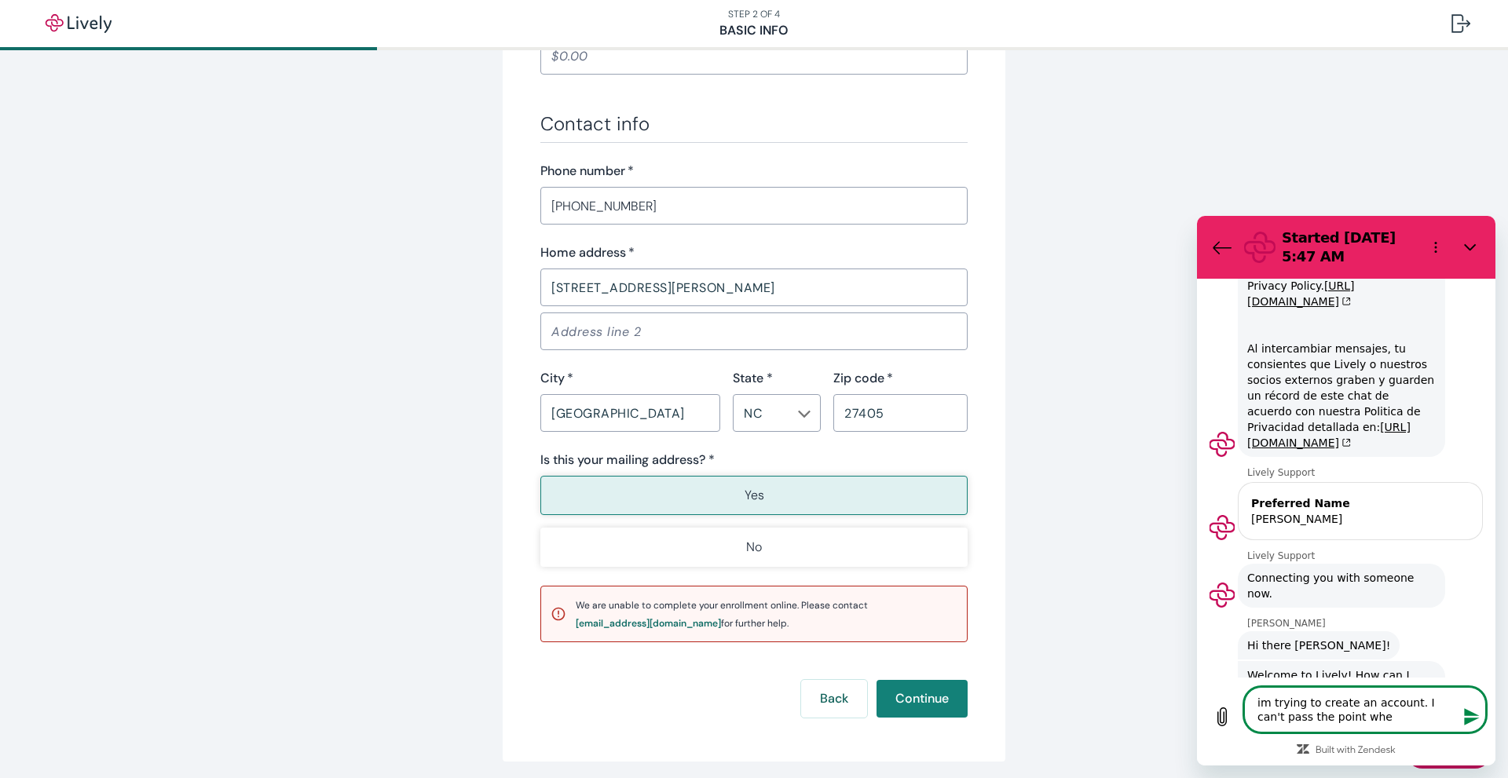
type textarea "im trying to create an account. I can't pass the point wher"
type textarea "x"
type textarea "im trying to create an account. I can't pass the point where"
type textarea "x"
type textarea "im trying to create an account. I can't pass the point where"
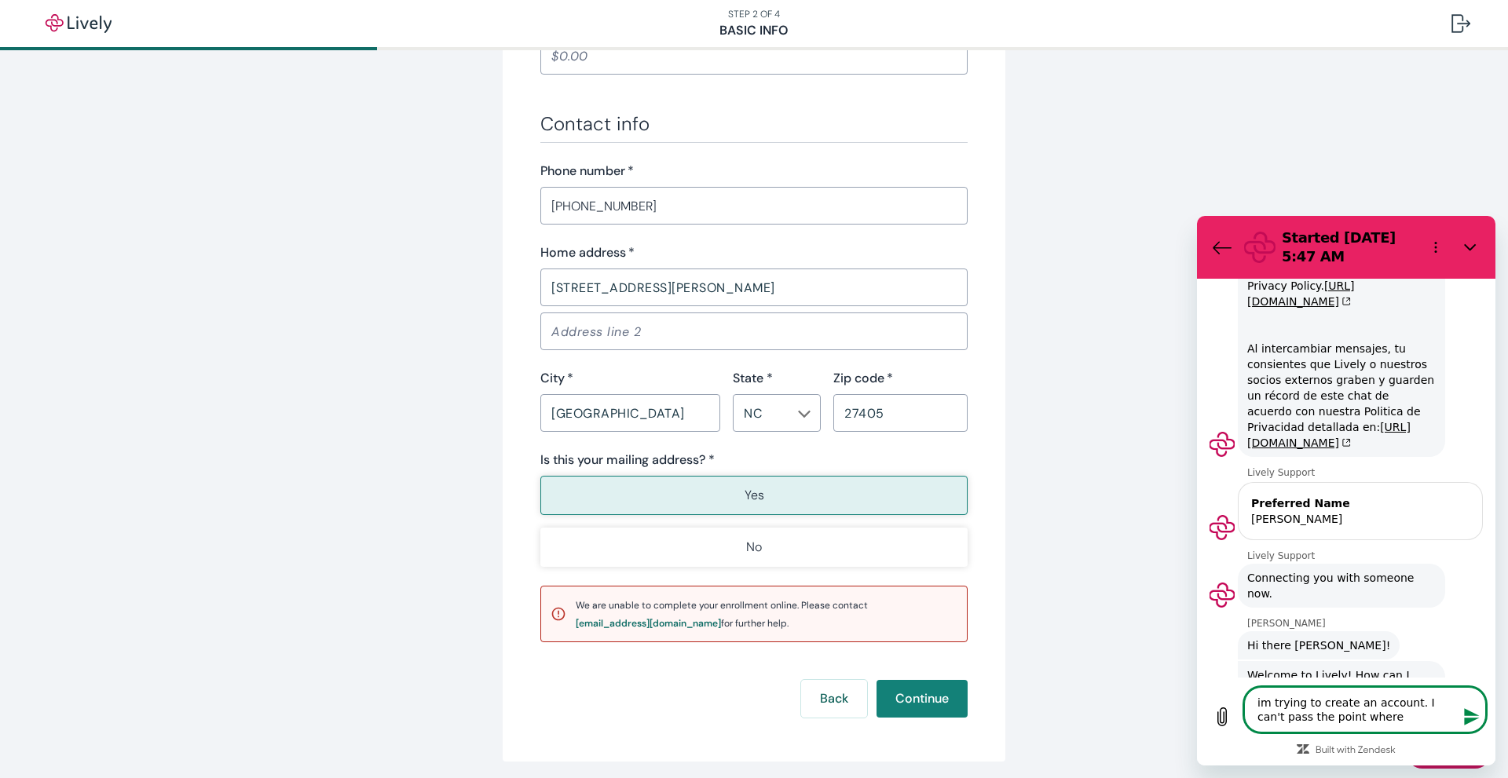
type textarea "x"
type textarea "im trying to create an account. I can't pass the point where t"
type textarea "x"
type textarea "im trying to create an account. I can't pass the point where th"
type textarea "x"
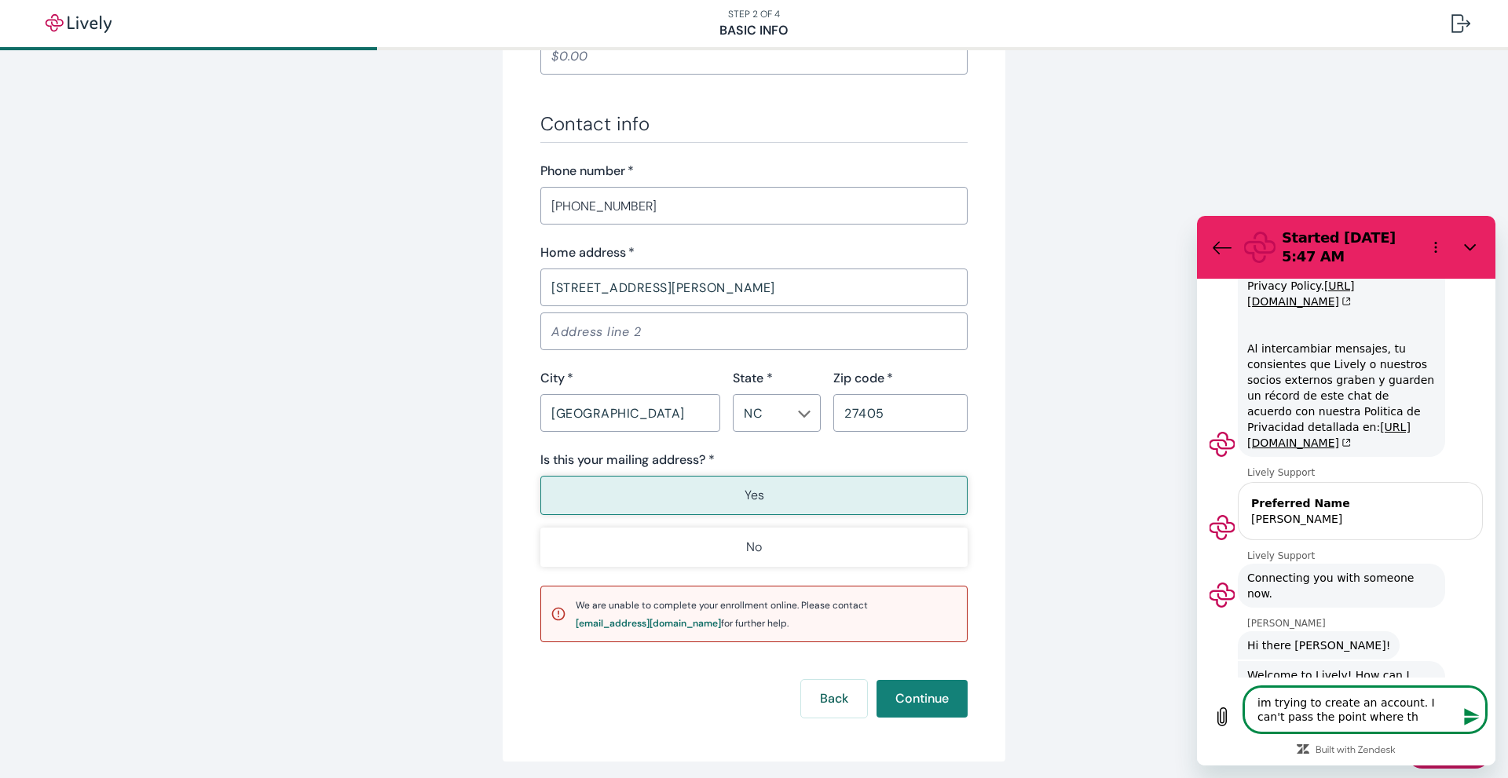
type textarea "im trying to create an account. I can't pass the point where the"
type textarea "x"
type textarea "im trying to create an account. I can't pass the point where they"
type textarea "x"
type textarea "im trying to create an account. I can't pass the point where they"
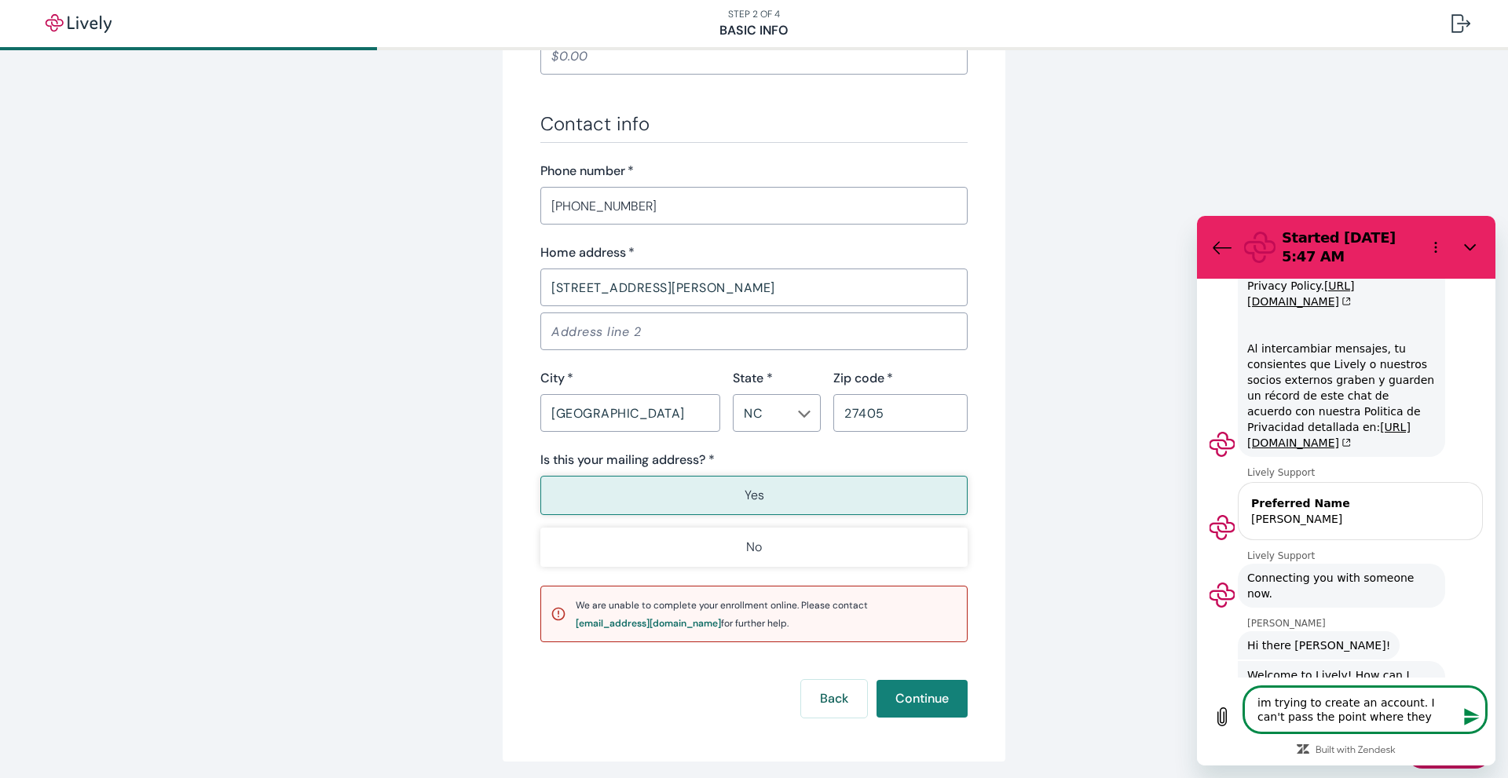
type textarea "x"
type textarea "im trying to create an account. I can't pass the point where they a"
type textarea "x"
type textarea "im trying to create an account. I can't pass the point where they as"
type textarea "x"
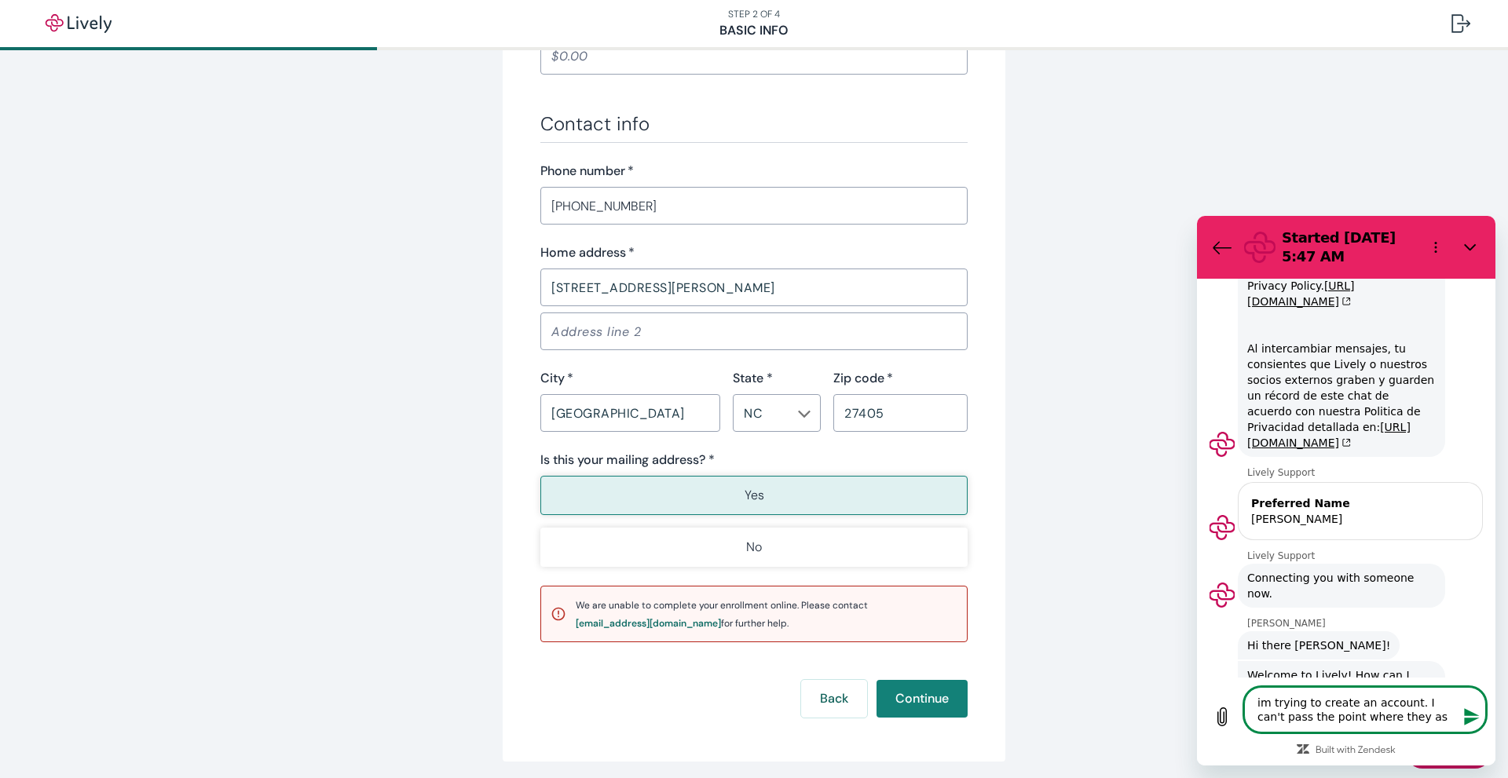
type textarea "im trying to create an account. I can't pass the point where they ask"
type textarea "x"
type textarea "im trying to create an account. I can't pass the point where they ask"
type textarea "x"
type textarea "im trying to create an account. I can't pass the point where they ask f"
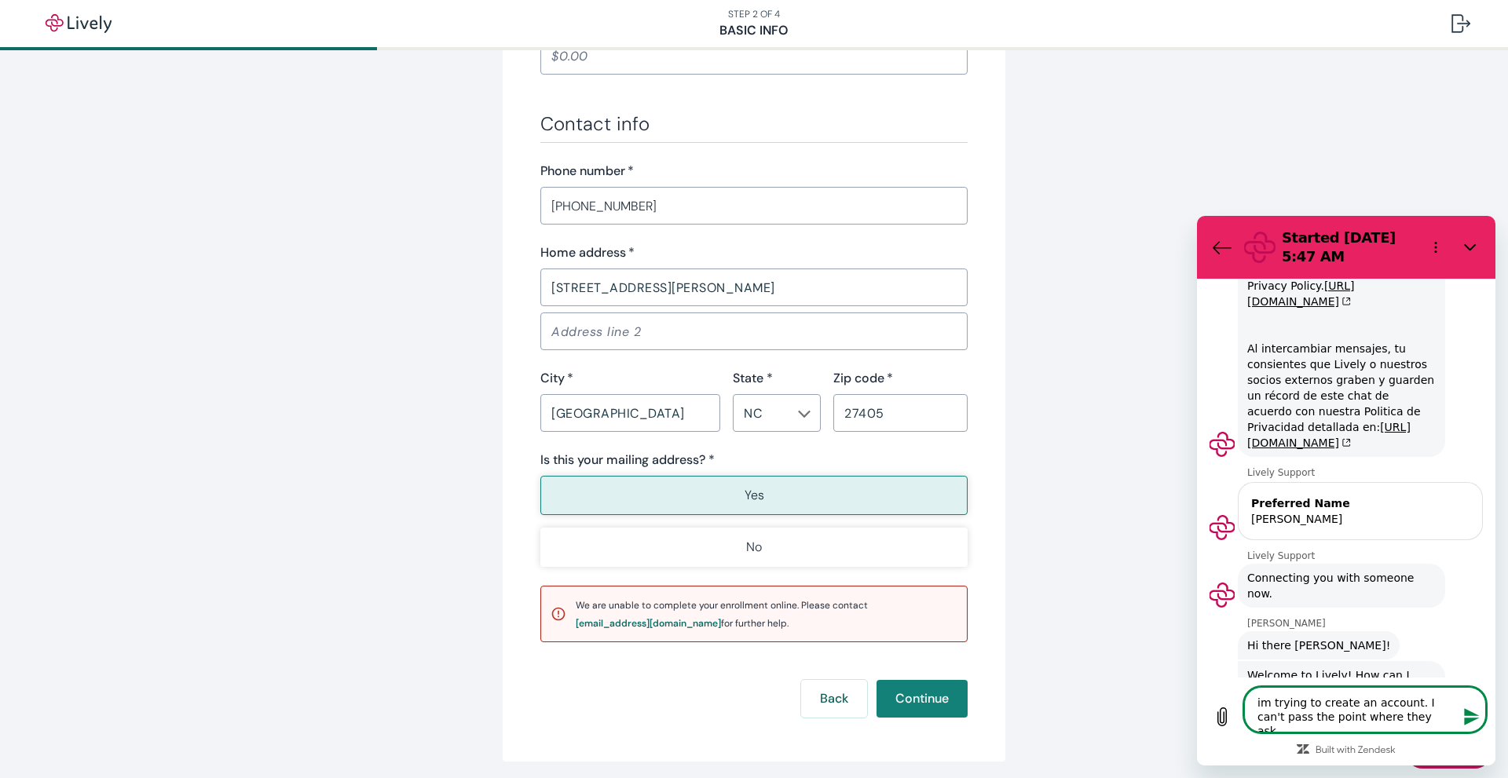
type textarea "x"
type textarea "im trying to create an account. I can't pass the point where they ask fo"
type textarea "x"
type textarea "im trying to create an account. I can't pass the point where they ask for"
type textarea "x"
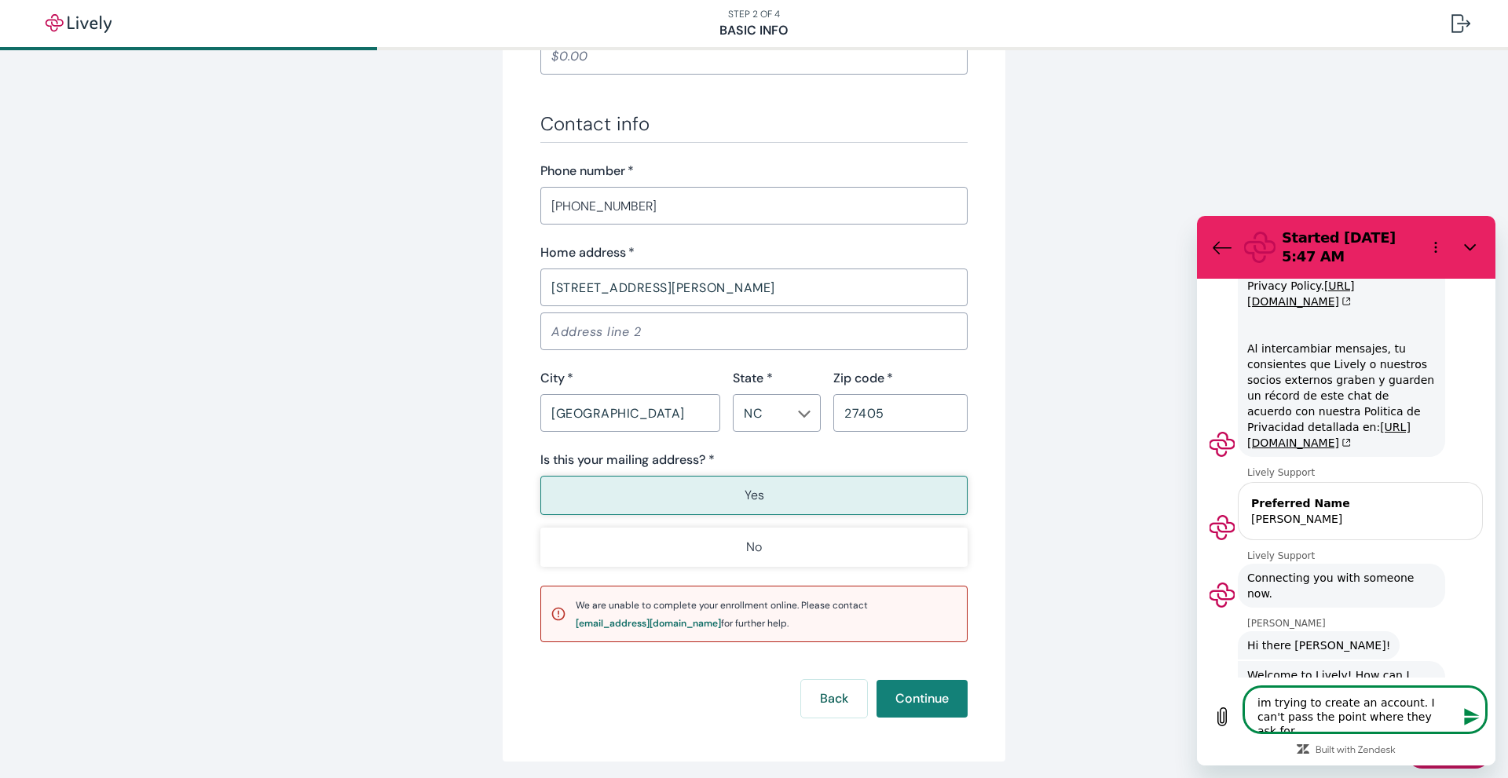
type textarea "im trying to create an account. I can't pass the point where they ask for"
type textarea "x"
type textarea "im trying to create an account. I can't pass the point where they ask for m"
type textarea "x"
type textarea "im trying to create an account. I can't pass the point where they ask for my"
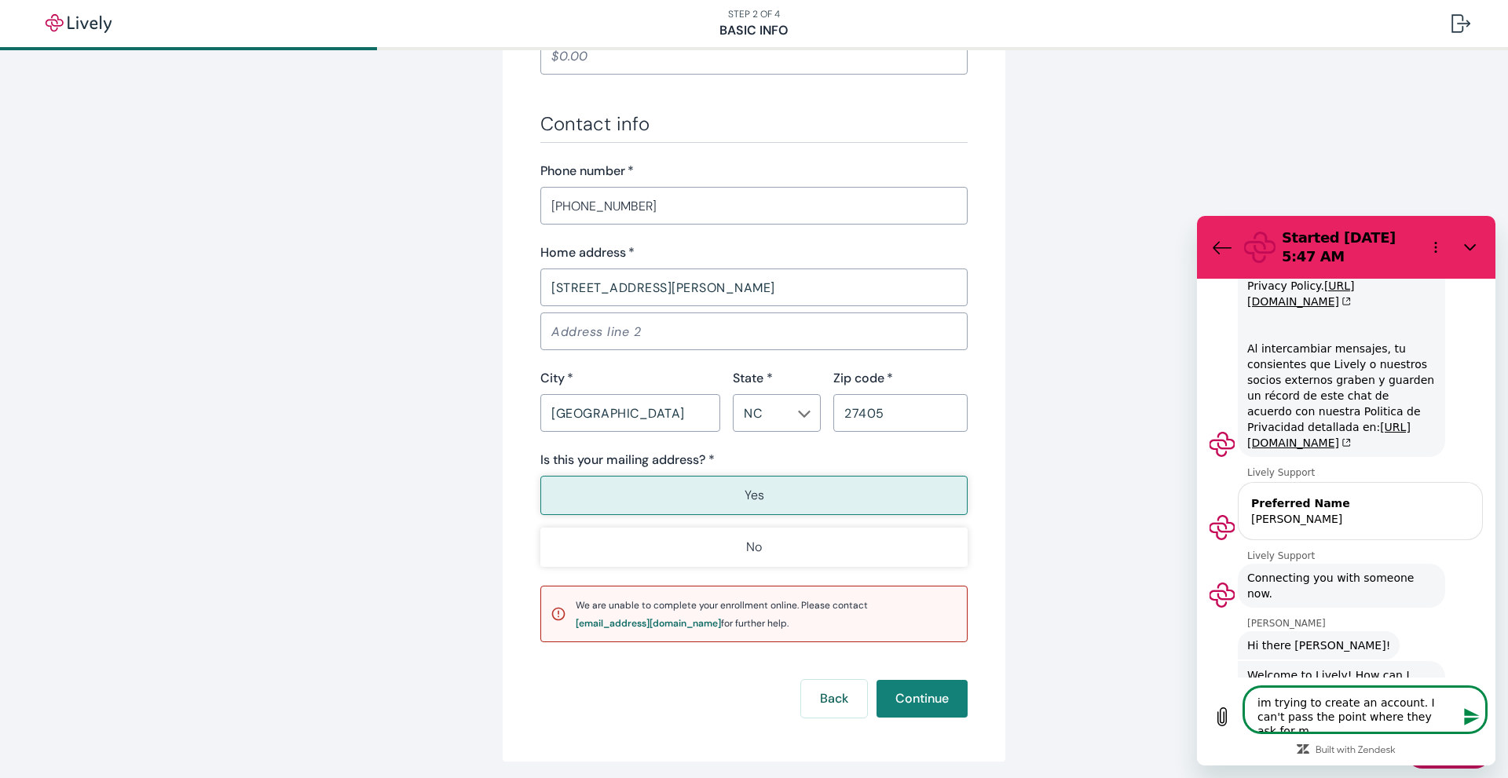
type textarea "x"
type textarea "im trying to create an account. I can't pass the point where they ask for my"
type textarea "x"
type textarea "im trying to create an account. I can't pass the point where they ask for my i"
type textarea "x"
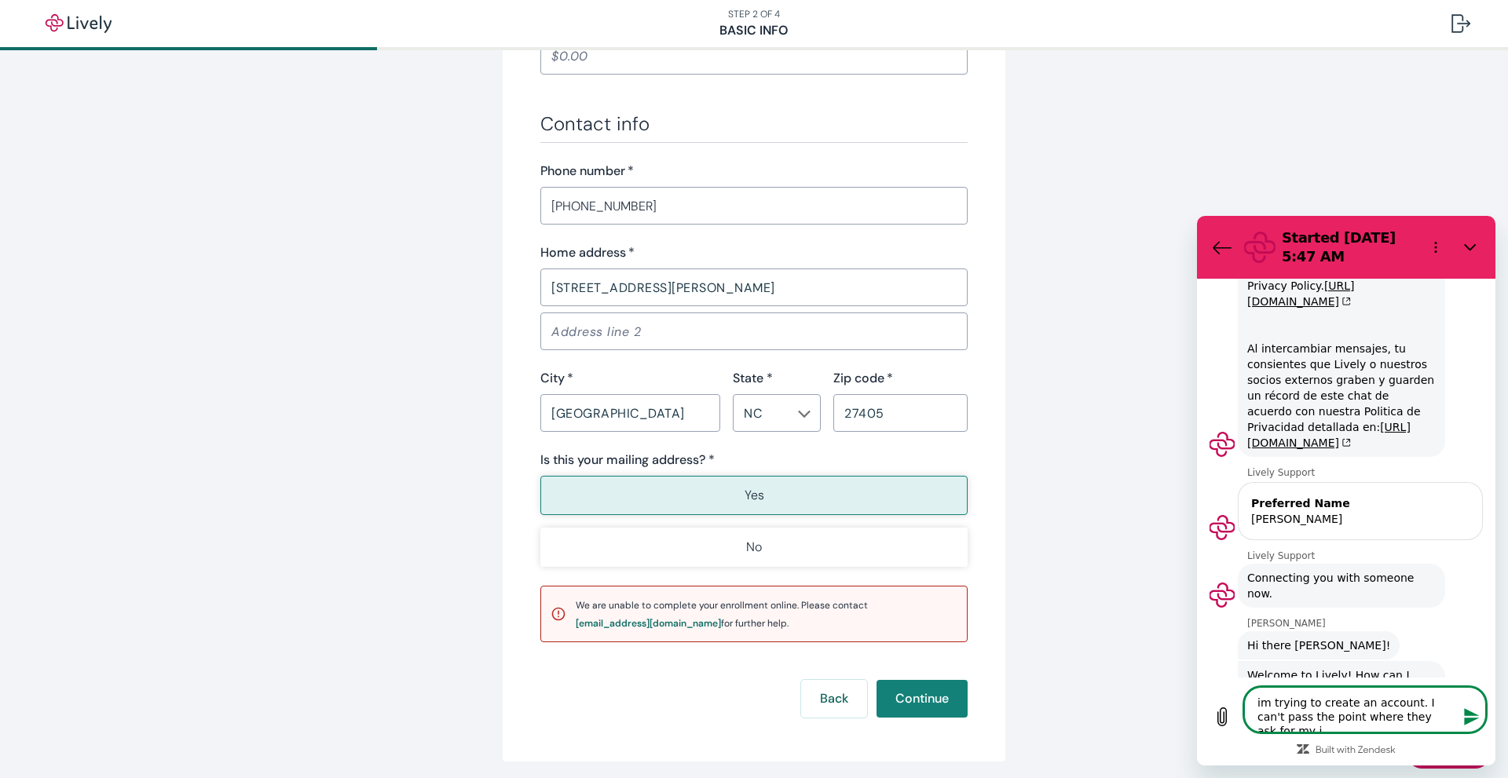
type textarea "im trying to create an account. I can't pass the point where they ask for my in"
type textarea "x"
type textarea "im trying to create an account. I can't pass the point where they ask for my inf"
type textarea "x"
type textarea "im trying to create an account. I can't pass the point where they ask for my in…"
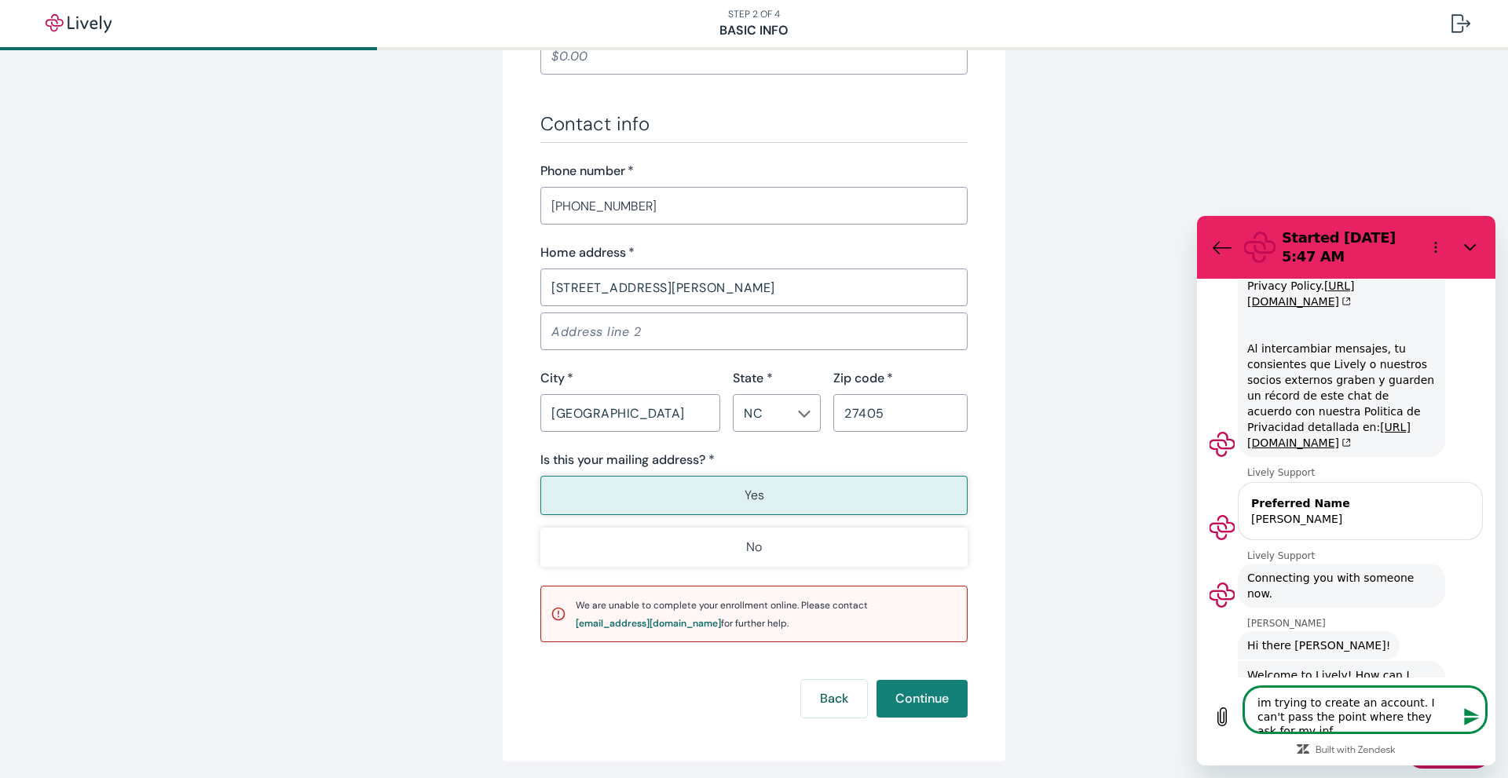
type textarea "x"
type textarea "im trying to create an account. I can't pass the point where they ask for my in…"
type textarea "x"
type textarea "im trying to create an account. I can't pass the point where they ask for my in…"
type textarea "x"
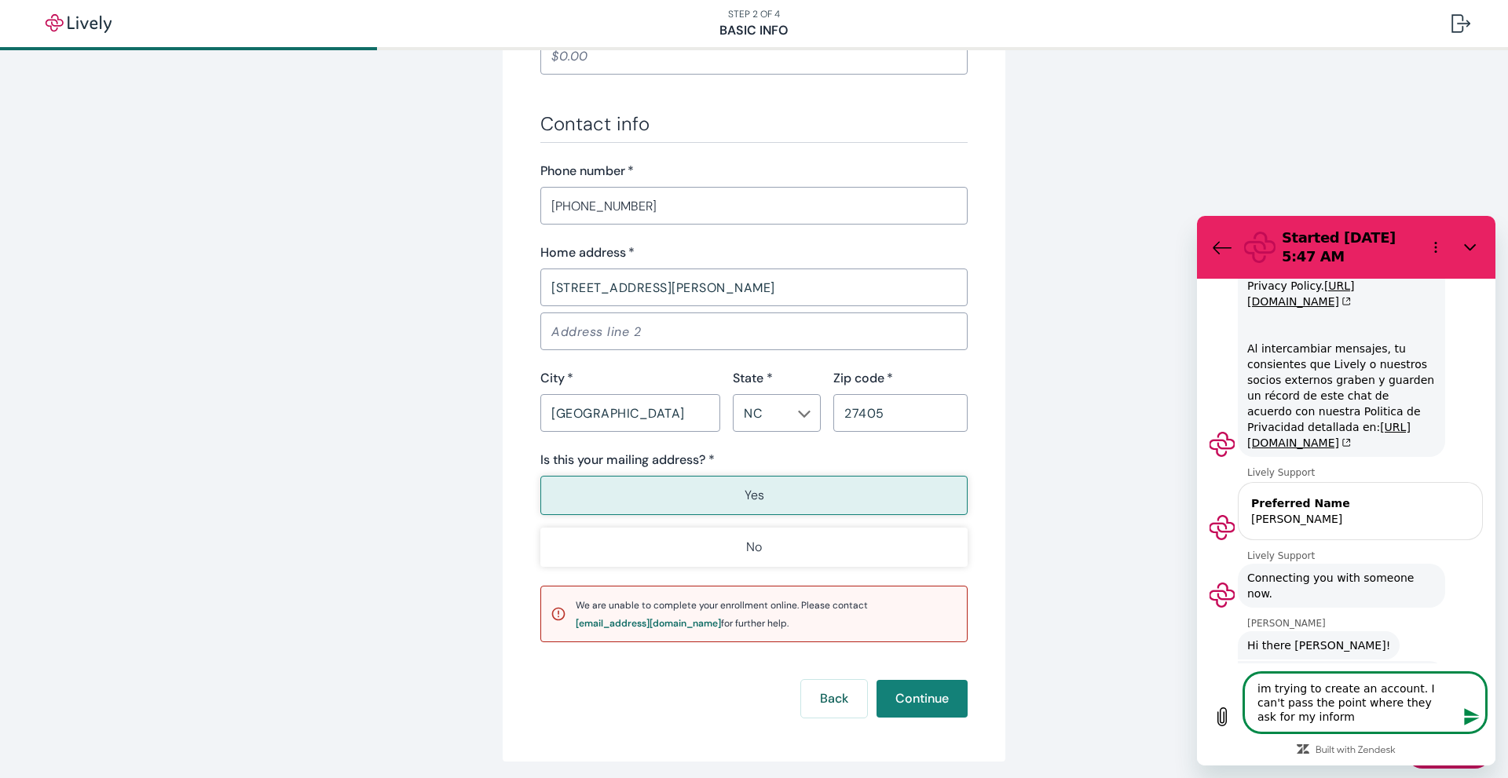
type textarea "im trying to create an account. I can't pass the point where they ask for my in…"
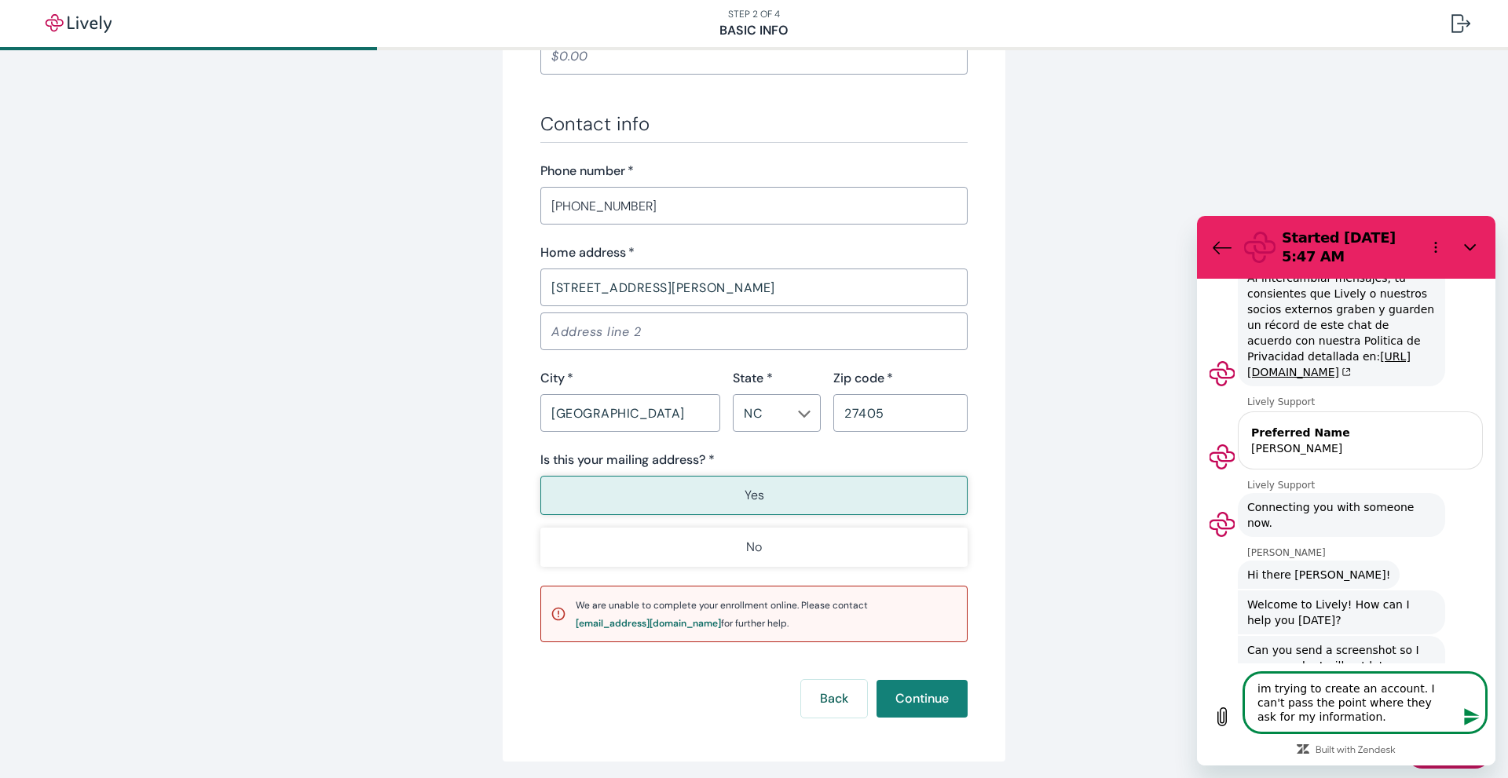
scroll to position [849, 0]
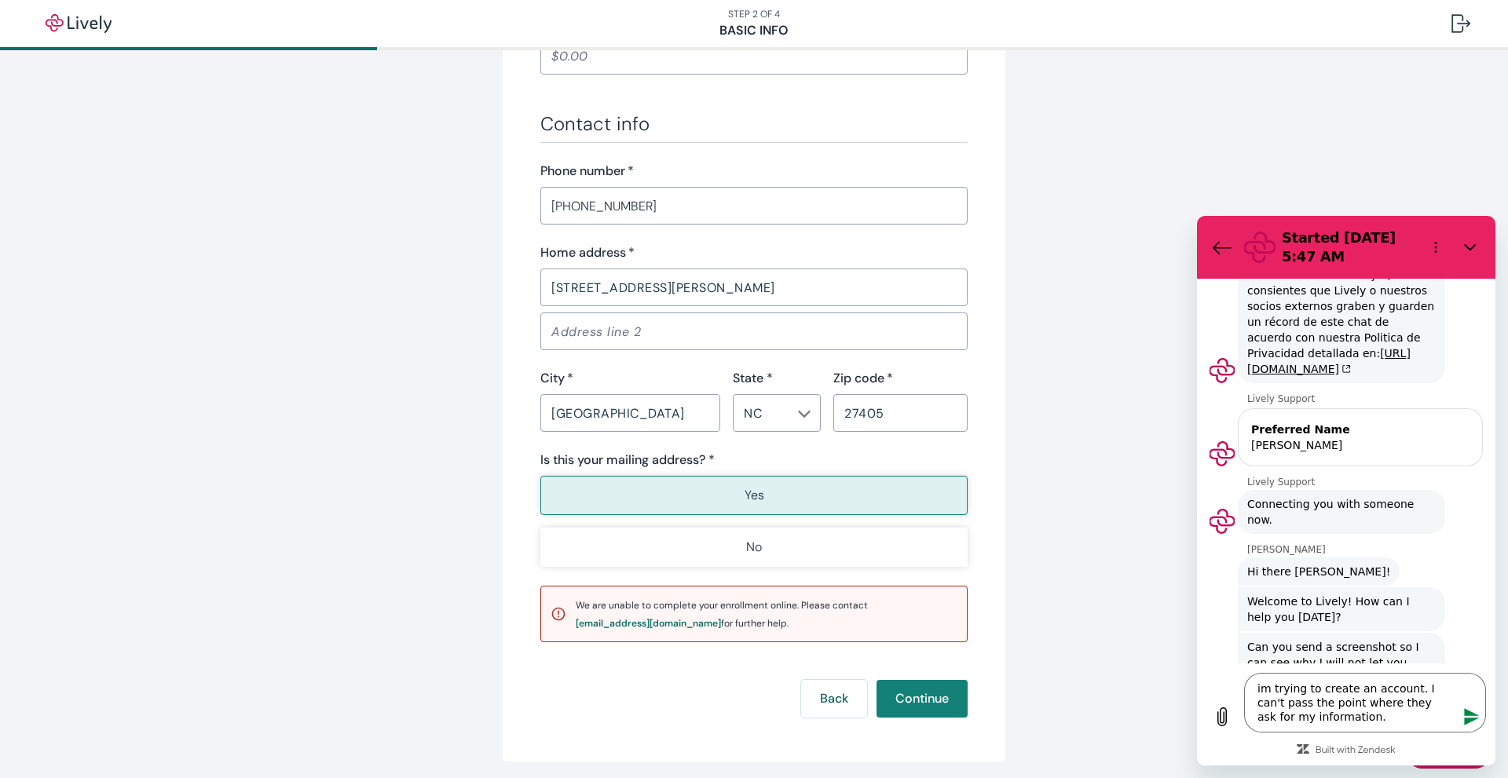
click at [1468, 715] on icon "Send message" at bounding box center [1471, 716] width 15 height 17
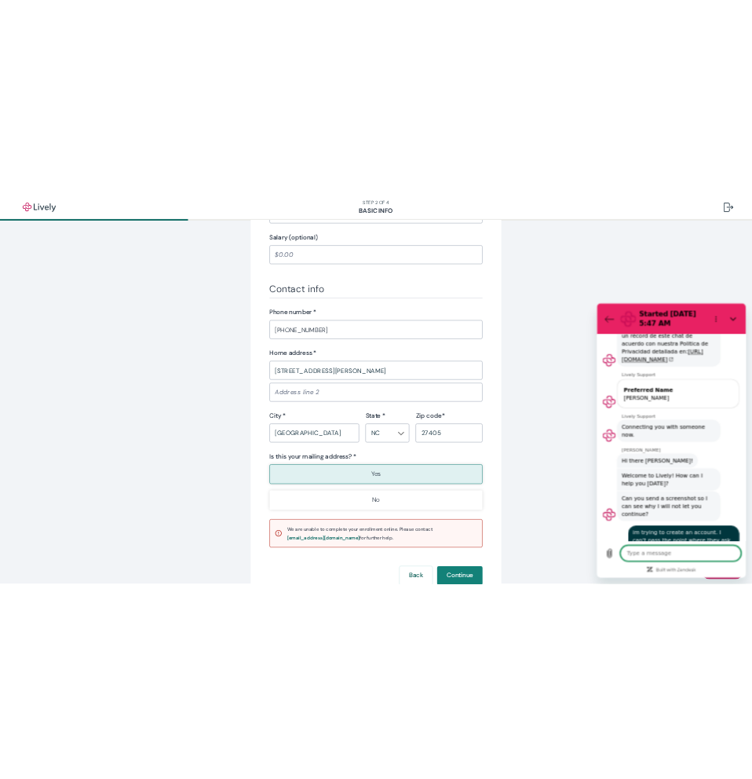
scroll to position [785, 0]
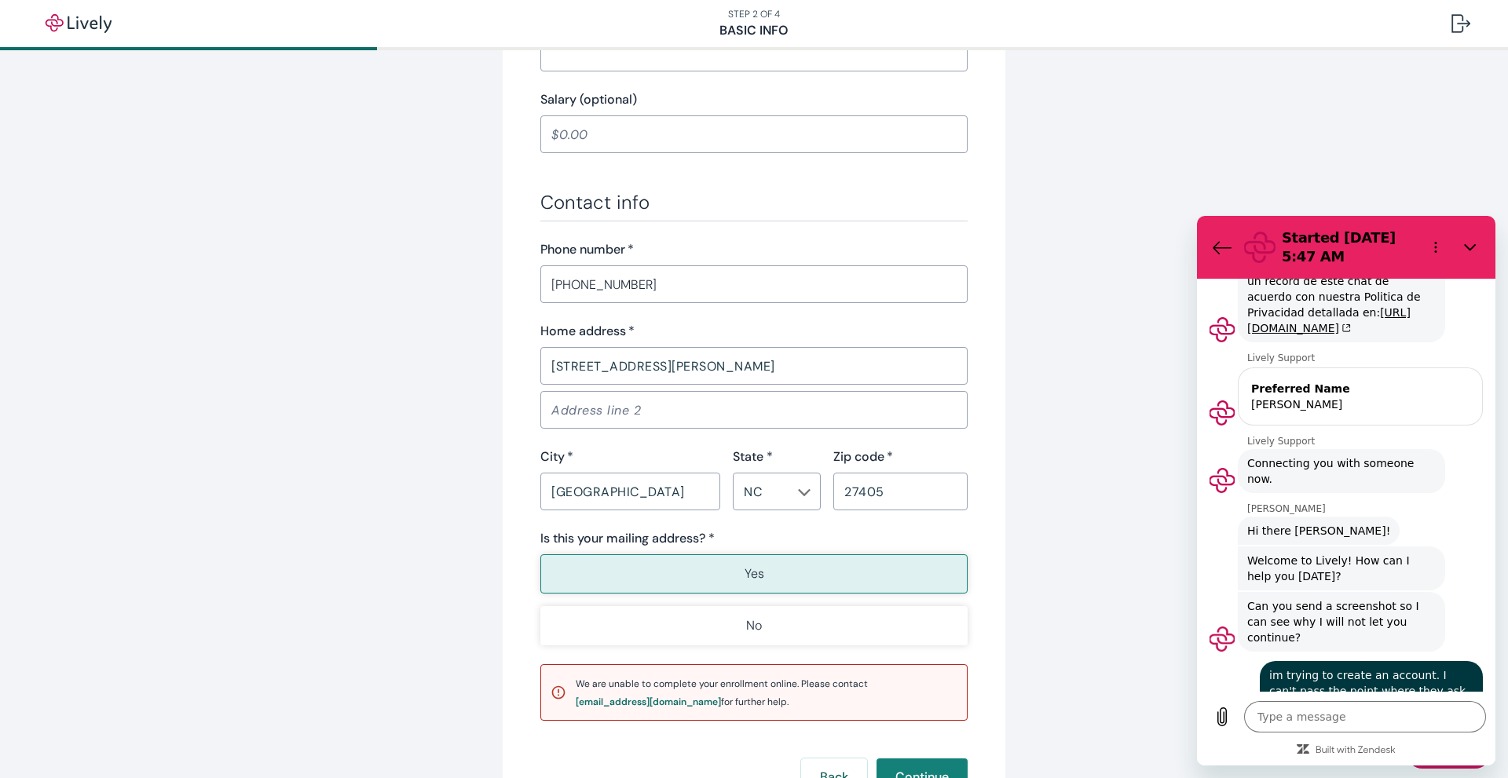
drag, startPoint x: 1079, startPoint y: 622, endPoint x: 1435, endPoint y: 93, distance: 637.7
click at [1435, 93] on div "Tell us about yourself Personal info First name   * [PERSON_NAME] ​ Middle name…" at bounding box center [754, 90] width 1508 height 1651
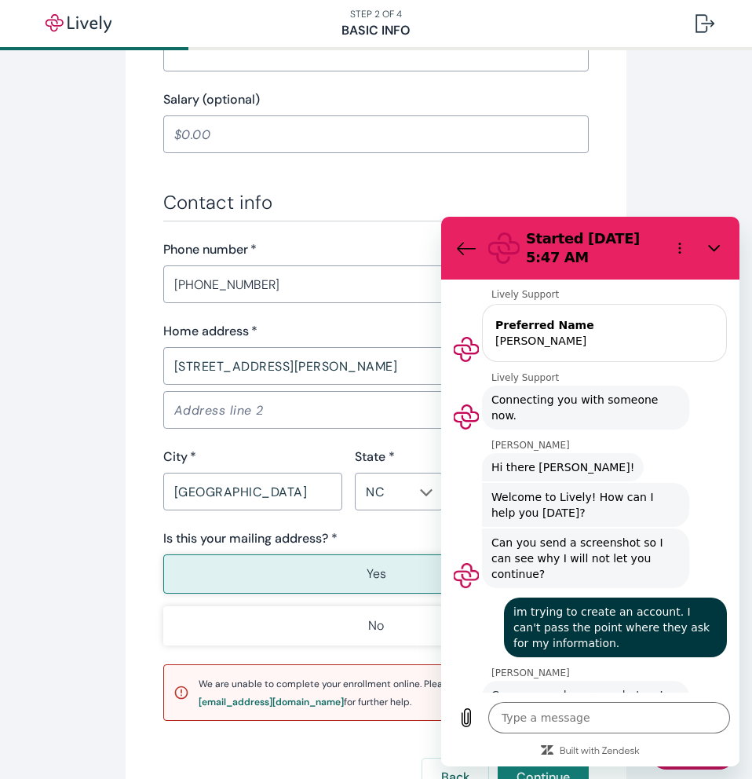
scroll to position [957, 0]
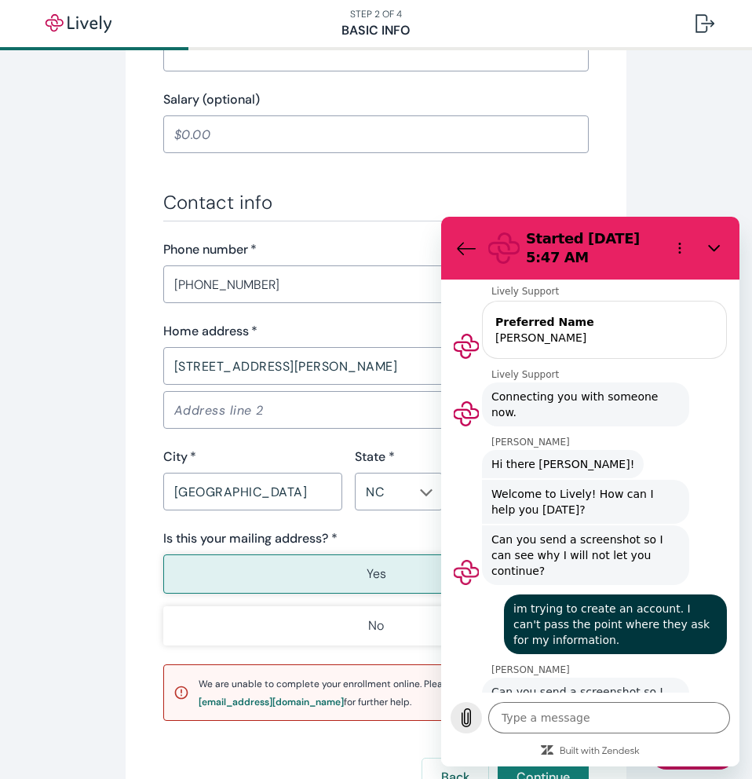
click at [464, 716] on icon "Upload file" at bounding box center [467, 718] width 9 height 18
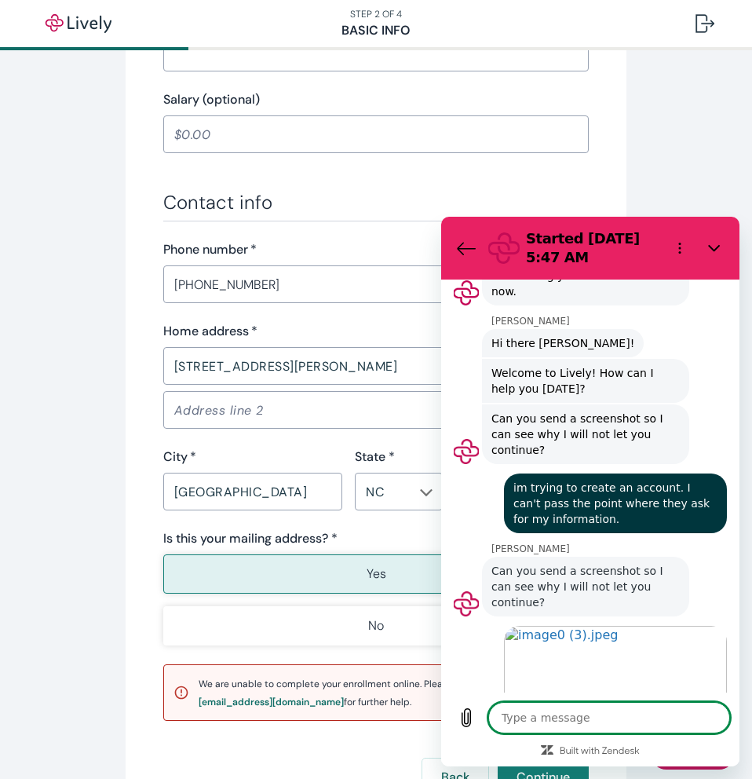
scroll to position [1081, 0]
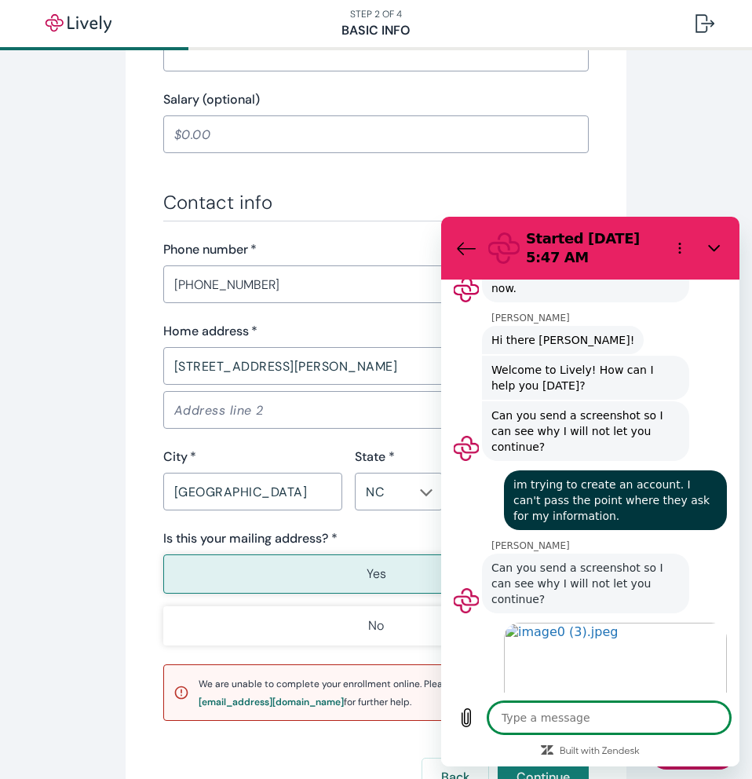
click at [708, 739] on div at bounding box center [712, 743] width 9 height 9
click at [623, 711] on textarea at bounding box center [609, 717] width 242 height 31
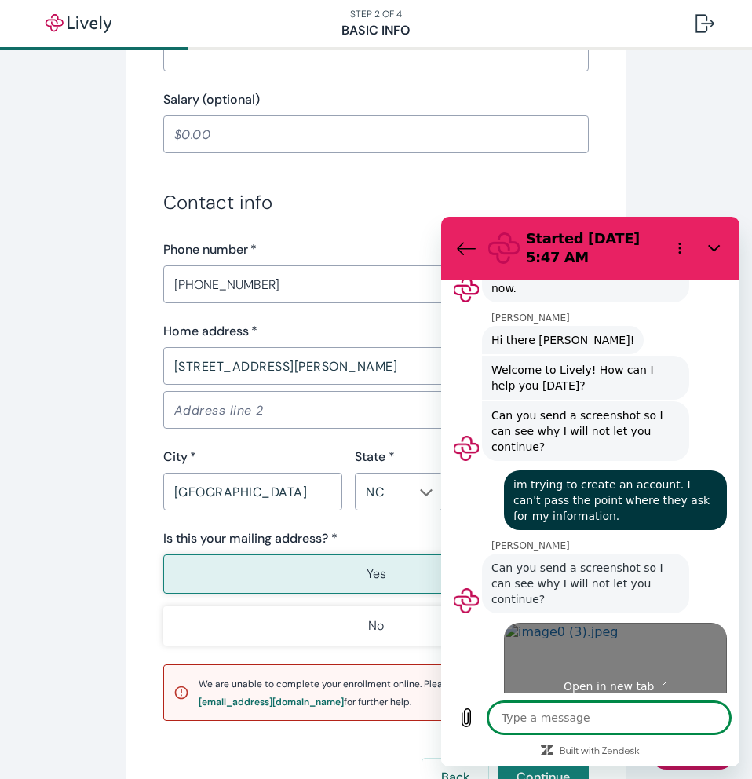
click at [612, 680] on span "Open in new tab" at bounding box center [616, 686] width 104 height 13
click at [658, 681] on icon "Image shared. Offer your agent more context, if you haven't already. Open in ne…" at bounding box center [662, 685] width 9 height 9
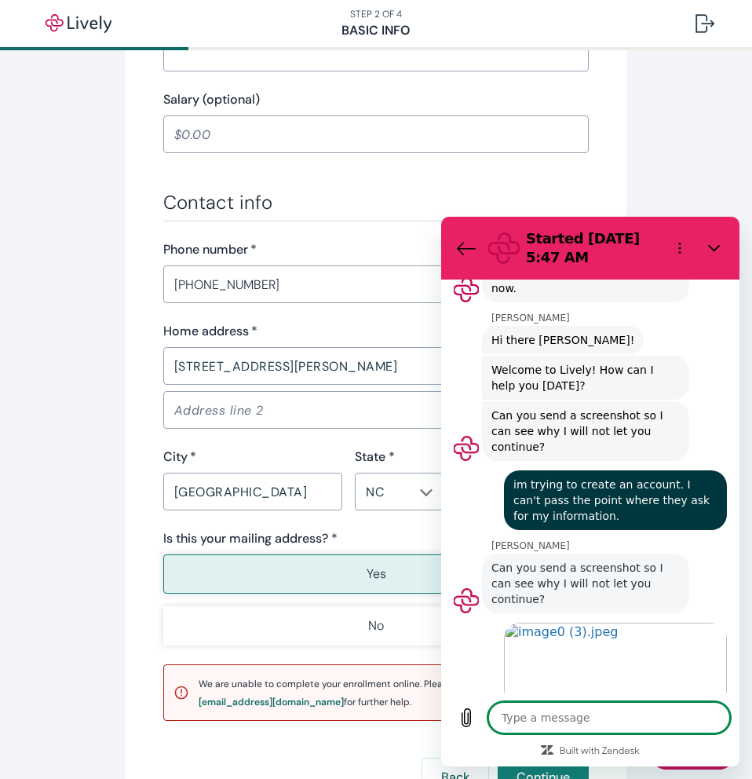
click at [708, 552] on div "[PERSON_NAME] says: Can you send a screenshot so I can see why I will not let y…" at bounding box center [597, 582] width 286 height 61
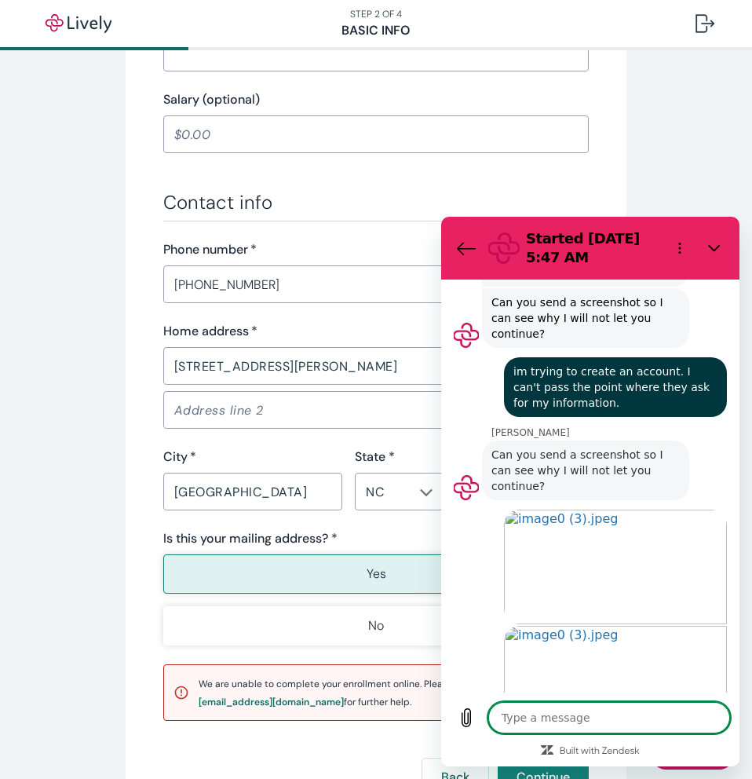
scroll to position [1198, 0]
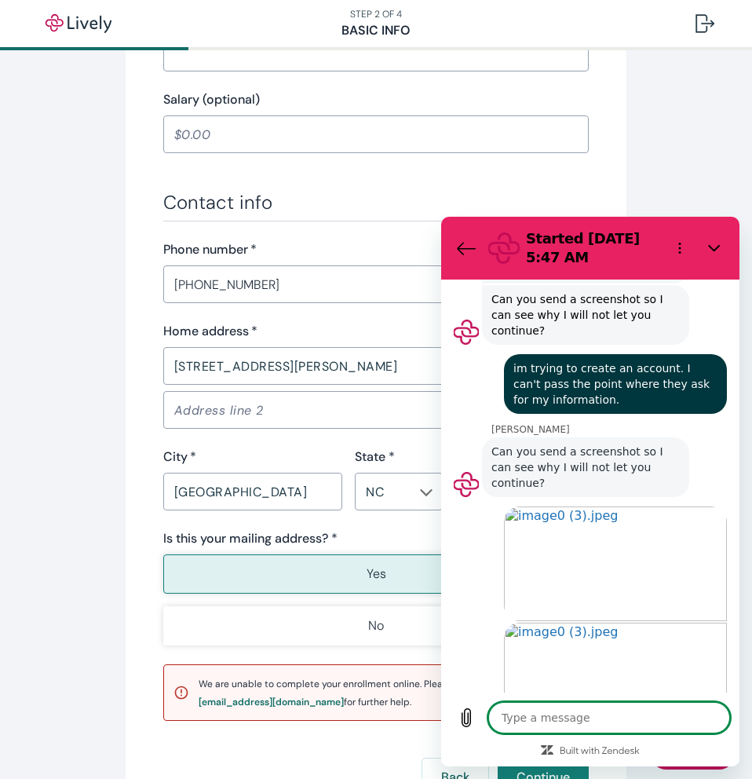
click at [655, 721] on textarea at bounding box center [609, 717] width 242 height 31
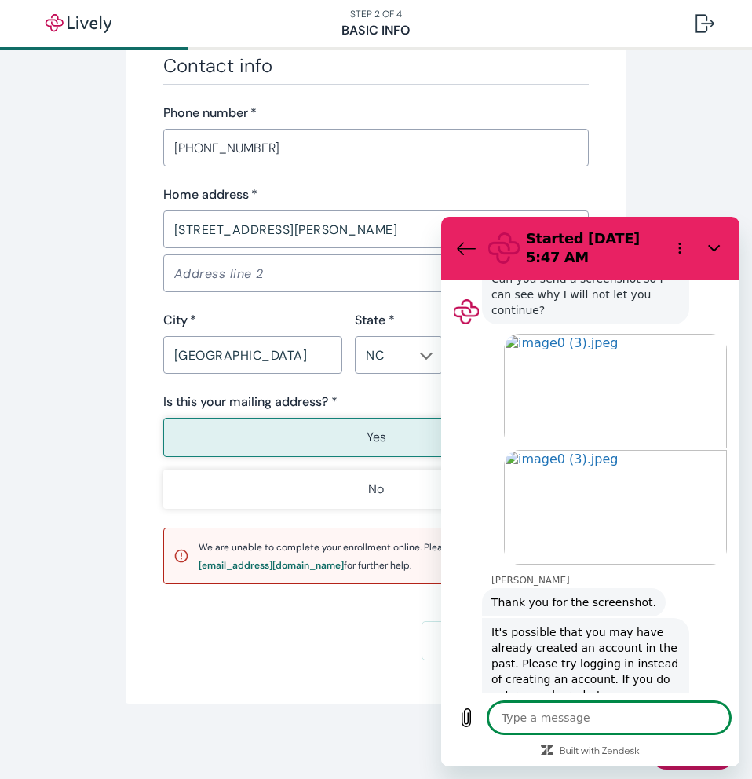
scroll to position [1373, 0]
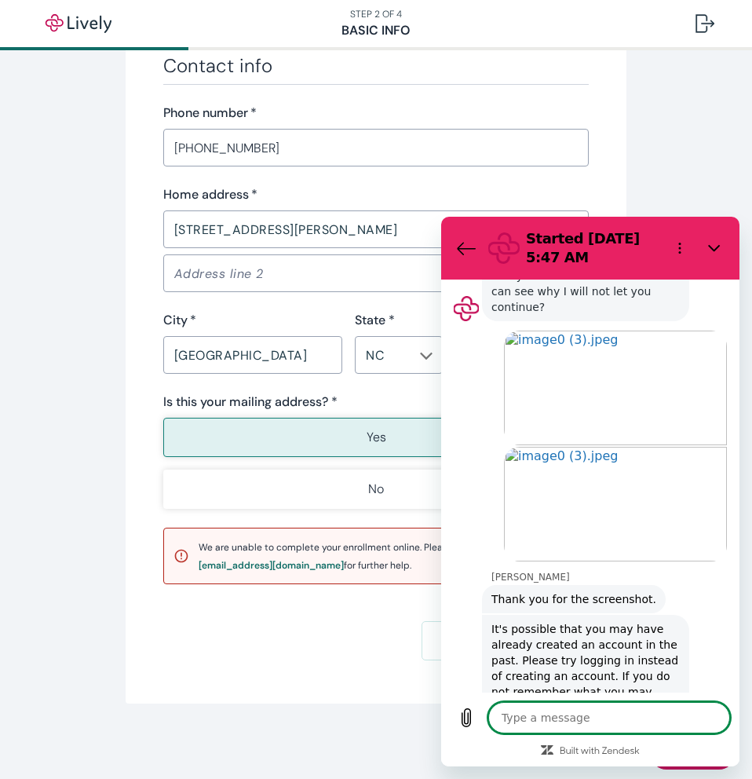
click at [584, 720] on textarea at bounding box center [609, 717] width 242 height 31
click at [704, 583] on div "[PERSON_NAME] says: Thank you for the screenshot." at bounding box center [597, 598] width 286 height 30
click at [667, 719] on textarea at bounding box center [609, 717] width 242 height 31
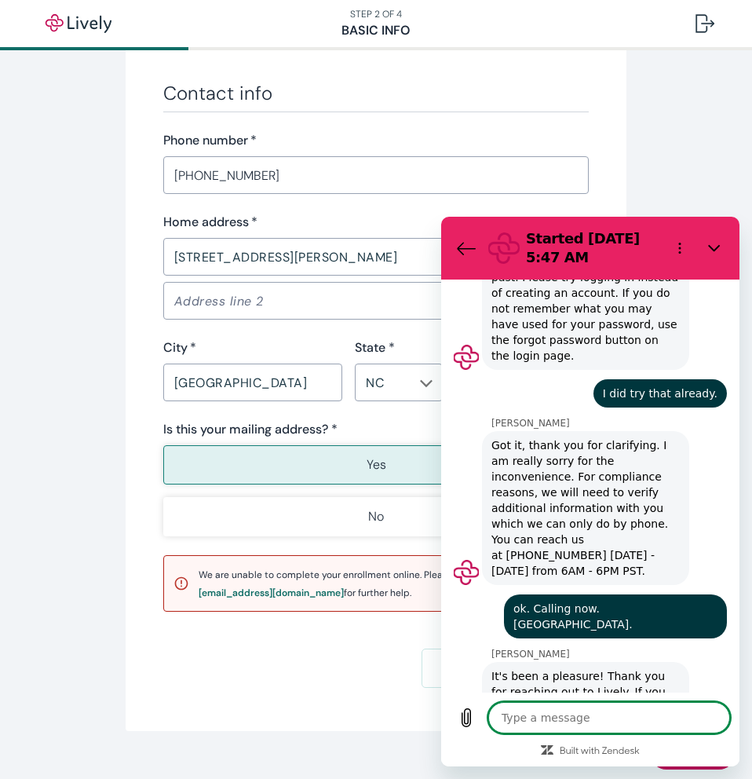
scroll to position [922, 0]
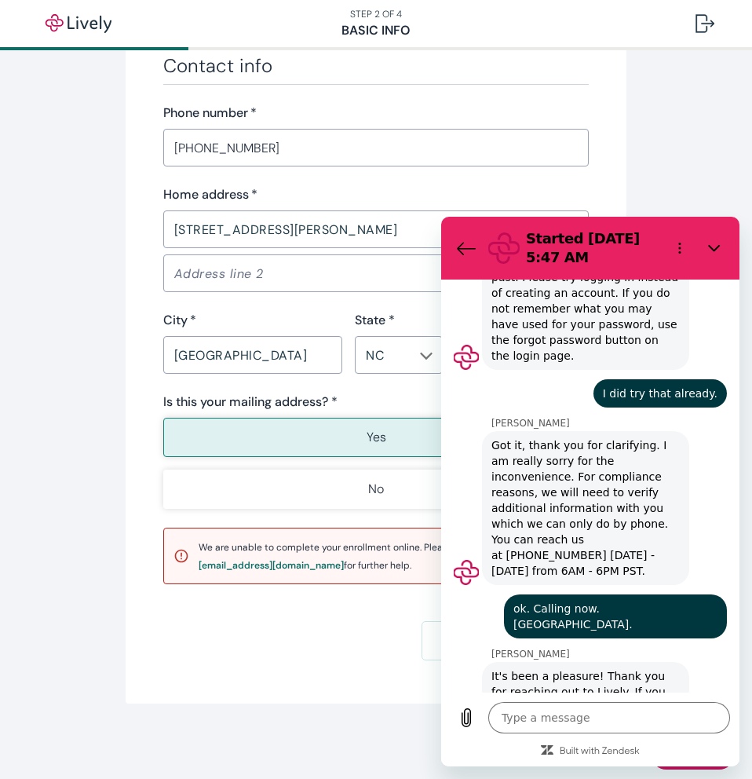
drag, startPoint x: 591, startPoint y: 239, endPoint x: 566, endPoint y: 248, distance: 26.8
click at [566, 248] on h2 "Started [DATE] 5:47 AM" at bounding box center [592, 248] width 132 height 38
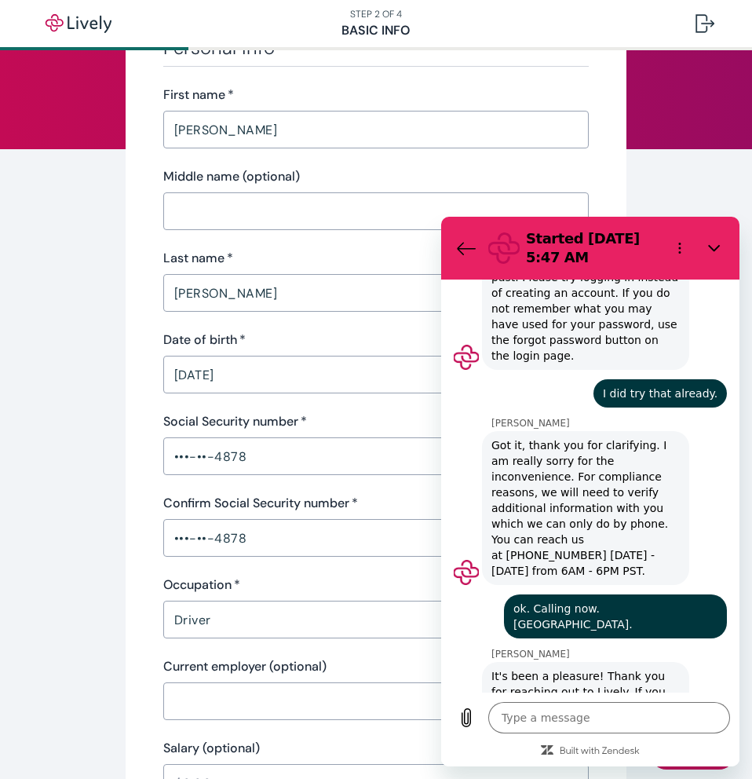
scroll to position [0, 0]
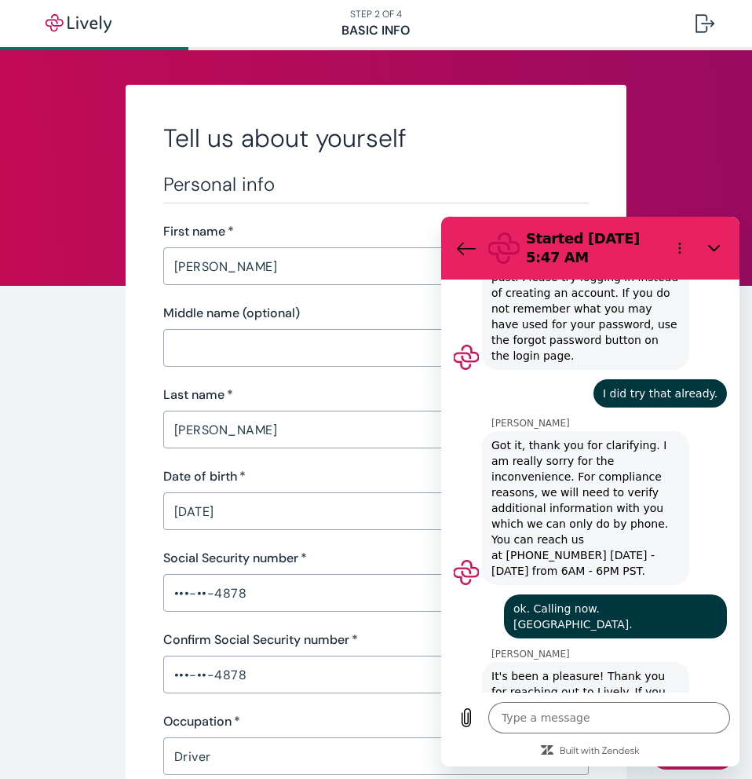
click at [473, 18] on nav "STEP 2 OF 4 Basic Info" at bounding box center [376, 23] width 752 height 47
click at [71, 20] on img "button" at bounding box center [79, 23] width 88 height 19
